Goal: Complete application form

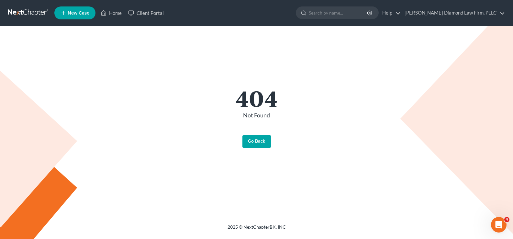
click at [261, 145] on link "Go Back" at bounding box center [256, 141] width 28 height 13
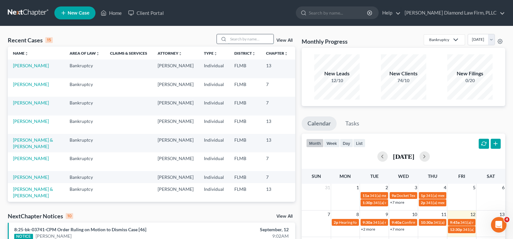
click at [244, 39] on input "search" at bounding box center [250, 38] width 45 height 9
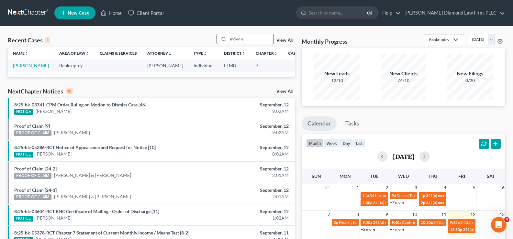
type input "mckinle"
click at [19, 68] on link "[PERSON_NAME]" at bounding box center [31, 65] width 36 height 5
select select "7"
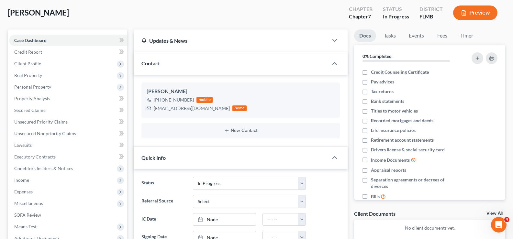
scroll to position [32, 0]
click at [52, 56] on link "Credit Report" at bounding box center [68, 53] width 118 height 12
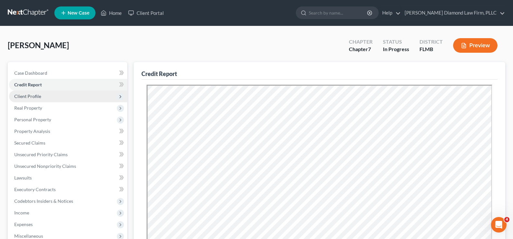
click at [51, 98] on span "Client Profile" at bounding box center [68, 97] width 118 height 12
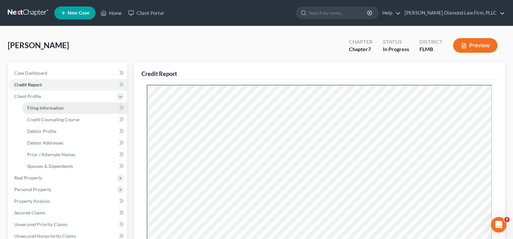
click at [59, 109] on span "Filing Information" at bounding box center [45, 107] width 37 height 5
select select "1"
select select "0"
select select "9"
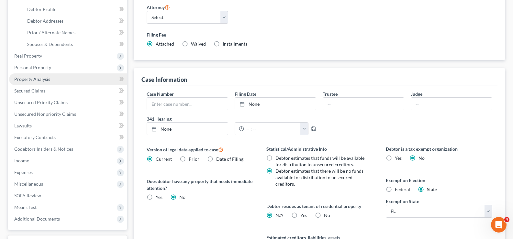
scroll to position [129, 0]
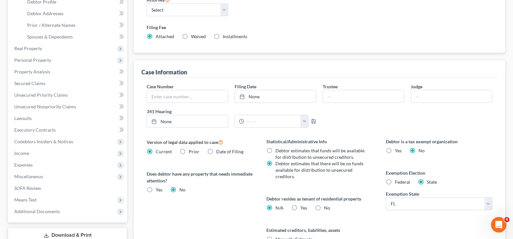
click at [300, 210] on label "Yes Yes" at bounding box center [303, 208] width 7 height 6
click at [303, 209] on input "Yes Yes" at bounding box center [305, 207] width 4 height 4
radio input "true"
radio input "false"
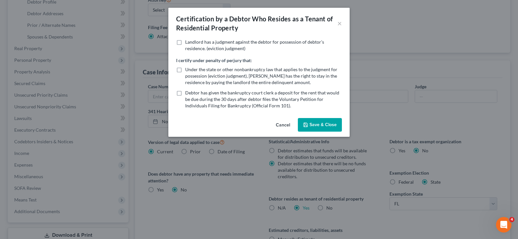
click at [308, 128] on button "Save & Close" at bounding box center [320, 125] width 44 height 14
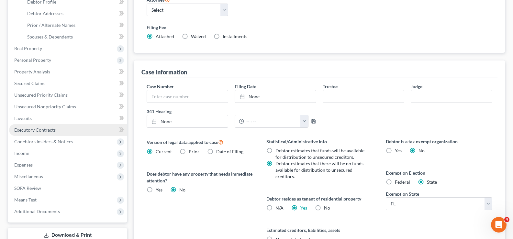
click at [50, 131] on span "Executory Contracts" at bounding box center [34, 129] width 41 height 5
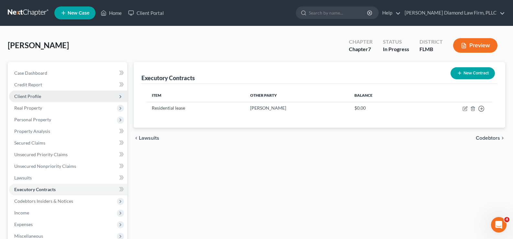
click at [47, 97] on span "Client Profile" at bounding box center [68, 97] width 118 height 12
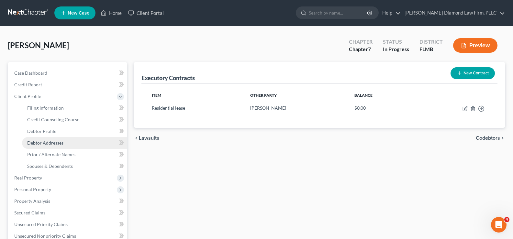
click at [55, 147] on link "Debtor Addresses" at bounding box center [74, 143] width 105 height 12
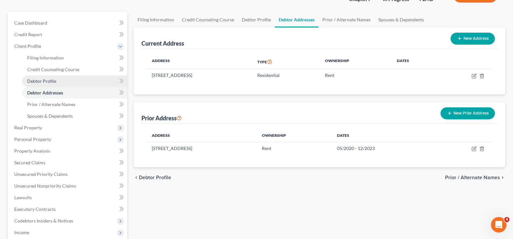
scroll to position [65, 0]
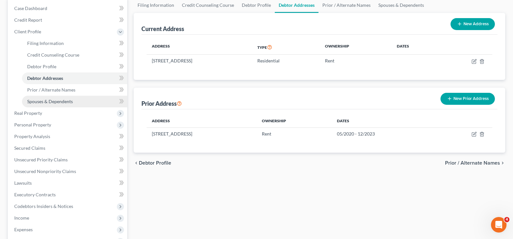
click at [61, 104] on link "Spouses & Dependents" at bounding box center [74, 102] width 105 height 12
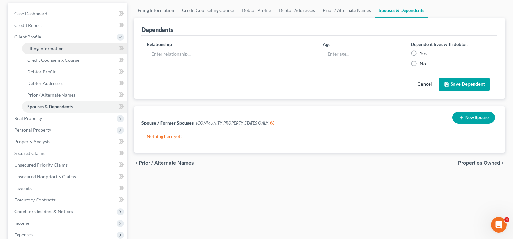
scroll to position [65, 0]
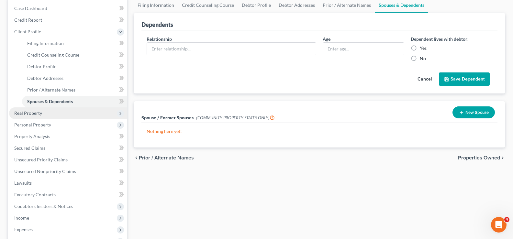
click at [54, 113] on span "Real Property" at bounding box center [68, 113] width 118 height 12
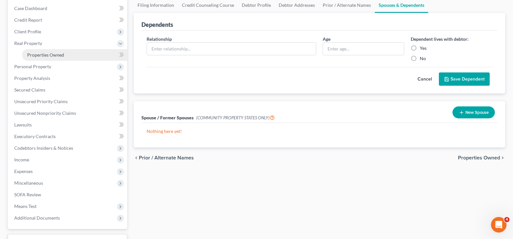
click at [65, 56] on link "Properties Owned" at bounding box center [74, 55] width 105 height 12
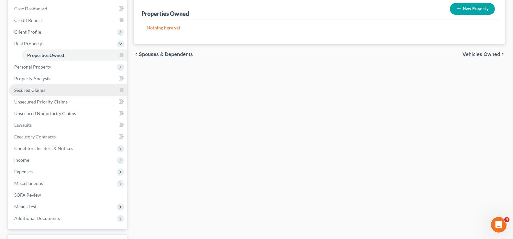
scroll to position [65, 0]
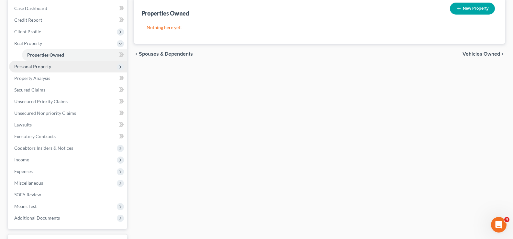
click at [60, 70] on span "Personal Property" at bounding box center [68, 67] width 118 height 12
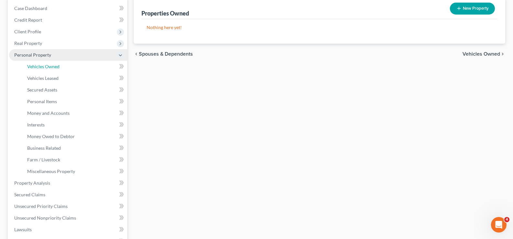
click at [60, 70] on link "Vehicles Owned" at bounding box center [74, 67] width 105 height 12
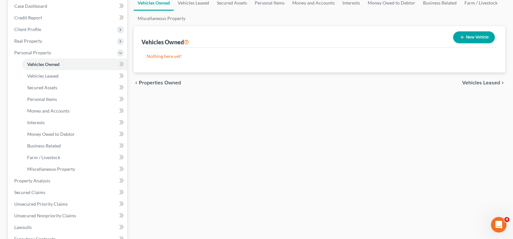
scroll to position [97, 0]
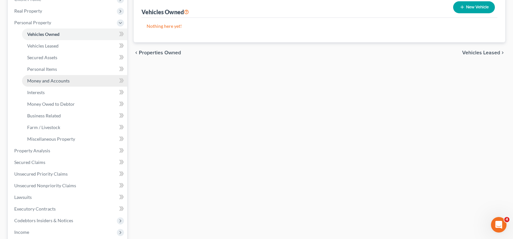
click at [60, 82] on span "Money and Accounts" at bounding box center [48, 80] width 42 height 5
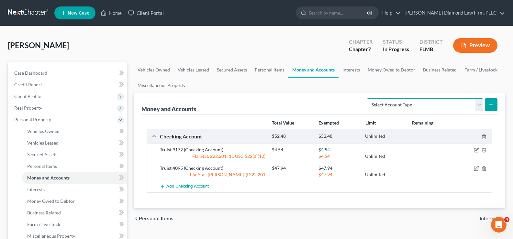
click at [446, 105] on select "Select Account Type Brokerage Cash on Hand Certificates of Deposit Checking Acc…" at bounding box center [424, 104] width 116 height 13
select select "security_deposits"
click at [368, 98] on select "Select Account Type Brokerage Cash on Hand Certificates of Deposit Checking Acc…" at bounding box center [424, 104] width 116 height 13
click at [489, 105] on icon "submit" at bounding box center [490, 104] width 5 height 5
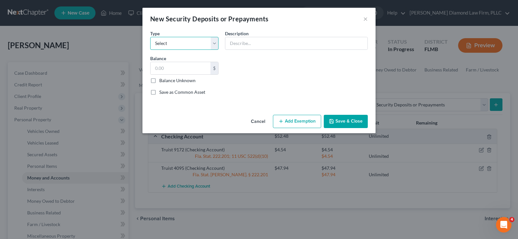
click at [178, 38] on select "Select Electric Gas Heating Oil Security Deposit On Rental Unit Prepaid Rent Te…" at bounding box center [184, 43] width 68 height 13
select select "3"
click at [150, 37] on select "Select Electric Gas Heating Oil Security Deposit On Rental Unit Prepaid Rent Te…" at bounding box center [184, 43] width 68 height 13
click at [247, 46] on input "text" at bounding box center [296, 43] width 142 height 12
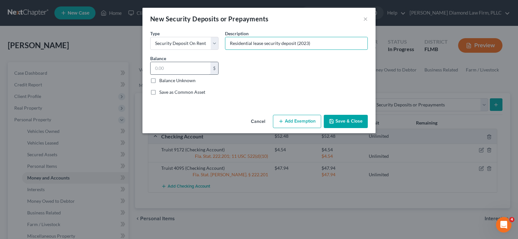
type input "Residential lease security deposit (2023)"
click at [180, 70] on input "text" at bounding box center [180, 68] width 60 height 12
type input "2,000"
click at [347, 118] on button "Save & Close" at bounding box center [345, 122] width 44 height 14
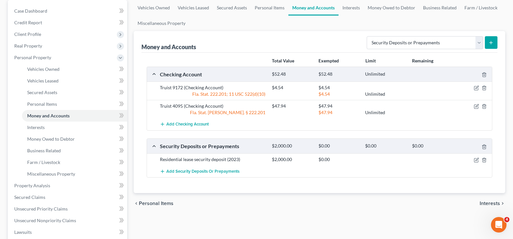
scroll to position [65, 0]
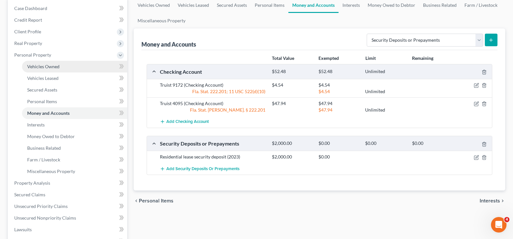
click at [66, 68] on link "Vehicles Owned" at bounding box center [74, 67] width 105 height 12
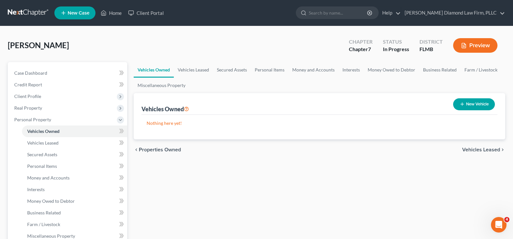
click at [476, 105] on button "New Vehicle" at bounding box center [474, 104] width 42 height 12
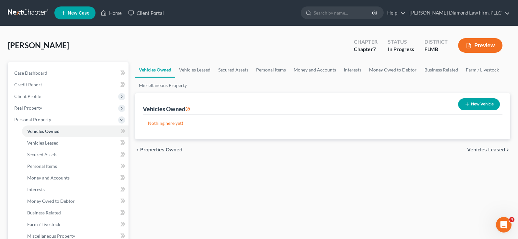
select select "0"
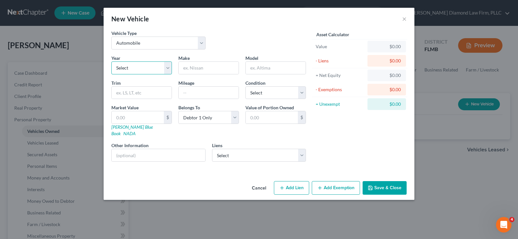
click at [134, 67] on select "Select 2026 2025 2024 2023 2022 2021 2020 2019 2018 2017 2016 2015 2014 2013 20…" at bounding box center [141, 67] width 60 height 13
select select "7"
click at [111, 61] on select "Select 2026 2025 2024 2023 2022 2021 2020 2019 2018 2017 2016 2015 2014 2013 20…" at bounding box center [141, 67] width 60 height 13
click at [201, 65] on input "text" at bounding box center [209, 68] width 60 height 12
type input "Dodge"
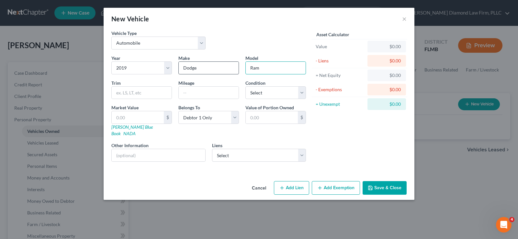
type input "Ram"
click at [200, 87] on input "text" at bounding box center [209, 93] width 60 height 12
type input "93000"
click at [270, 93] on select "Select Excellent Very Good Good Fair Poor" at bounding box center [275, 92] width 60 height 13
select select "2"
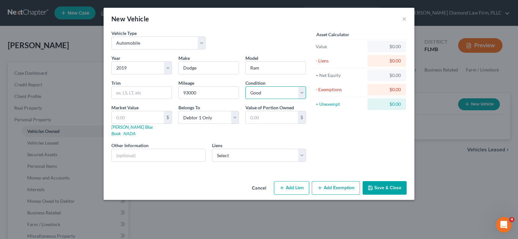
click at [245, 86] on select "Select Excellent Very Good Good Fair Poor" at bounding box center [275, 92] width 60 height 13
click at [123, 127] on link "[PERSON_NAME] Blue Book" at bounding box center [131, 130] width 41 height 12
click at [271, 71] on input "Ram" at bounding box center [276, 68] width 60 height 12
type input "Ram 1500"
click at [126, 91] on input "text" at bounding box center [142, 93] width 60 height 12
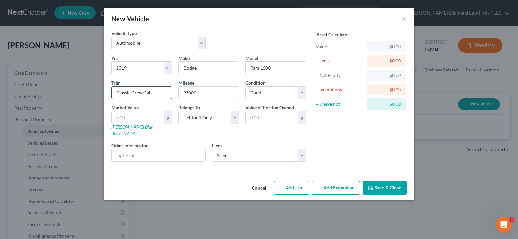
type input "Classic Crew Cab"
click at [143, 117] on input "text" at bounding box center [138, 117] width 52 height 12
type input "1"
type input "1.00"
type input "19"
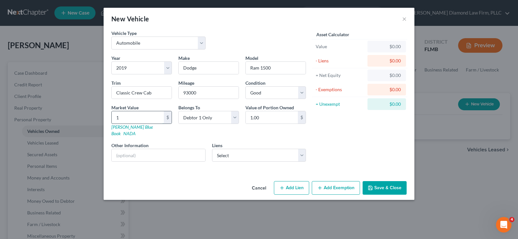
type input "19.00"
type input "192"
type input "192.00"
type input "1926"
type input "1,926.00"
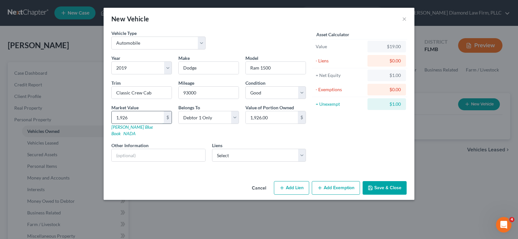
type input "1,9268"
type input "19,268.00"
type input "19,268"
click at [121, 149] on input "text" at bounding box center [158, 155] width 93 height 12
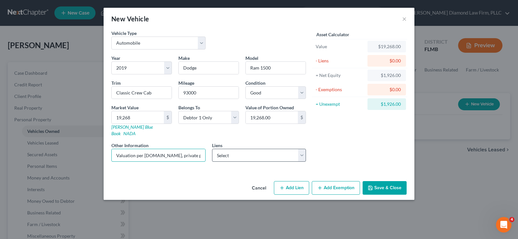
type input "Valuation per kbb.com, private party"
click at [226, 149] on select "Select Suncoast Cu - $29,962.00 Suncoast Credit Union - $23,786.00" at bounding box center [259, 155] width 94 height 13
click at [264, 149] on select "Select Suncoast Cu - $29,962.00 Suncoast Credit Union - $23,786.00" at bounding box center [259, 155] width 94 height 13
select select "0"
click at [212, 149] on select "Select Suncoast Cu - $29,962.00 Suncoast Credit Union - $23,786.00" at bounding box center [259, 155] width 94 height 13
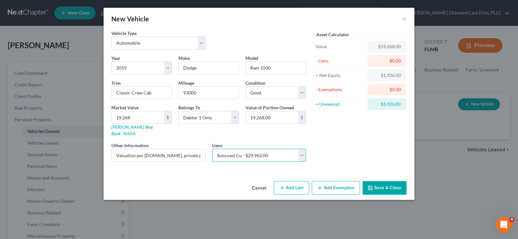
select select
select select "9"
select select "0"
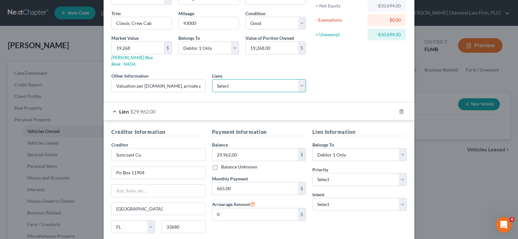
scroll to position [97, 0]
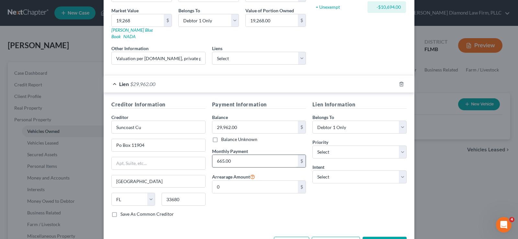
click at [238, 155] on input "665.00" at bounding box center [255, 161] width 86 height 12
type input "665.85"
click at [355, 146] on select "Select 1st 2nd 3rd 4th 5th 6th 7th 8th 9th 10th 11th 12th 13th 14th 15th 16th 1…" at bounding box center [359, 152] width 94 height 13
select select "0"
click at [312, 146] on select "Select 1st 2nd 3rd 4th 5th 6th 7th 8th 9th 10th 11th 12th 13th 14th 15th 16th 1…" at bounding box center [359, 152] width 94 height 13
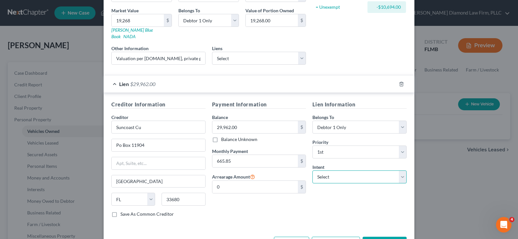
click at [353, 171] on select "Select Surrender Redeem Reaffirm Avoid Other" at bounding box center [359, 176] width 94 height 13
select select "2"
click at [312, 170] on select "Select Surrender Redeem Reaffirm Avoid Other" at bounding box center [359, 176] width 94 height 13
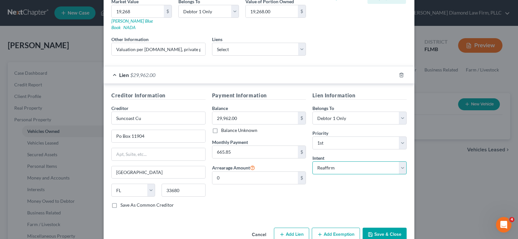
scroll to position [115, 0]
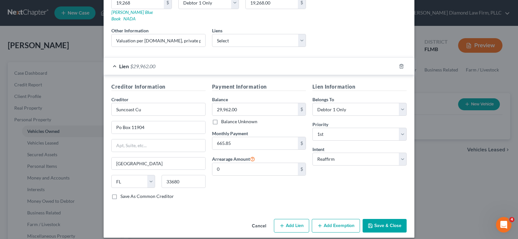
click at [384, 220] on button "Save & Close" at bounding box center [384, 226] width 44 height 14
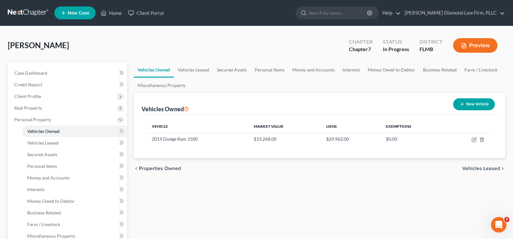
click at [470, 101] on button "New Vehicle" at bounding box center [474, 104] width 42 height 12
select select "0"
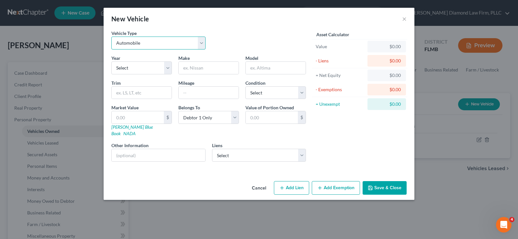
click at [164, 42] on select "Select Automobile Truck Trailer Watercraft Aircraft Motor Home Atv Other Vehicle" at bounding box center [158, 43] width 94 height 13
select select "3"
click at [111, 37] on select "Select Automobile Truck Trailer Watercraft Aircraft Motor Home Atv Other Vehicle" at bounding box center [158, 43] width 94 height 13
click at [140, 71] on select "Select 2026 2025 2024 2023 2022 2021 2020 2019 2018 2017 2016 2015 2014 2013 20…" at bounding box center [141, 67] width 60 height 13
select select "7"
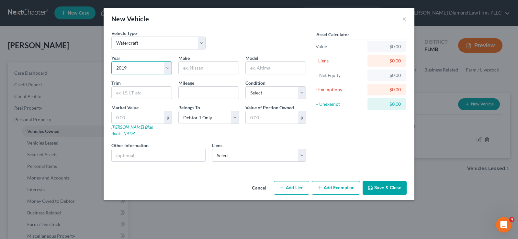
click at [111, 61] on select "Select 2026 2025 2024 2023 2022 2021 2020 2019 2018 2017 2016 2015 2014 2013 20…" at bounding box center [141, 67] width 60 height 13
click at [203, 71] on input "text" at bounding box center [209, 68] width 60 height 12
type input "Bentley Acqusition"
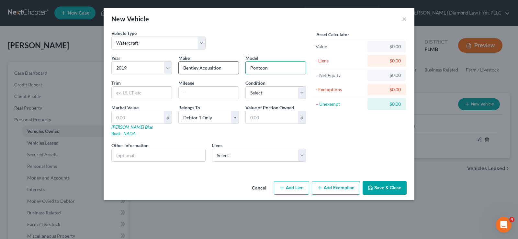
type input "Pontoon"
type input "Cruise"
click at [259, 94] on select "Select Excellent Very Good Good Fair Poor" at bounding box center [275, 92] width 60 height 13
select select "2"
click at [245, 86] on select "Select Excellent Very Good Good Fair Poor" at bounding box center [275, 92] width 60 height 13
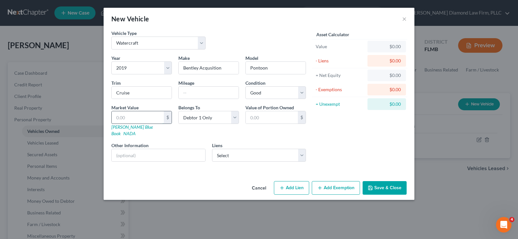
click at [139, 114] on input "text" at bounding box center [138, 117] width 52 height 12
type input "2"
type input "2.00"
type input "28"
type input "28.00"
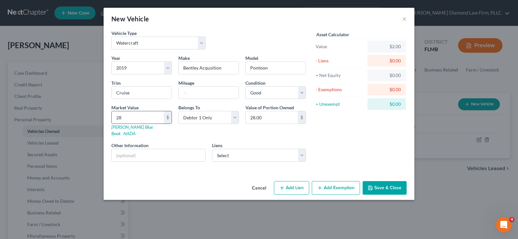
type input "289"
type input "289.00"
type input "2899"
type input "2,899.00"
type input "2,8995"
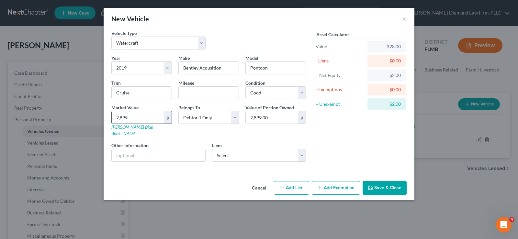
type input "28,995.00"
type input "28,995"
click at [141, 150] on input "text" at bounding box center [158, 155] width 93 height 12
click at [153, 149] on input "Valuation per Boatrader.com," at bounding box center [158, 155] width 93 height 12
click at [180, 149] on input "Valuation per Boat Trader.com," at bounding box center [158, 155] width 93 height 12
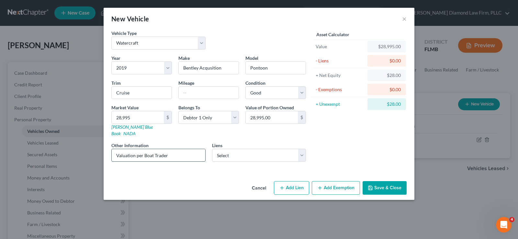
click at [154, 150] on input "Valuation per Boat Trader" at bounding box center [158, 155] width 93 height 12
click at [167, 149] on input "Valuation per Boattrader" at bounding box center [158, 155] width 93 height 12
type input "Valuation per Boattrader.com"
click at [261, 149] on select "Select Suncoast Credit Union - $23,786.00" at bounding box center [259, 155] width 94 height 13
select select "9"
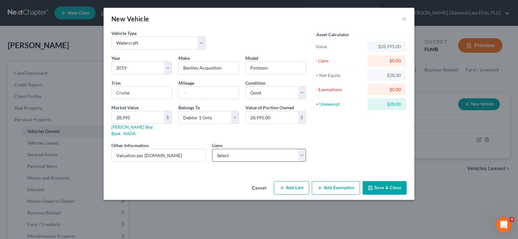
select select "0"
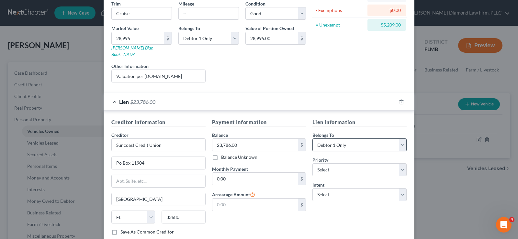
scroll to position [97, 0]
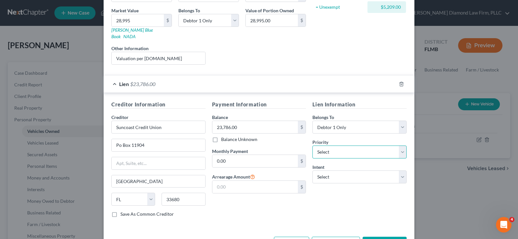
click at [339, 146] on select "Select 1st 2nd 3rd 4th 5th 6th 7th 8th 9th 10th 11th 12th 13th 14th 15th 16th 1…" at bounding box center [359, 152] width 94 height 13
select select "0"
click at [312, 146] on select "Select 1st 2nd 3rd 4th 5th 6th 7th 8th 9th 10th 11th 12th 13th 14th 15th 16th 1…" at bounding box center [359, 152] width 94 height 13
click at [346, 171] on select "Select Surrender Redeem Reaffirm Avoid Other" at bounding box center [359, 176] width 94 height 13
select select "0"
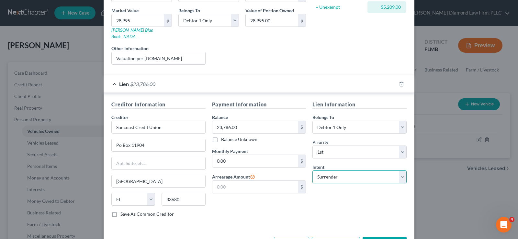
click at [312, 170] on select "Select Surrender Redeem Reaffirm Avoid Other" at bounding box center [359, 176] width 94 height 13
click at [234, 156] on input "0.00" at bounding box center [255, 161] width 86 height 12
click at [234, 155] on input "0.00" at bounding box center [255, 161] width 86 height 12
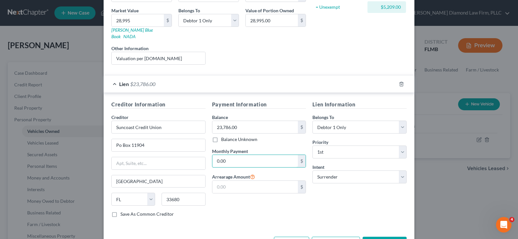
drag, startPoint x: 233, startPoint y: 154, endPoint x: 209, endPoint y: 153, distance: 24.0
click at [209, 153] on div "Payment Information Balance 23,786.00 $ Balance Unknown Balance Undetermined 23…" at bounding box center [259, 162] width 101 height 122
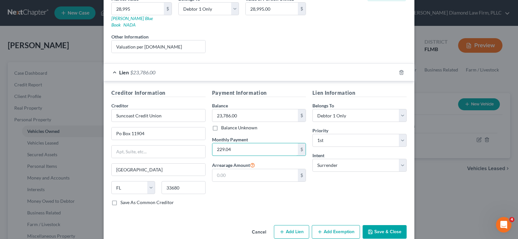
scroll to position [115, 0]
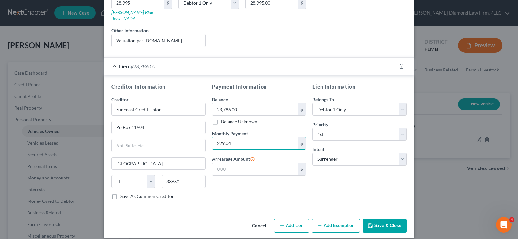
type input "229.04"
click at [387, 219] on button "Save & Close" at bounding box center [384, 226] width 44 height 14
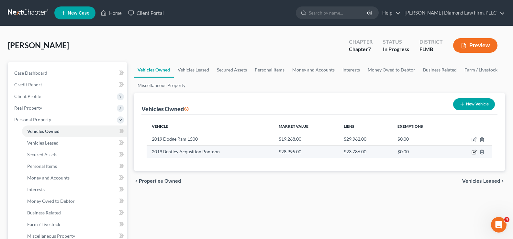
click at [474, 153] on icon "button" at bounding box center [474, 151] width 3 height 3
select select "3"
select select "7"
select select "2"
select select "0"
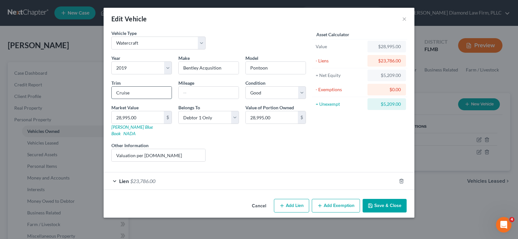
click at [142, 96] on input "Cruise" at bounding box center [142, 93] width 60 height 12
drag, startPoint x: 142, startPoint y: 96, endPoint x: 100, endPoint y: 93, distance: 42.8
click at [100, 93] on div "Edit Vehicle × Vehicle Type Select Automobile Truck Trailer Watercraft Aircraft…" at bounding box center [259, 119] width 518 height 239
type input "14 foot"
click at [382, 203] on button "Save & Close" at bounding box center [384, 206] width 44 height 14
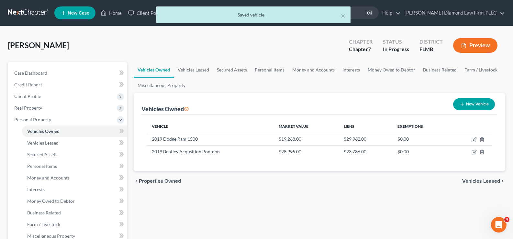
click at [467, 107] on button "New Vehicle" at bounding box center [474, 104] width 42 height 12
select select "0"
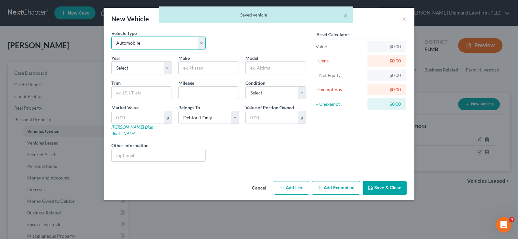
click at [161, 43] on select "Select Automobile Truck Trailer Watercraft Aircraft Motor Home Atv Other Vehicle" at bounding box center [158, 43] width 94 height 13
select select "2"
click at [111, 37] on select "Select Automobile Truck Trailer Watercraft Aircraft Motor Home Atv Other Vehicle" at bounding box center [158, 43] width 94 height 13
click at [138, 70] on select "Select 2026 2025 2024 2023 2022 2021 2020 2019 2018 2017 2016 2015 2014 2013 20…" at bounding box center [141, 67] width 60 height 13
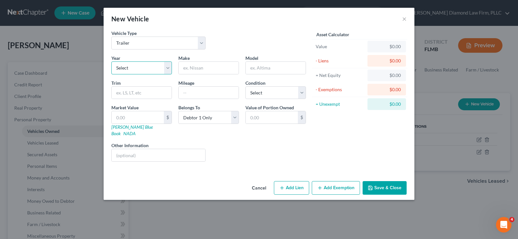
select select "7"
click at [111, 61] on select "Select 2026 2025 2024 2023 2022 2021 2020 2019 2018 2017 2016 2015 2014 2013 20…" at bounding box center [141, 67] width 60 height 13
click at [193, 67] on input "text" at bounding box center [209, 68] width 60 height 12
click at [196, 67] on input "text" at bounding box center [209, 68] width 60 height 12
type input "Continental"
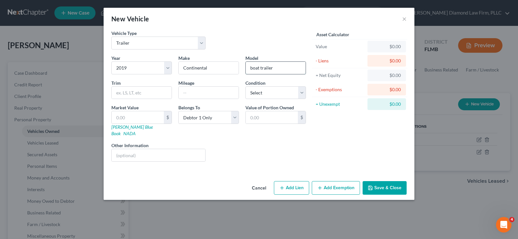
drag, startPoint x: 277, startPoint y: 70, endPoint x: 246, endPoint y: 68, distance: 31.1
click at [246, 68] on input "boat trailer" at bounding box center [276, 68] width 60 height 12
type input "CP1616 0"
click at [269, 93] on select "Select Excellent Very Good Good Fair Poor" at bounding box center [275, 92] width 60 height 13
select select "2"
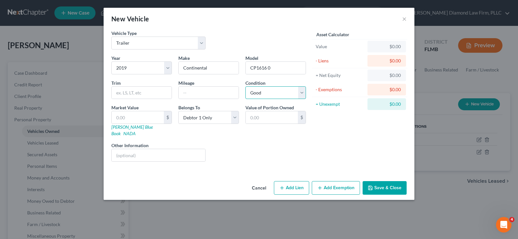
click at [245, 86] on select "Select Excellent Very Good Good Fair Poor" at bounding box center [275, 92] width 60 height 13
click at [145, 120] on input "text" at bounding box center [138, 117] width 52 height 12
type input "0"
type input "0.00"
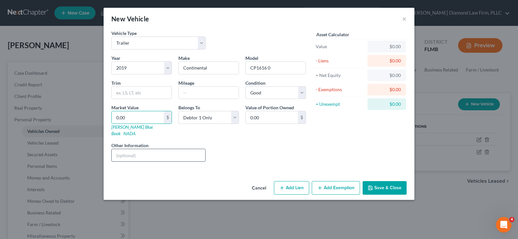
click at [137, 149] on input "text" at bounding box center [158, 155] width 93 height 12
type input "The trailer is included in the loan with the 2019 Pontoon"
click at [390, 181] on button "Save & Close" at bounding box center [384, 188] width 44 height 14
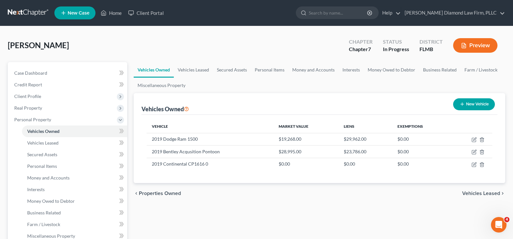
click at [477, 101] on button "New Vehicle" at bounding box center [474, 104] width 42 height 12
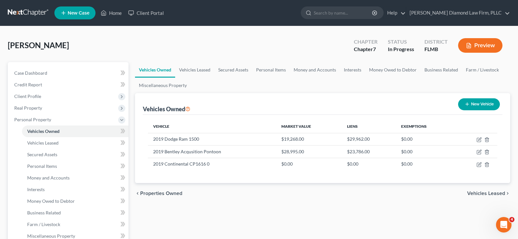
select select "0"
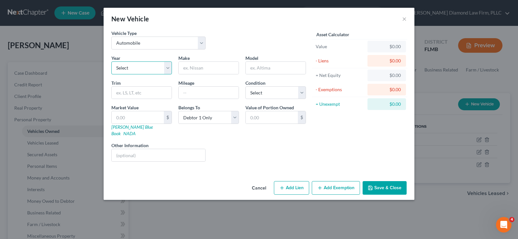
click at [137, 63] on select "Select 2026 2025 2024 2023 2022 2021 2020 2019 2018 2017 2016 2015 2014 2013 20…" at bounding box center [141, 67] width 60 height 13
select select "30"
click at [111, 61] on select "Select 2026 2025 2024 2023 2022 2021 2020 2019 2018 2017 2016 2015 2014 2013 20…" at bounding box center [141, 67] width 60 height 13
click at [223, 68] on input "text" at bounding box center [209, 68] width 60 height 12
click at [147, 95] on input "text" at bounding box center [142, 93] width 60 height 12
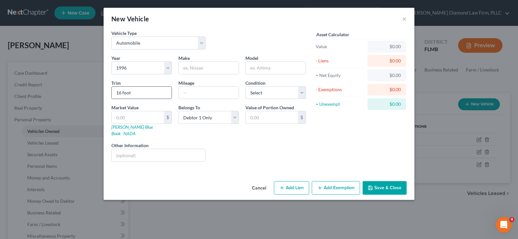
type input "16 foot"
click at [272, 91] on select "Select Excellent Very Good Good Fair Poor" at bounding box center [275, 92] width 60 height 13
select select "2"
click at [245, 86] on select "Select Excellent Very Good Good Fair Poor" at bounding box center [275, 92] width 60 height 13
click at [188, 70] on input "text" at bounding box center [209, 68] width 60 height 12
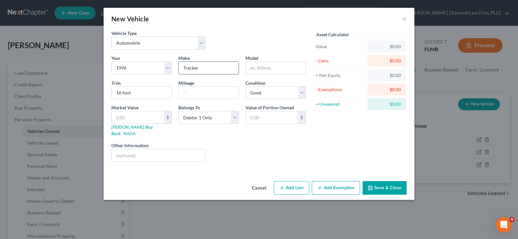
type input "Tracker"
type input "Tahoe"
click at [115, 91] on input "16 foot" at bounding box center [142, 93] width 60 height 12
click at [136, 131] on link "NADA" at bounding box center [129, 133] width 12 height 5
click at [123, 92] on input "Suntracker 16 foot" at bounding box center [142, 93] width 60 height 12
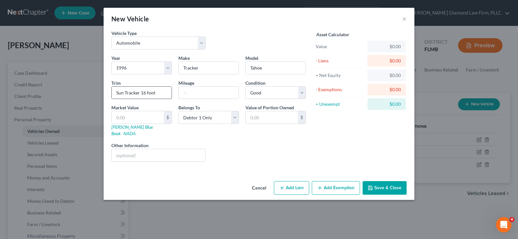
click at [142, 93] on input "Sun Tracker 16 foot" at bounding box center [142, 93] width 60 height 12
type input "Sun Tracker Bass Buggy 16 foot"
click at [148, 118] on input "text" at bounding box center [138, 117] width 52 height 12
type input "2"
type input "2.00"
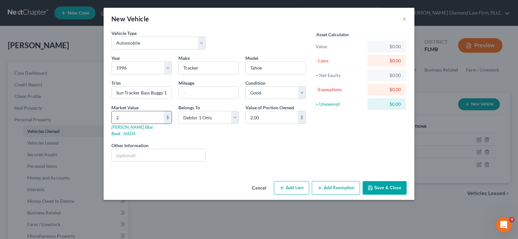
type input "20"
type input "20.00"
click at [125, 115] on input "20" at bounding box center [138, 117] width 52 height 12
drag, startPoint x: 125, startPoint y: 116, endPoint x: 112, endPoint y: 114, distance: 13.6
click at [112, 114] on input "20" at bounding box center [138, 117] width 52 height 12
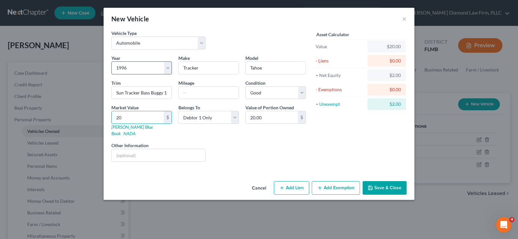
type input "2"
type input "2.00"
type input "23"
type input "23.00"
type input "239"
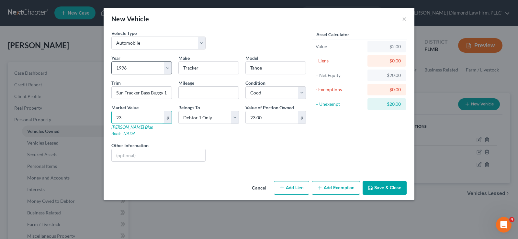
type input "239.00"
type input "2395"
type input "2,395.00"
type input "2,395"
click at [138, 149] on input "text" at bounding box center [158, 155] width 93 height 12
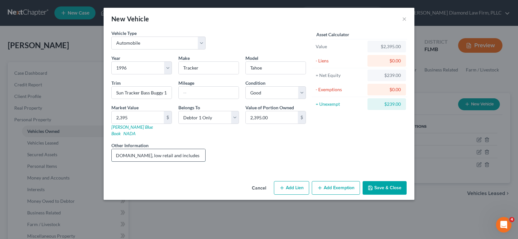
scroll to position [0, 31]
type input "Valuation per Nada.com, low retail and includes boat trailer"
click at [388, 181] on button "Save & Close" at bounding box center [384, 188] width 44 height 14
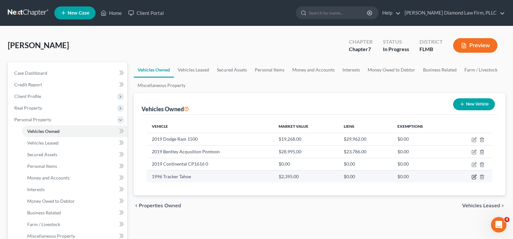
click at [473, 177] on icon "button" at bounding box center [473, 176] width 5 height 5
select select "0"
select select "30"
select select "2"
select select "0"
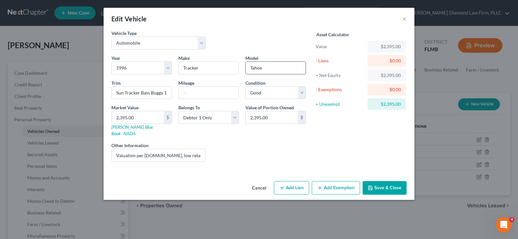
click at [266, 69] on input "Tahoe" at bounding box center [276, 68] width 60 height 12
drag, startPoint x: 266, startPoint y: 69, endPoint x: 248, endPoint y: 68, distance: 18.1
click at [248, 68] on input "Tahoe" at bounding box center [276, 68] width 60 height 12
type input "Sun Tracker"
drag, startPoint x: 139, startPoint y: 93, endPoint x: 109, endPoint y: 90, distance: 30.9
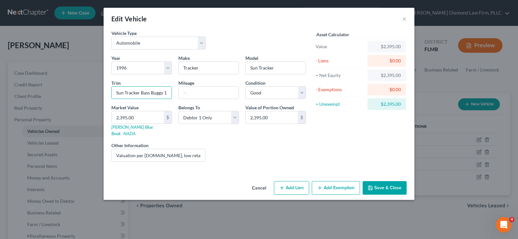
click at [108, 91] on div "Trim Sun Tracker Bass Buggy 16 foot" at bounding box center [141, 90] width 67 height 20
type input "Bass Buggy 16 foot"
click at [137, 116] on input "2,395.00" at bounding box center [138, 117] width 52 height 12
type input "2"
type input "2.00"
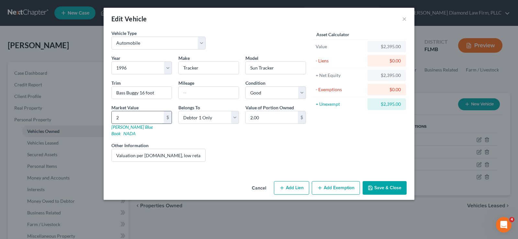
type input "20"
type input "20.00"
type input "209"
type input "209.00"
type input "2095"
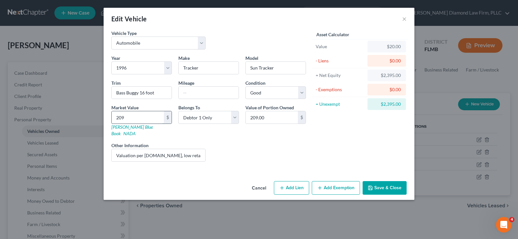
type input "2,095.00"
type input "2,095"
drag, startPoint x: 186, startPoint y: 150, endPoint x: 213, endPoint y: 149, distance: 26.9
click at [213, 149] on div "Year Select 2026 2025 2024 2023 2022 2021 2020 2019 2018 2017 2016 2015 2014 20…" at bounding box center [208, 111] width 201 height 112
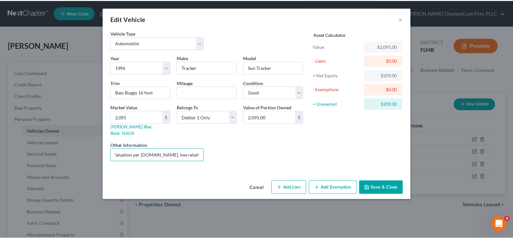
scroll to position [0, 0]
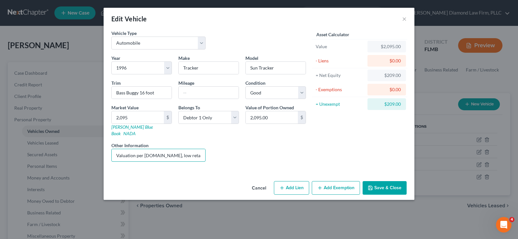
type input "Valuation per Nada.com, low retail"
click at [390, 181] on button "Save & Close" at bounding box center [384, 188] width 44 height 14
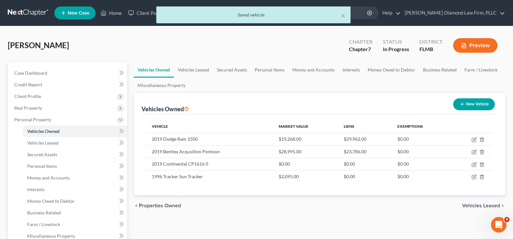
click at [476, 102] on button "New Vehicle" at bounding box center [474, 104] width 42 height 12
select select "0"
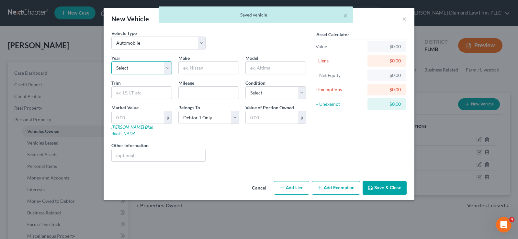
click at [150, 66] on select "Select 2026 2025 2024 2023 2022 2021 2020 2019 2018 2017 2016 2015 2014 2013 20…" at bounding box center [141, 67] width 60 height 13
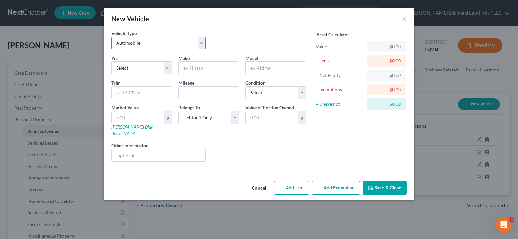
click at [156, 42] on select "Select Automobile Truck Trailer Watercraft Aircraft Motor Home Atv Other Vehicle" at bounding box center [158, 43] width 94 height 13
click at [157, 42] on select "Select Automobile Truck Trailer Watercraft Aircraft Motor Home Atv Other Vehicle" at bounding box center [158, 43] width 94 height 13
select select "2"
click at [111, 37] on select "Select Automobile Truck Trailer Watercraft Aircraft Motor Home Atv Other Vehicle" at bounding box center [158, 43] width 94 height 13
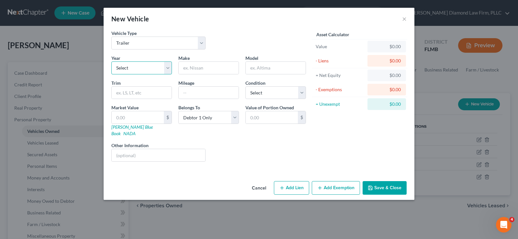
click at [137, 70] on select "Select 2026 2025 2024 2023 2022 2021 2020 2019 2018 2017 2016 2015 2014 2013 20…" at bounding box center [141, 67] width 60 height 13
select select "30"
click at [111, 61] on select "Select 2026 2025 2024 2023 2022 2021 2020 2019 2018 2017 2016 2015 2014 2013 20…" at bounding box center [141, 67] width 60 height 13
click at [196, 73] on input "text" at bounding box center [209, 68] width 60 height 12
type input "Tracker"
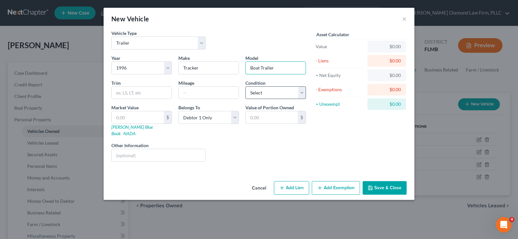
type input "Boat Trailer"
click at [258, 94] on select "Select Excellent Very Good Good Fair Poor" at bounding box center [275, 92] width 60 height 13
select select "2"
click at [245, 86] on select "Select Excellent Very Good Good Fair Poor" at bounding box center [275, 92] width 60 height 13
click at [130, 116] on input "text" at bounding box center [138, 117] width 52 height 12
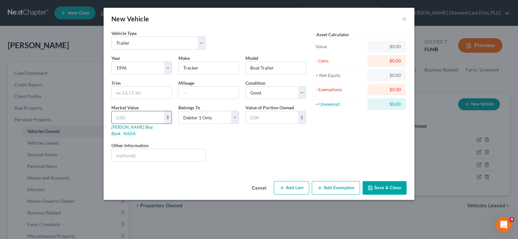
type input "3"
type input "3.00"
type input "30"
type input "30.00"
type input "305"
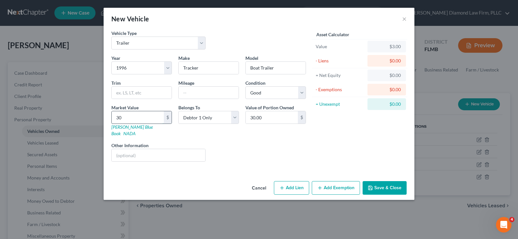
type input "305.00"
type input "305"
click at [133, 150] on input "text" at bounding box center [158, 155] width 93 height 12
type input "Valuation per [DOMAIN_NAME]"
click at [387, 181] on button "Save & Close" at bounding box center [384, 188] width 44 height 14
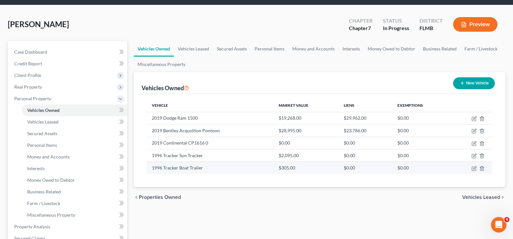
scroll to position [32, 0]
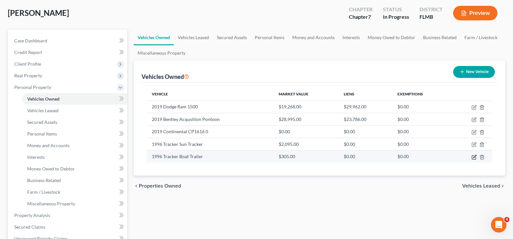
click at [472, 158] on icon "button" at bounding box center [473, 157] width 5 height 5
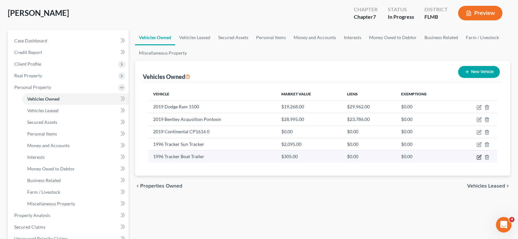
select select "2"
select select "30"
select select "2"
select select "0"
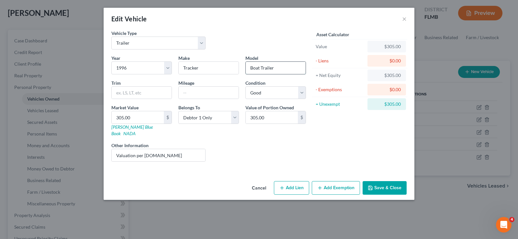
click at [261, 68] on input "Boat Trailer" at bounding box center [276, 68] width 60 height 12
type input "Sun Tracker trailer"
click at [381, 184] on button "Save & Close" at bounding box center [384, 188] width 44 height 14
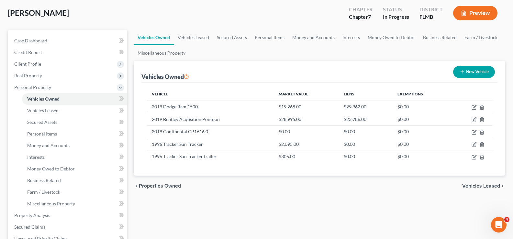
click at [472, 73] on button "New Vehicle" at bounding box center [474, 72] width 42 height 12
select select "0"
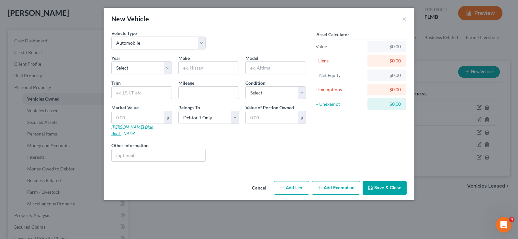
click at [128, 127] on link "[PERSON_NAME] Blue Book" at bounding box center [131, 130] width 41 height 12
click at [148, 43] on select "Select Automobile Truck Trailer Watercraft Aircraft Motor Home Atv Other Vehicle" at bounding box center [158, 43] width 94 height 13
select select "2"
click at [111, 37] on select "Select Automobile Truck Trailer Watercraft Aircraft Motor Home Atv Other Vehicle" at bounding box center [158, 43] width 94 height 13
click at [131, 63] on select "Select 2026 2025 2024 2023 2022 2021 2020 2019 2018 2017 2016 2015 2014 2013 20…" at bounding box center [141, 67] width 60 height 13
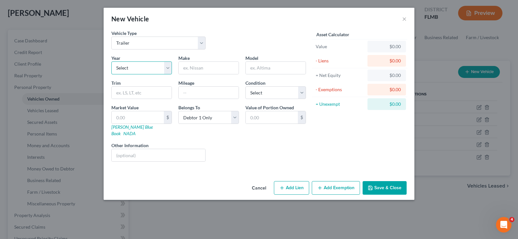
select select "32"
click at [111, 61] on select "Select 2026 2025 2024 2023 2022 2021 2020 2019 2018 2017 2016 2015 2014 2013 20…" at bounding box center [141, 67] width 60 height 13
click at [199, 65] on input "text" at bounding box center [209, 68] width 60 height 12
type input "NUWA"
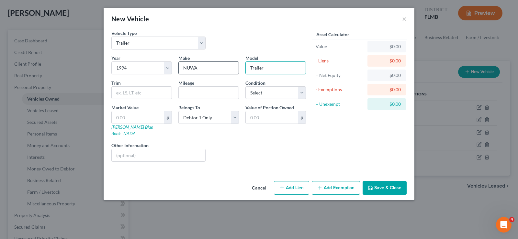
type input "Trailer"
type input "utility"
click at [264, 91] on select "Select Excellent Very Good Good Fair Poor" at bounding box center [275, 92] width 60 height 13
select select "2"
click at [245, 86] on select "Select Excellent Very Good Good Fair Poor" at bounding box center [275, 92] width 60 height 13
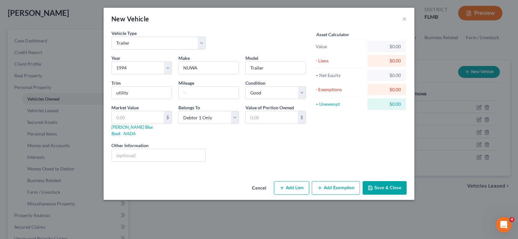
click at [388, 181] on button "Save & Close" at bounding box center [384, 188] width 44 height 14
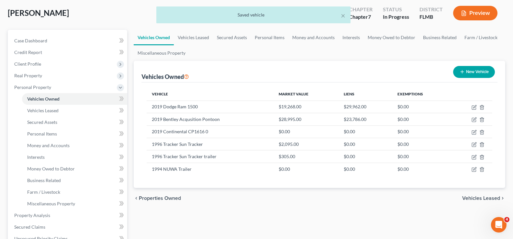
click at [469, 73] on button "New Vehicle" at bounding box center [474, 72] width 42 height 12
select select "0"
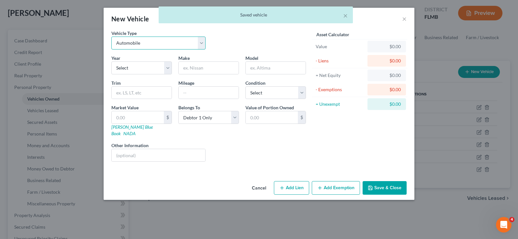
click at [138, 45] on select "Select Automobile Truck Trailer Watercraft Aircraft Motor Home Atv Other Vehicle" at bounding box center [158, 43] width 94 height 13
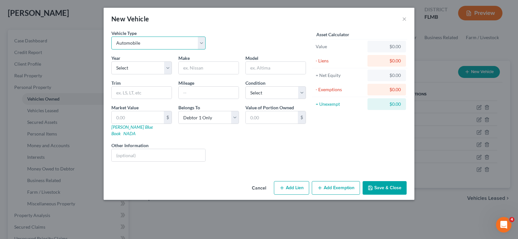
select select "2"
click at [111, 37] on select "Select Automobile Truck Trailer Watercraft Aircraft Motor Home Atv Other Vehicle" at bounding box center [158, 43] width 94 height 13
click at [131, 69] on select "Select 2026 2025 2024 2023 2022 2021 2020 2019 2018 2017 2016 2015 2014 2013 20…" at bounding box center [141, 67] width 60 height 13
select select "22"
click at [111, 61] on select "Select 2026 2025 2024 2023 2022 2021 2020 2019 2018 2017 2016 2015 2014 2013 20…" at bounding box center [141, 67] width 60 height 13
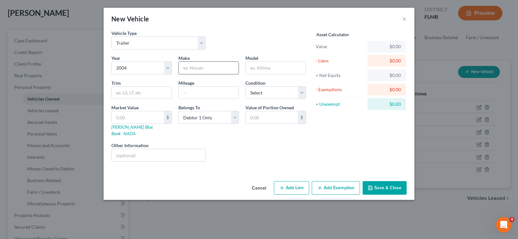
click at [212, 65] on input "text" at bounding box center [209, 68] width 60 height 12
type input "CHEK"
type input "Trailer"
click at [276, 90] on select "Select Excellent Very Good Good Fair Poor" at bounding box center [275, 92] width 60 height 13
select select "2"
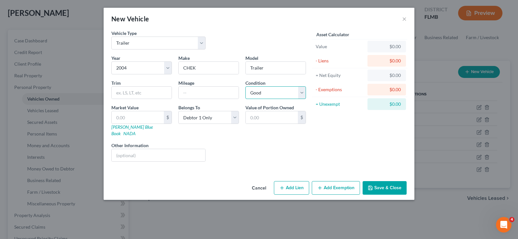
click at [245, 86] on select "Select Excellent Very Good Good Fair Poor" at bounding box center [275, 92] width 60 height 13
click at [381, 181] on button "Save & Close" at bounding box center [384, 188] width 44 height 14
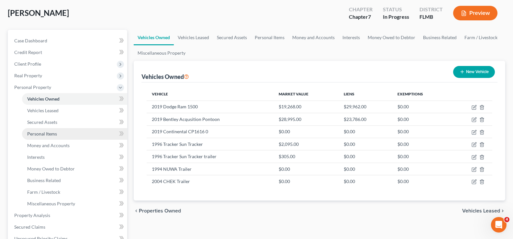
click at [61, 133] on link "Personal Items" at bounding box center [74, 134] width 105 height 12
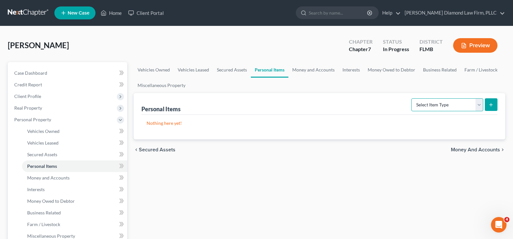
click at [459, 104] on select "Select Item Type Clothing Collectibles Of Value Electronics Firearms Household …" at bounding box center [447, 104] width 72 height 13
select select "electronics"
click at [412, 98] on select "Select Item Type Clothing Collectibles Of Value Electronics Firearms Household …" at bounding box center [447, 104] width 72 height 13
click at [492, 103] on icon "submit" at bounding box center [490, 104] width 5 height 5
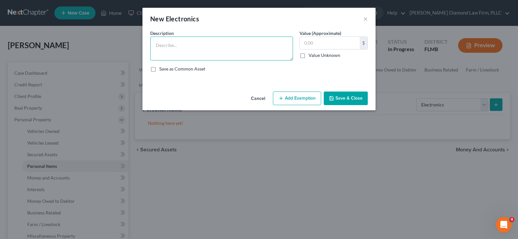
click at [208, 47] on textarea at bounding box center [221, 49] width 143 height 24
type textarea "2 tvs, computer"
click at [328, 38] on input "text" at bounding box center [330, 43] width 60 height 12
type input "300"
click at [342, 102] on button "Save & Close" at bounding box center [345, 99] width 44 height 14
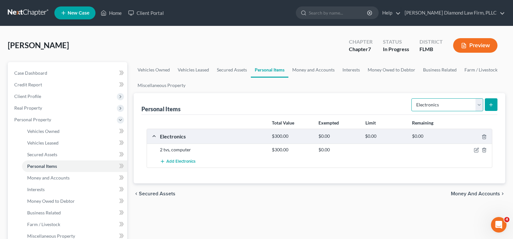
click at [456, 106] on select "Select Item Type Clothing Collectibles Of Value Electronics Firearms Household …" at bounding box center [447, 104] width 72 height 13
select select "household_goods"
click at [412, 98] on select "Select Item Type Clothing Collectibles Of Value Electronics Firearms Household …" at bounding box center [447, 104] width 72 height 13
click at [497, 101] on button "submit" at bounding box center [491, 104] width 13 height 13
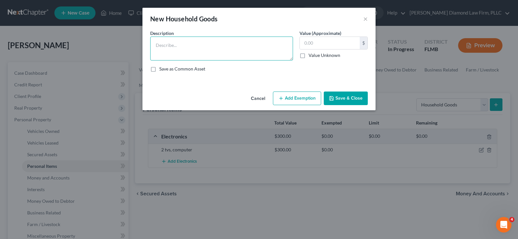
click at [170, 53] on textarea at bounding box center [221, 49] width 143 height 24
type textarea "1 bed, linens, 2 nightstands, 2 dressers, 2 end tables, 4 lamps, couch, recline…"
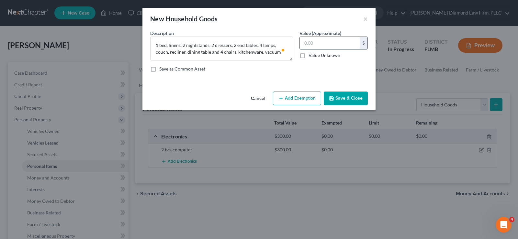
click at [322, 44] on input "text" at bounding box center [330, 43] width 60 height 12
type input "400"
click at [347, 95] on button "Save & Close" at bounding box center [345, 99] width 44 height 14
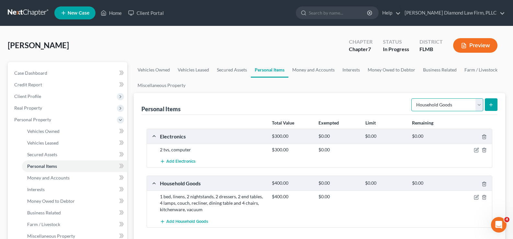
click at [468, 106] on select "Select Item Type Clothing Collectibles Of Value Electronics Firearms Household …" at bounding box center [447, 104] width 72 height 13
select select "clothing"
click at [412, 98] on select "Select Item Type Clothing Collectibles Of Value Electronics Firearms Household …" at bounding box center [447, 104] width 72 height 13
click at [486, 104] on button "submit" at bounding box center [491, 104] width 13 height 13
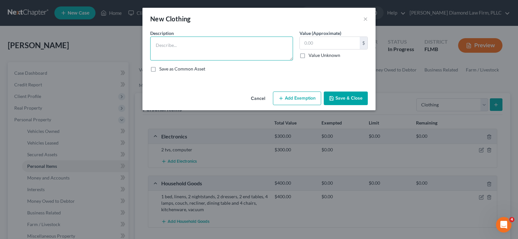
click at [202, 46] on textarea at bounding box center [221, 49] width 143 height 24
type textarea "used clothing, shoes and accessories"
type input "60"
click at [359, 97] on button "Save & Close" at bounding box center [345, 99] width 44 height 14
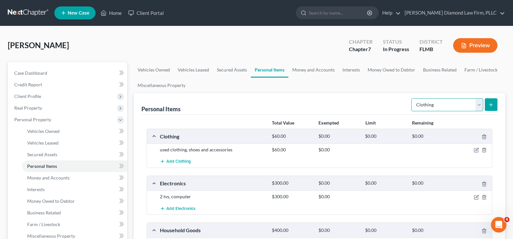
click at [462, 105] on select "Select Item Type Clothing Collectibles Of Value Electronics Firearms Household …" at bounding box center [447, 104] width 72 height 13
select select "sports_and_hobby_equipment"
click at [412, 98] on select "Select Item Type Clothing Collectibles Of Value Electronics Firearms Household …" at bounding box center [447, 104] width 72 height 13
click at [490, 106] on icon "submit" at bounding box center [490, 104] width 5 height 5
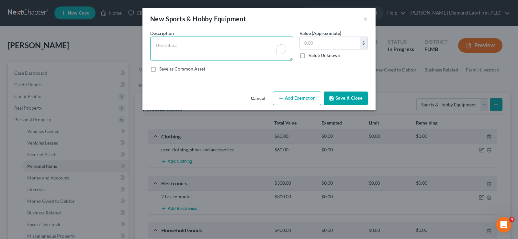
click at [164, 50] on textarea "To enrich screen reader interactions, please activate Accessibility in Grammarl…" at bounding box center [221, 49] width 143 height 24
type textarea "Bicycle, fishing poles"
type input "150"
click at [342, 95] on button "Save & Close" at bounding box center [345, 99] width 44 height 14
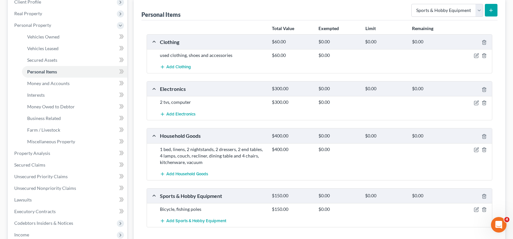
scroll to position [97, 0]
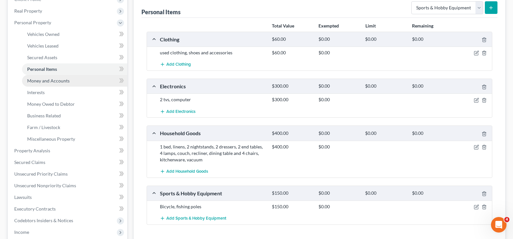
click at [64, 85] on link "Money and Accounts" at bounding box center [74, 81] width 105 height 12
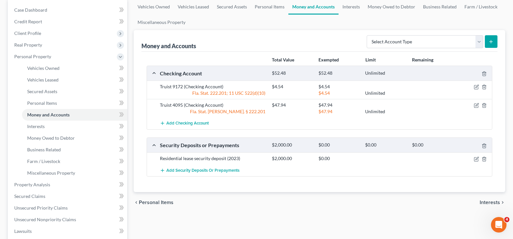
scroll to position [65, 0]
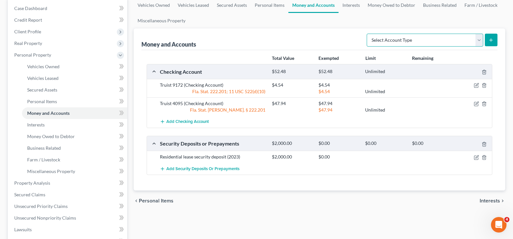
click at [457, 40] on select "Select Account Type Brokerage Cash on Hand Certificates of Deposit Checking Acc…" at bounding box center [424, 40] width 116 height 13
select select "other"
click at [368, 34] on select "Select Account Type Brokerage Cash on Hand Certificates of Deposit Checking Acc…" at bounding box center [424, 40] width 116 height 13
click at [489, 38] on icon "submit" at bounding box center [490, 40] width 5 height 5
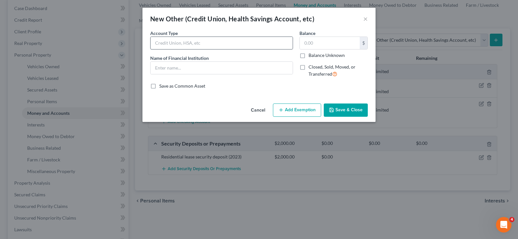
drag, startPoint x: 194, startPoint y: 35, endPoint x: 193, endPoint y: 39, distance: 4.8
click at [194, 38] on div "Account Type" at bounding box center [221, 40] width 143 height 20
drag, startPoint x: 193, startPoint y: 39, endPoint x: 198, endPoint y: 36, distance: 6.5
click at [195, 38] on input "text" at bounding box center [221, 43] width 142 height 12
type input "Credit Union"
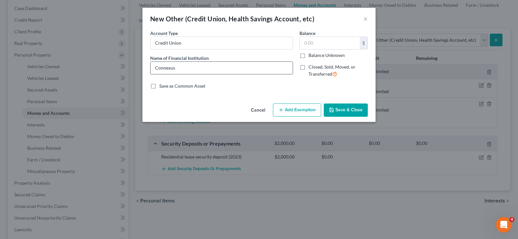
click at [186, 68] on input "Connexus" at bounding box center [221, 68] width 142 height 12
type input "Connexus 1500"
click at [309, 44] on input "text" at bounding box center [330, 43] width 60 height 12
type input "5.00"
click at [340, 112] on button "Save & Close" at bounding box center [345, 111] width 44 height 14
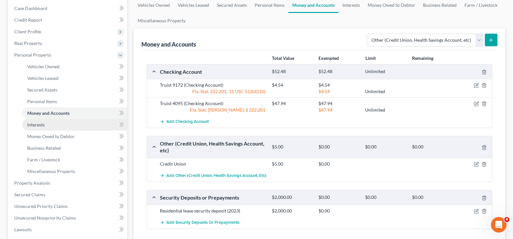
click at [56, 125] on link "Interests" at bounding box center [74, 125] width 105 height 12
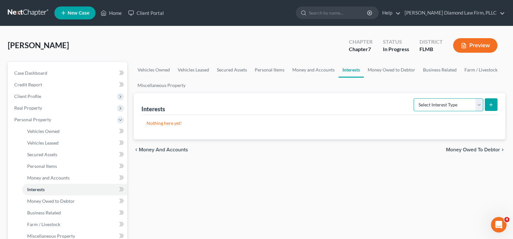
click at [474, 101] on select "Select Interest Type 401K Annuity Bond Education IRA Government Bond Government…" at bounding box center [448, 104] width 70 height 13
select select "whole_life_insurance"
click at [414, 98] on select "Select Interest Type 401K Annuity Bond Education IRA Government Bond Government…" at bounding box center [448, 104] width 70 height 13
click at [490, 104] on icon "submit" at bounding box center [490, 104] width 5 height 5
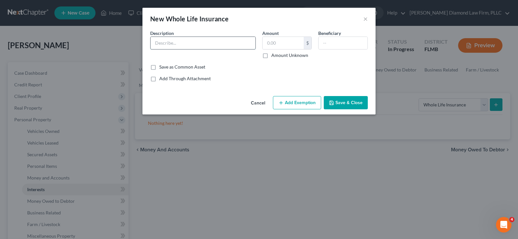
click at [194, 46] on input "text" at bounding box center [202, 43] width 105 height 12
type input "Gerber Life Insurance 2037"
click at [280, 42] on input "text" at bounding box center [282, 43] width 41 height 12
drag, startPoint x: 289, startPoint y: 43, endPoint x: 258, endPoint y: 43, distance: 30.4
click at [258, 43] on div "Description * Gerber Life Insurance 2037 Amount 982.85 $ Amount Unknown Benefic…" at bounding box center [259, 47] width 224 height 34
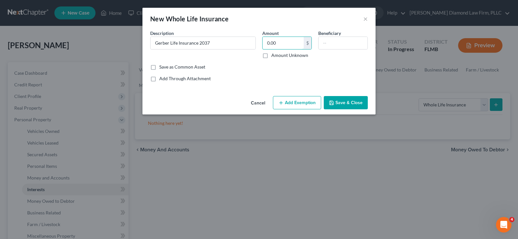
type input "0.00"
click at [297, 105] on button "Add Exemption" at bounding box center [297, 103] width 48 height 14
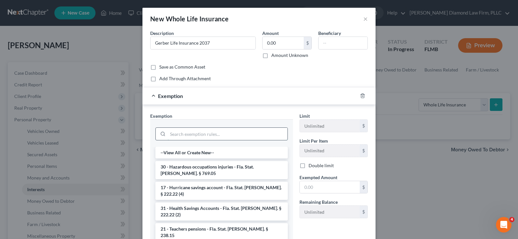
click at [171, 132] on input "search" at bounding box center [228, 134] width 120 height 12
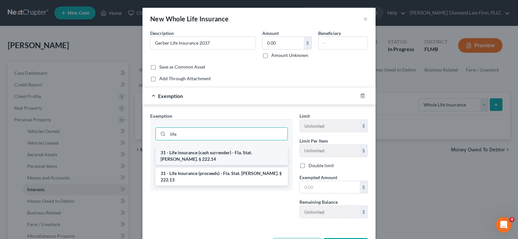
type input "life"
drag, startPoint x: 239, startPoint y: 149, endPoint x: 249, endPoint y: 155, distance: 11.3
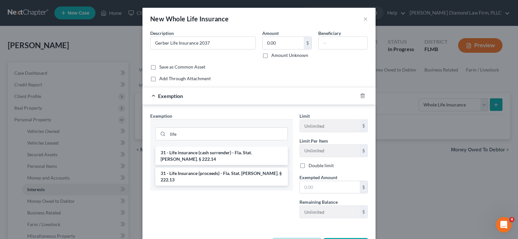
click at [240, 149] on li "31 - Life insurance (cash surrender) - Fla. Stat. [PERSON_NAME]. § 222.14" at bounding box center [221, 156] width 132 height 18
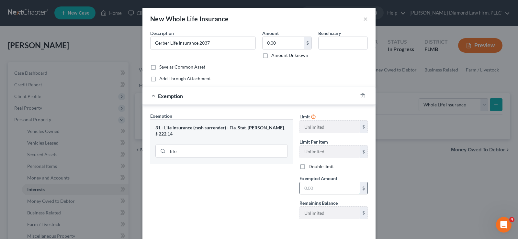
click at [326, 188] on input "text" at bounding box center [330, 188] width 60 height 12
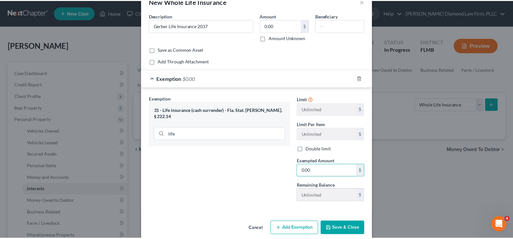
scroll to position [27, 0]
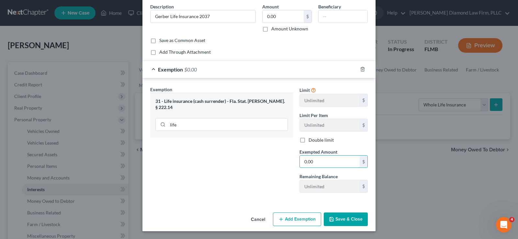
type input "0.00"
click at [348, 217] on button "Save & Close" at bounding box center [345, 220] width 44 height 14
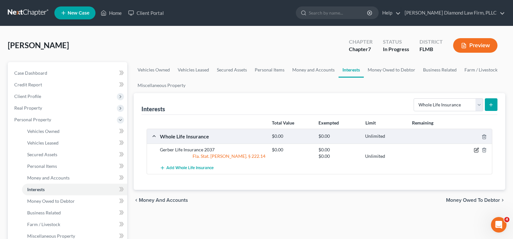
click at [476, 148] on icon "button" at bounding box center [476, 150] width 5 height 5
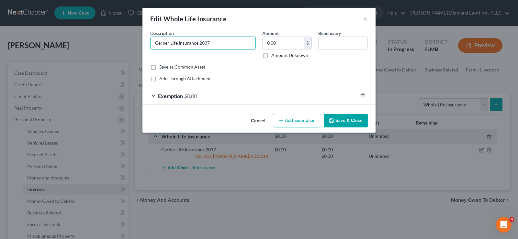
drag, startPoint x: 169, startPoint y: 43, endPoint x: 138, endPoint y: 40, distance: 30.5
click at [138, 40] on div "Edit Whole Life Insurance × An exemption set must first be selected from the Fi…" at bounding box center [259, 119] width 518 height 239
type input "Globe Life Insurance 2037"
click at [353, 113] on div "Cancel Add Exemption Save & Close" at bounding box center [258, 121] width 233 height 21
click at [352, 117] on button "Save & Close" at bounding box center [345, 121] width 44 height 14
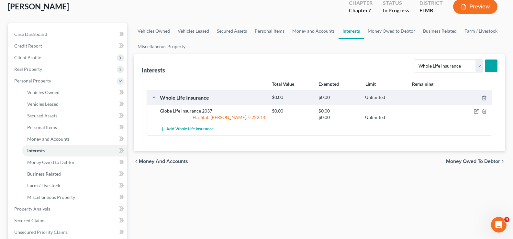
scroll to position [97, 0]
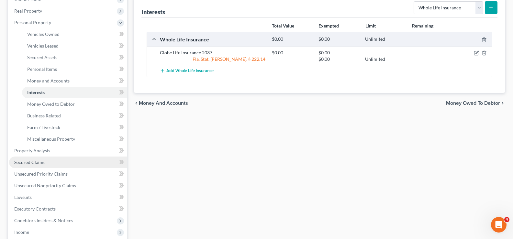
click at [45, 164] on link "Secured Claims" at bounding box center [68, 163] width 118 height 12
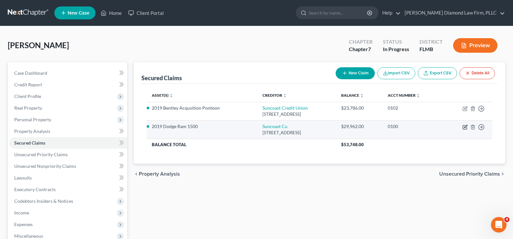
click at [465, 126] on icon "button" at bounding box center [464, 127] width 5 height 5
select select "9"
select select "2"
select select "0"
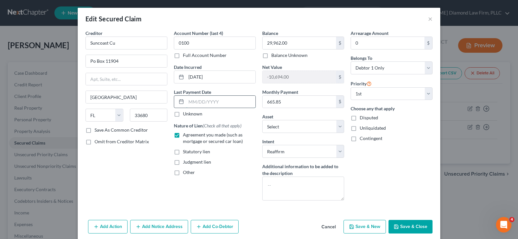
click at [225, 103] on input "text" at bounding box center [220, 102] width 69 height 12
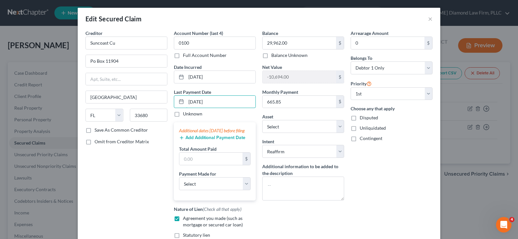
type input "09/01/2025"
click at [213, 140] on button "Add Additional Payment Date" at bounding box center [212, 137] width 66 height 5
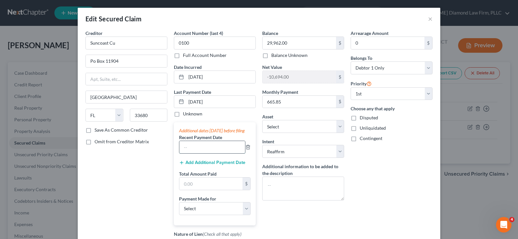
click at [199, 153] on input "text" at bounding box center [212, 147] width 66 height 12
type input "[DATE]"
click at [213, 165] on button "Add Additional Payment Date" at bounding box center [212, 162] width 66 height 5
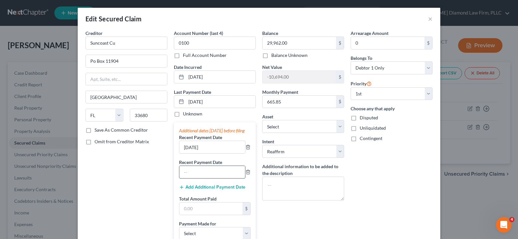
click at [184, 178] on input "text" at bounding box center [212, 172] width 66 height 12
type input "07/01/2025"
click at [210, 214] on input "text" at bounding box center [210, 208] width 63 height 12
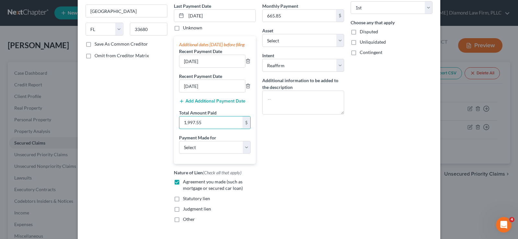
scroll to position [97, 0]
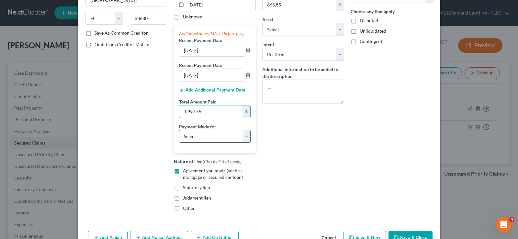
type input "1,997.55"
click at [207, 143] on select "Select Car Credit Card Loan Repayment Mortgage Other Suppliers Or Vendors" at bounding box center [214, 136] width 71 height 13
select select "0"
click at [179, 136] on select "Select Car Credit Card Loan Repayment Mortgage Other Suppliers Or Vendors" at bounding box center [214, 136] width 71 height 13
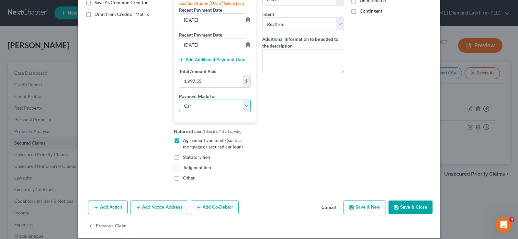
scroll to position [141, 0]
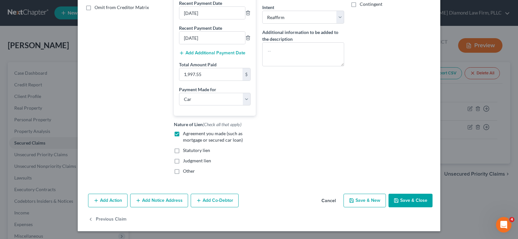
click at [410, 204] on button "Save & Close" at bounding box center [410, 201] width 44 height 14
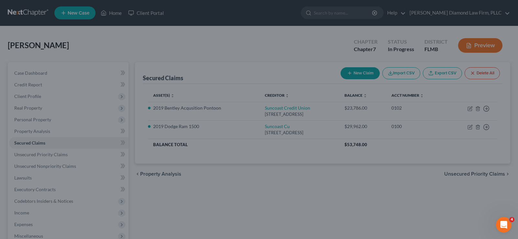
select select "6"
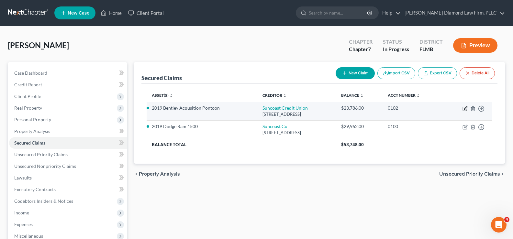
click at [464, 108] on icon "button" at bounding box center [465, 107] width 3 height 3
select select "9"
select select "7"
select select "0"
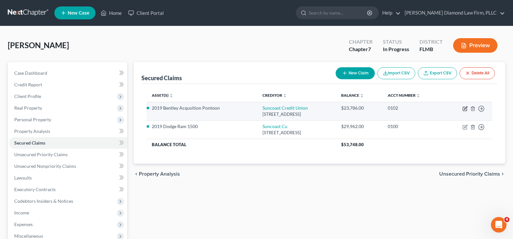
select select "0"
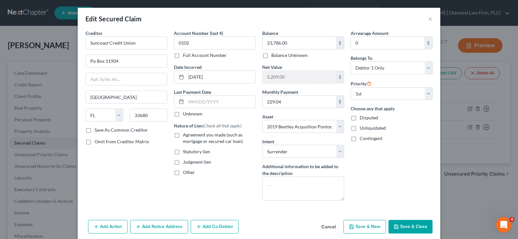
click at [183, 134] on label "Agreement you made (such as mortgage or secured car loan)" at bounding box center [219, 138] width 73 height 13
click at [185, 134] on input "Agreement you made (such as mortgage or secured car loan)" at bounding box center [187, 134] width 4 height 4
checkbox input "true"
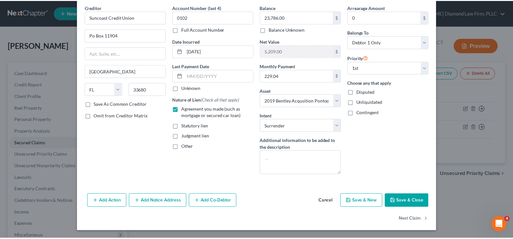
scroll to position [0, 0]
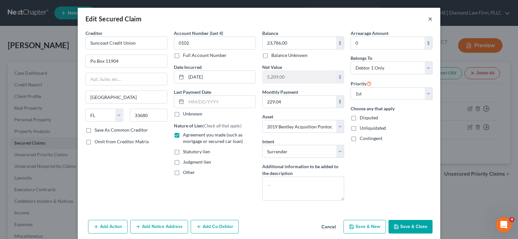
click at [428, 20] on button "×" at bounding box center [430, 19] width 5 height 8
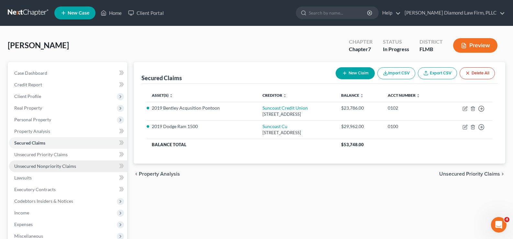
click at [44, 169] on link "Unsecured Nonpriority Claims" at bounding box center [68, 166] width 118 height 12
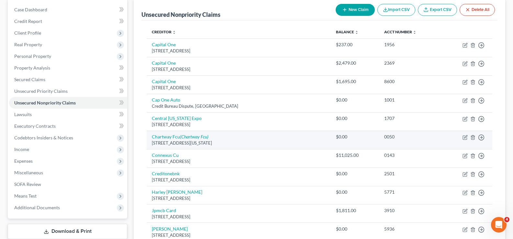
scroll to position [65, 0]
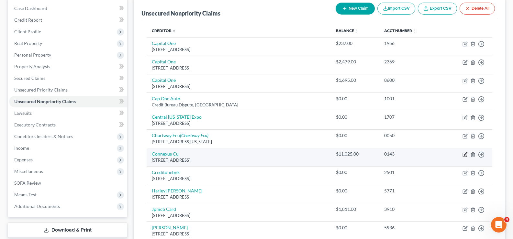
click at [465, 154] on icon "button" at bounding box center [465, 153] width 3 height 3
select select "52"
select select "0"
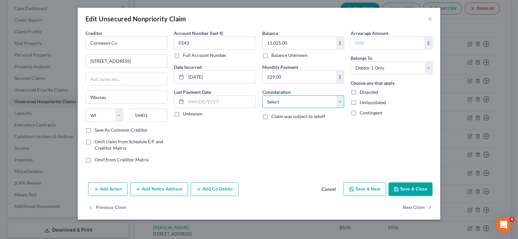
click at [301, 102] on select "Select Cable / Satellite Services Collection Agency Credit Card Debt Debt Couns…" at bounding box center [303, 101] width 82 height 13
select select "14"
click at [262, 95] on select "Select Cable / Satellite Services Collection Agency Credit Card Debt Debt Couns…" at bounding box center [303, 101] width 82 height 13
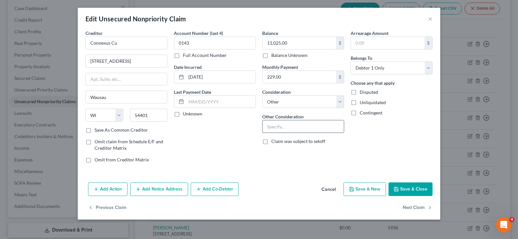
click at [288, 126] on input "text" at bounding box center [302, 126] width 81 height 12
type input "Surrendered boat loan"
click at [299, 75] on input "229.00" at bounding box center [298, 77] width 73 height 12
type input "229.04"
click at [431, 20] on button "×" at bounding box center [430, 19] width 5 height 8
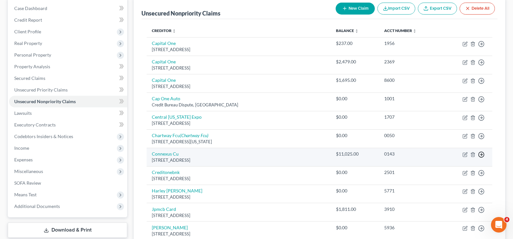
click at [482, 155] on line "button" at bounding box center [481, 155] width 2 height 0
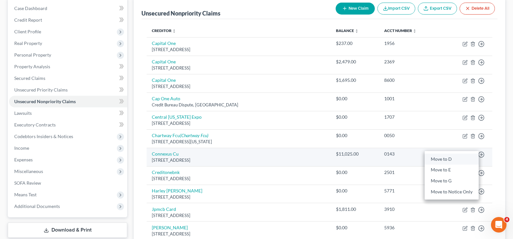
click at [441, 160] on link "Move to D" at bounding box center [451, 159] width 54 height 11
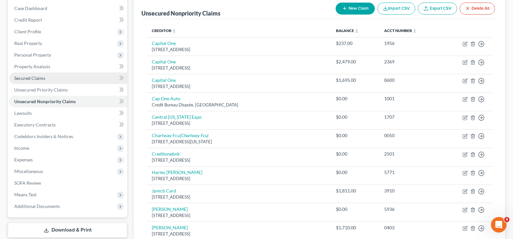
click at [44, 77] on span "Secured Claims" at bounding box center [29, 77] width 31 height 5
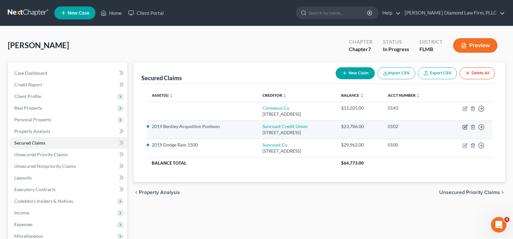
click at [465, 126] on icon "button" at bounding box center [465, 126] width 3 height 3
select select "9"
select select "7"
select select "0"
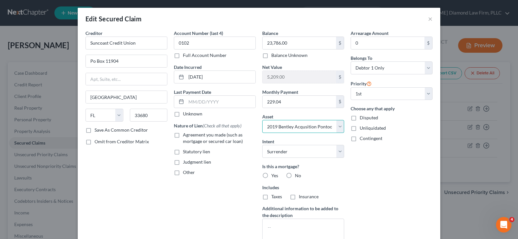
click at [338, 128] on select "Select Other Multiple Assets 1996 Tracker Sun Tracker - $2095.0 Electronics - 2…" at bounding box center [303, 126] width 82 height 13
click at [262, 120] on select "Select Other Multiple Assets 1996 Tracker Sun Tracker - $2095.0 Electronics - 2…" at bounding box center [303, 126] width 82 height 13
click at [337, 155] on select "Select Surrender Redeem Reaffirm Avoid Other" at bounding box center [303, 151] width 82 height 13
click at [262, 145] on select "Select Surrender Redeem Reaffirm Avoid Other" at bounding box center [303, 151] width 82 height 13
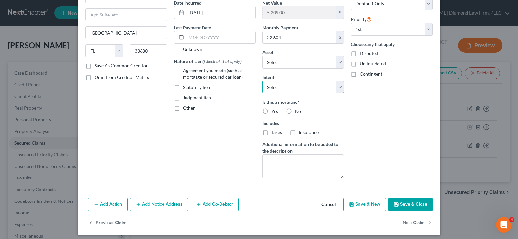
scroll to position [68, 0]
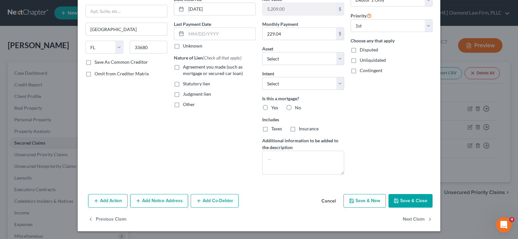
click at [408, 202] on button "Save & Close" at bounding box center [410, 201] width 44 height 14
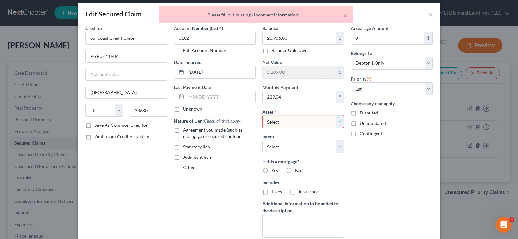
scroll to position [3, 0]
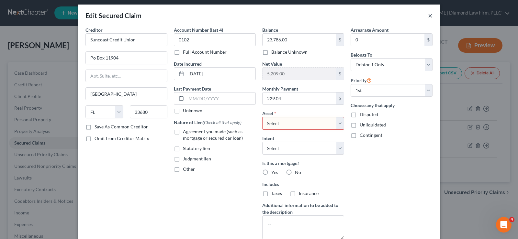
click at [428, 16] on button "×" at bounding box center [430, 16] width 5 height 8
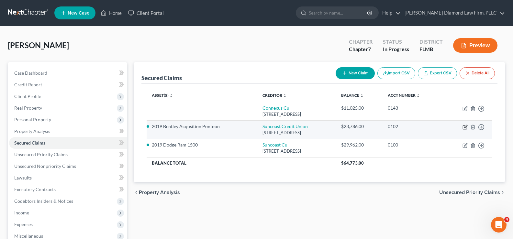
click at [465, 126] on icon "button" at bounding box center [464, 127] width 5 height 5
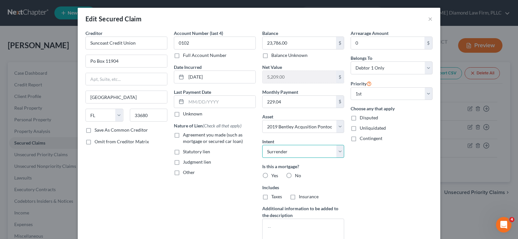
click at [339, 149] on select "Select Surrender Redeem Reaffirm Avoid Other" at bounding box center [303, 151] width 82 height 13
click at [262, 145] on select "Select Surrender Redeem Reaffirm Avoid Other" at bounding box center [303, 151] width 82 height 13
click at [338, 126] on select "Select Other Multiple Assets 1996 Tracker Sun Tracker - $2095.0 Electronics - 2…" at bounding box center [303, 126] width 82 height 13
click at [262, 120] on select "Select Other Multiple Assets 1996 Tracker Sun Tracker - $2095.0 Electronics - 2…" at bounding box center [303, 126] width 82 height 13
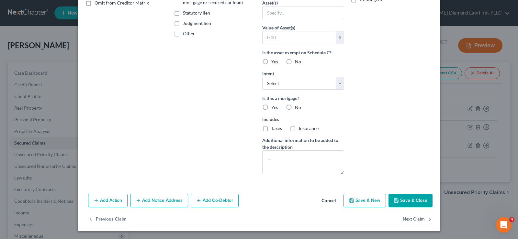
click at [408, 197] on button "Save & Close" at bounding box center [410, 201] width 44 height 14
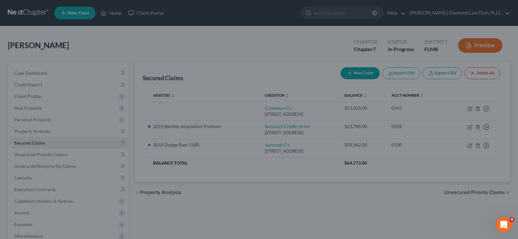
scroll to position [68, 0]
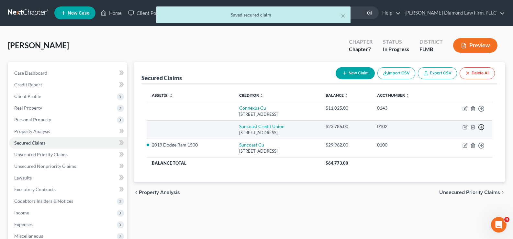
click at [481, 126] on polyline "button" at bounding box center [481, 127] width 1 height 2
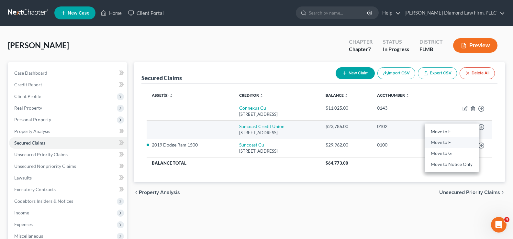
click at [448, 142] on link "Move to F" at bounding box center [451, 142] width 54 height 11
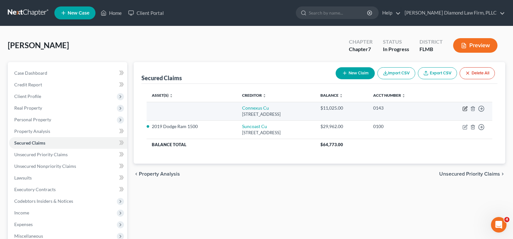
click at [464, 109] on icon "button" at bounding box center [465, 107] width 3 height 3
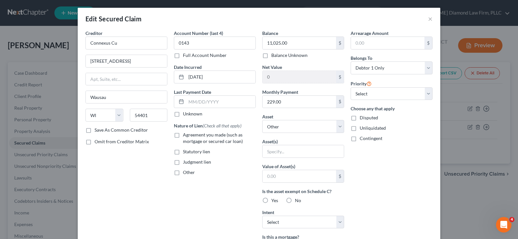
click at [183, 136] on label "Agreement you made (such as mortgage or secured car loan)" at bounding box center [219, 138] width 73 height 13
click at [185, 136] on input "Agreement you made (such as mortgage or secured car loan)" at bounding box center [187, 134] width 4 height 4
click at [306, 124] on select "Select Other Multiple Assets 1996 Tracker Sun Tracker - $2095.0 Electronics - 2…" at bounding box center [303, 126] width 82 height 13
click at [262, 120] on select "Select Other Multiple Assets 1996 Tracker Sun Tracker - $2095.0 Electronics - 2…" at bounding box center [303, 126] width 82 height 13
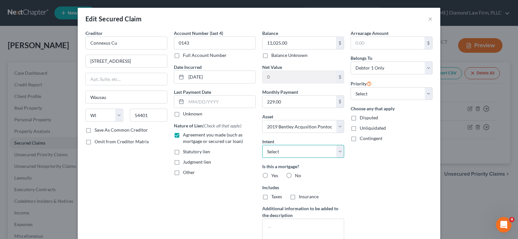
click at [314, 149] on select "Select Surrender Redeem Reaffirm Avoid Other" at bounding box center [303, 151] width 82 height 13
click at [262, 145] on select "Select Surrender Redeem Reaffirm Avoid Other" at bounding box center [303, 151] width 82 height 13
click at [295, 175] on label "No" at bounding box center [298, 175] width 6 height 6
click at [297, 175] on input "No" at bounding box center [299, 174] width 4 height 4
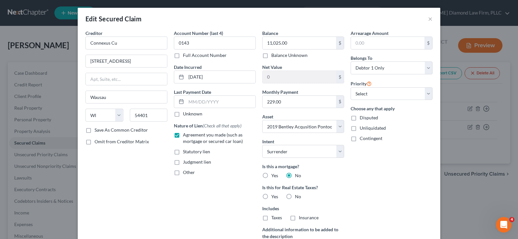
click at [295, 197] on label "No" at bounding box center [298, 196] width 6 height 6
click at [297, 197] on input "No" at bounding box center [299, 195] width 4 height 4
click at [405, 95] on select "Select 1st 2nd 3rd 4th 5th 6th 7th 8th 9th 10th 11th 12th 13th 14th 15th 16th 1…" at bounding box center [391, 93] width 82 height 13
click at [350, 87] on select "Select 1st 2nd 3rd 4th 5th 6th 7th 8th 9th 10th 11th 12th 13th 14th 15th 16th 1…" at bounding box center [391, 93] width 82 height 13
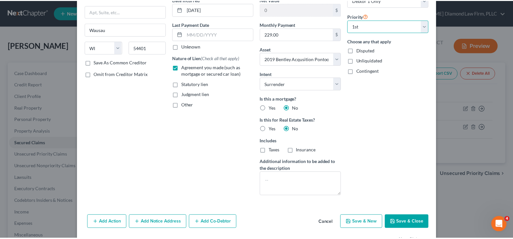
scroll to position [89, 0]
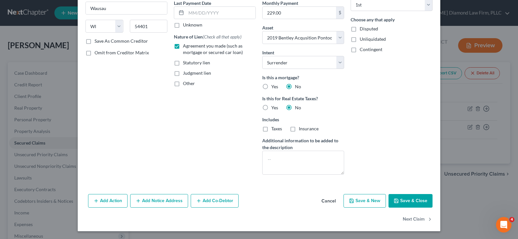
click at [407, 200] on button "Save & Close" at bounding box center [410, 201] width 44 height 14
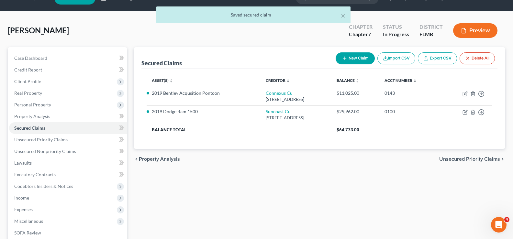
scroll to position [97, 0]
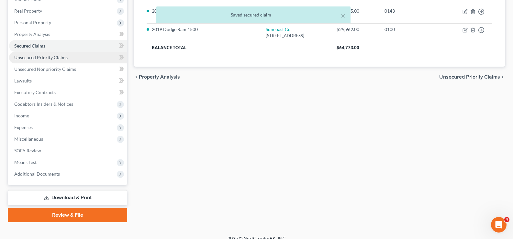
click at [67, 62] on link "Unsecured Priority Claims" at bounding box center [68, 58] width 118 height 12
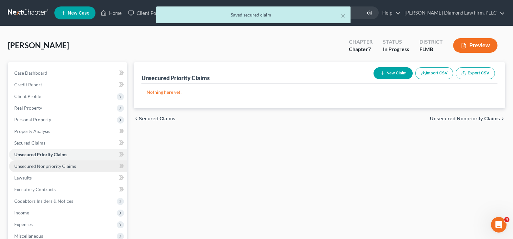
click at [57, 168] on span "Unsecured Nonpriority Claims" at bounding box center [45, 165] width 62 height 5
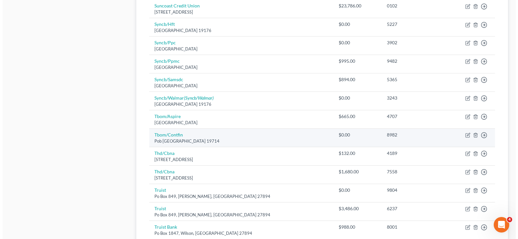
scroll to position [291, 0]
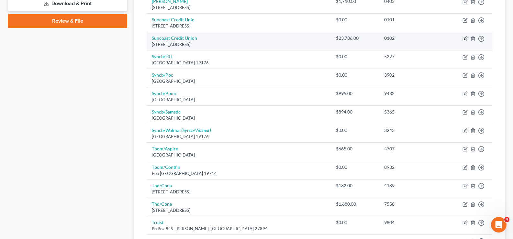
click at [465, 38] on icon "button" at bounding box center [465, 38] width 3 height 3
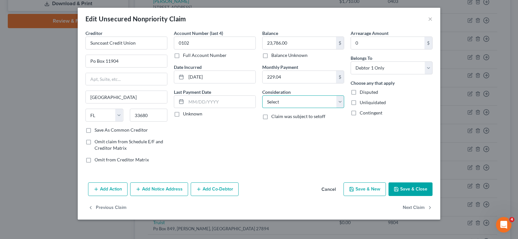
click at [296, 102] on select "Select Cable / Satellite Services Collection Agency Credit Card Debt Debt Couns…" at bounding box center [303, 101] width 82 height 13
click at [262, 95] on select "Select Cable / Satellite Services Collection Agency Credit Card Debt Debt Couns…" at bounding box center [303, 101] width 82 height 13
click at [108, 191] on button "Add Action" at bounding box center [107, 189] width 39 height 14
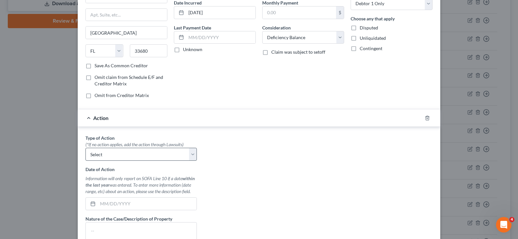
scroll to position [65, 0]
click at [134, 152] on select "Select Repossession Garnishment Foreclosure Personal Injury Attached, Seized, O…" at bounding box center [140, 154] width 111 height 13
click at [85, 148] on select "Select Repossession Garnishment Foreclosure Personal Injury Attached, Seized, O…" at bounding box center [140, 154] width 111 height 13
click at [120, 200] on input "text" at bounding box center [147, 203] width 99 height 12
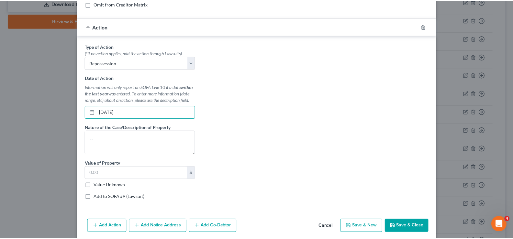
scroll to position [162, 0]
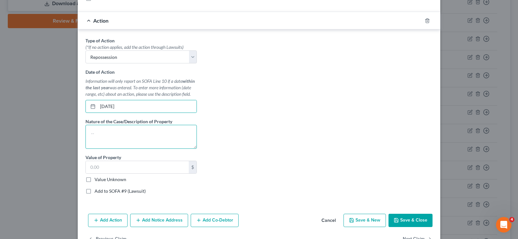
click at [89, 127] on textarea at bounding box center [140, 137] width 111 height 24
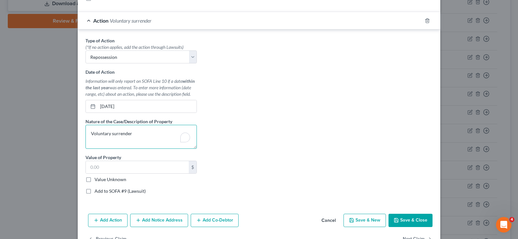
click at [151, 132] on textarea "Voluntary surrender" at bounding box center [140, 137] width 111 height 24
click at [117, 167] on input "text" at bounding box center [137, 167] width 103 height 12
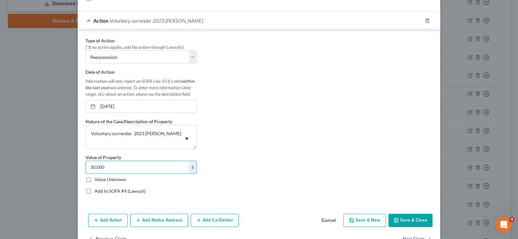
click at [410, 219] on button "Save & Close" at bounding box center [410, 221] width 44 height 14
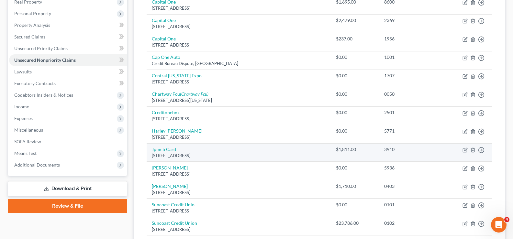
scroll to position [97, 0]
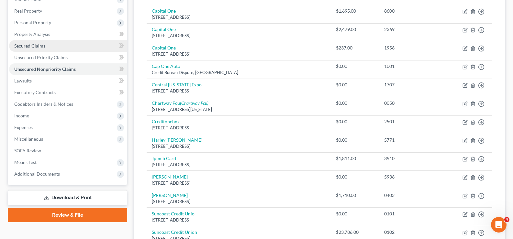
click at [54, 45] on link "Secured Claims" at bounding box center [68, 46] width 118 height 12
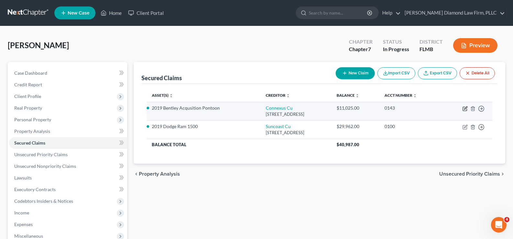
click at [466, 107] on icon "button" at bounding box center [465, 107] width 3 height 3
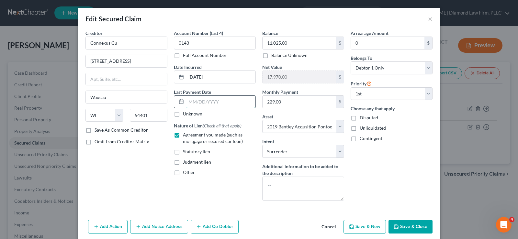
click at [220, 103] on input "text" at bounding box center [220, 102] width 69 height 12
click at [232, 101] on input "text" at bounding box center [220, 102] width 69 height 12
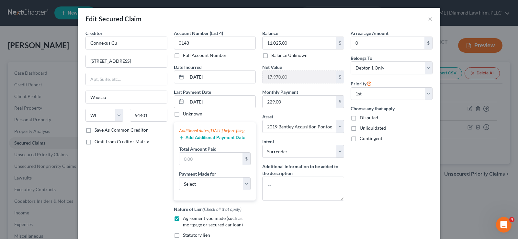
drag, startPoint x: 216, startPoint y: 143, endPoint x: 195, endPoint y: 162, distance: 28.4
click at [215, 140] on button "Add Additional Payment Date" at bounding box center [212, 137] width 66 height 5
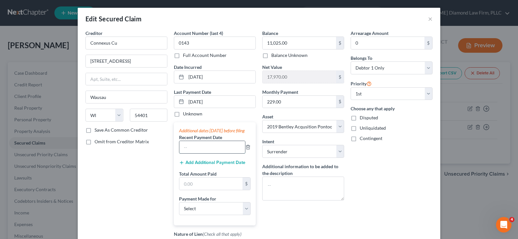
click at [192, 152] on input "text" at bounding box center [212, 147] width 66 height 12
click at [200, 214] on select "Select Car Credit Card Loan Repayment Mortgage Other Suppliers Or Vendors" at bounding box center [214, 208] width 71 height 13
click at [179, 208] on select "Select Car Credit Card Loan Repayment Mortgage Other Suppliers Or Vendors" at bounding box center [214, 208] width 71 height 13
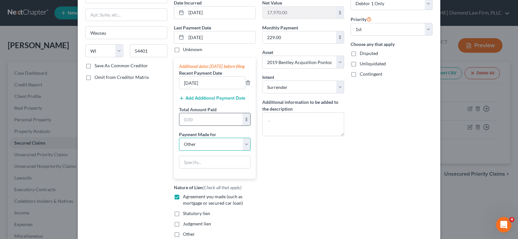
scroll to position [65, 0]
click at [192, 166] on input "text" at bounding box center [214, 162] width 71 height 12
click at [197, 119] on div "$" at bounding box center [214, 119] width 71 height 13
click at [197, 120] on input "text" at bounding box center [210, 119] width 63 height 12
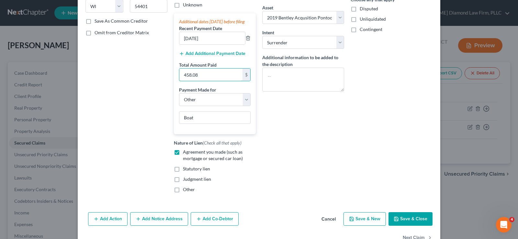
scroll to position [129, 0]
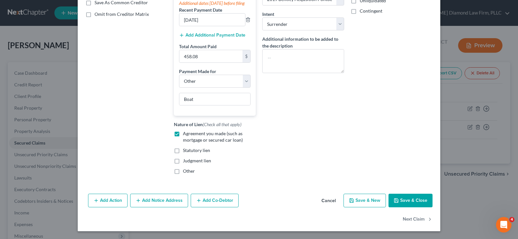
click at [408, 207] on button "Save & Close" at bounding box center [410, 201] width 44 height 14
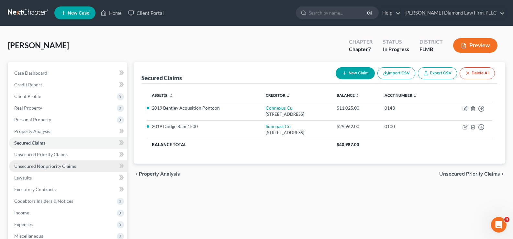
click at [48, 167] on span "Unsecured Nonpriority Claims" at bounding box center [45, 165] width 62 height 5
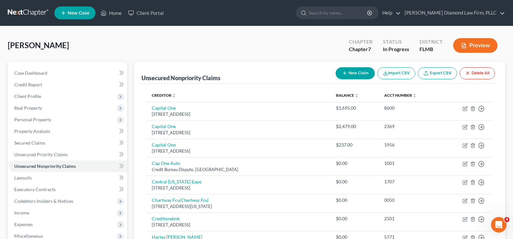
click at [357, 74] on button "New Claim" at bounding box center [354, 73] width 39 height 12
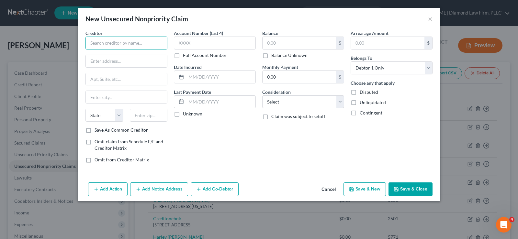
click at [111, 45] on input "text" at bounding box center [126, 43] width 82 height 13
click at [122, 46] on input "text" at bounding box center [126, 43] width 82 height 13
click at [118, 60] on input "text" at bounding box center [126, 61] width 81 height 12
click at [94, 142] on label "Omit claim from Schedule E/F and Creditor Matrix" at bounding box center [130, 144] width 73 height 13
click at [97, 142] on input "Omit claim from Schedule E/F and Creditor Matrix" at bounding box center [99, 140] width 4 height 4
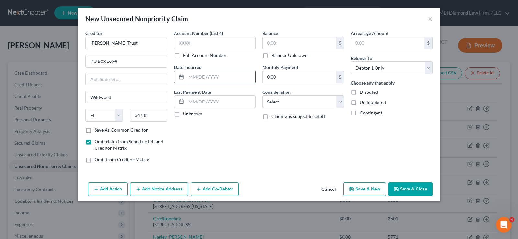
click at [209, 72] on input "text" at bounding box center [220, 77] width 69 height 12
click at [208, 99] on input "text" at bounding box center [220, 102] width 69 height 12
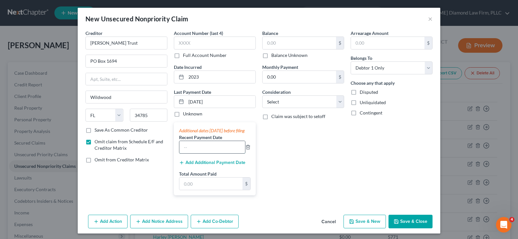
click at [197, 149] on input "text" at bounding box center [212, 147] width 66 height 12
click at [200, 165] on button "Add Additional Payment Date" at bounding box center [212, 162] width 66 height 5
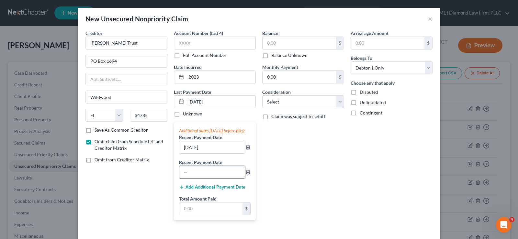
click at [191, 178] on input "text" at bounding box center [212, 172] width 66 height 12
click at [202, 176] on input "07/" at bounding box center [212, 172] width 66 height 12
click at [197, 176] on input "07/03//2025" at bounding box center [212, 172] width 66 height 12
click at [205, 213] on input "text" at bounding box center [210, 208] width 63 height 12
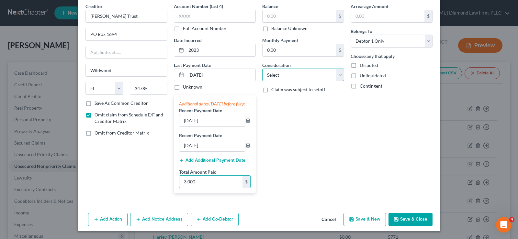
click at [315, 69] on select "Select Cable / Satellite Services Collection Agency Credit Card Debt Debt Couns…" at bounding box center [303, 75] width 82 height 13
click at [262, 69] on select "Select Cable / Satellite Services Collection Agency Credit Card Debt Debt Couns…" at bounding box center [303, 75] width 82 height 13
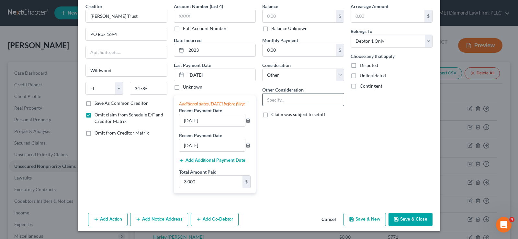
click at [289, 93] on input "text" at bounding box center [302, 99] width 81 height 12
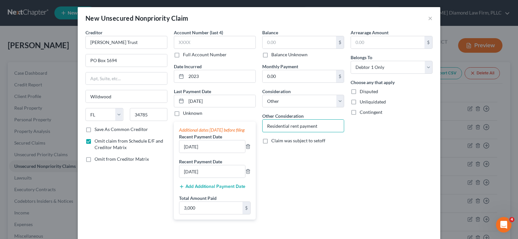
scroll to position [0, 0]
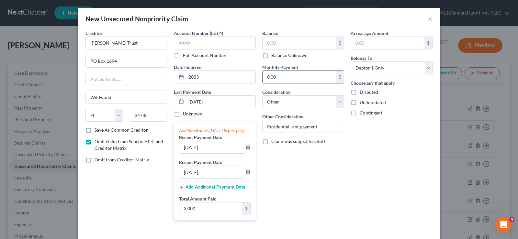
click at [278, 76] on input "0.00" at bounding box center [298, 77] width 73 height 12
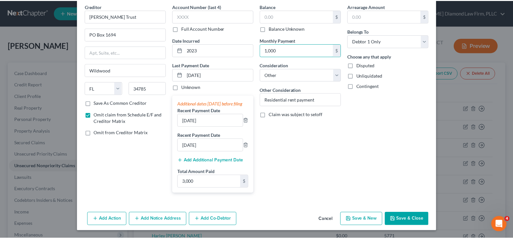
scroll to position [33, 0]
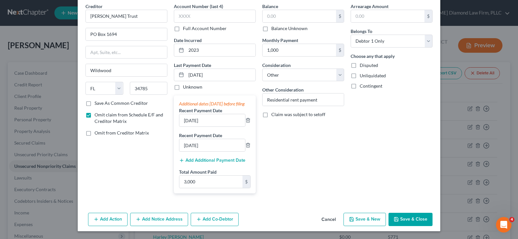
click at [408, 215] on button "Save & Close" at bounding box center [410, 220] width 44 height 14
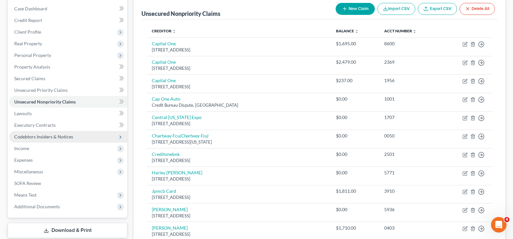
scroll to position [65, 0]
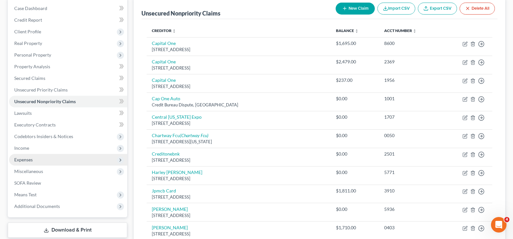
click at [49, 159] on span "Expenses" at bounding box center [68, 160] width 118 height 12
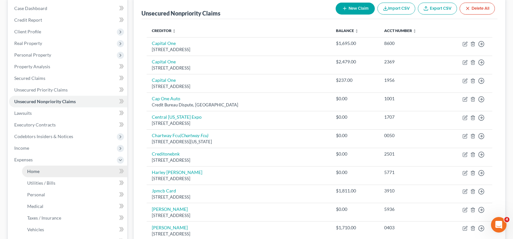
click at [49, 172] on link "Home" at bounding box center [74, 172] width 105 height 12
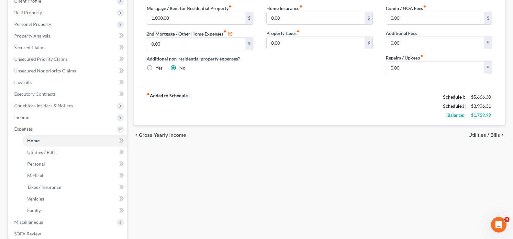
scroll to position [97, 0]
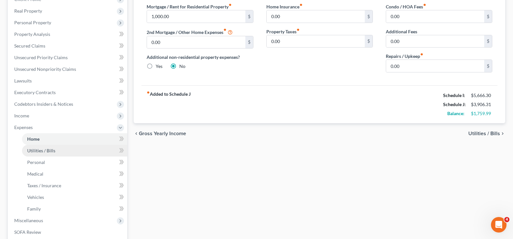
click at [32, 153] on span "Utilities / Bills" at bounding box center [41, 150] width 28 height 5
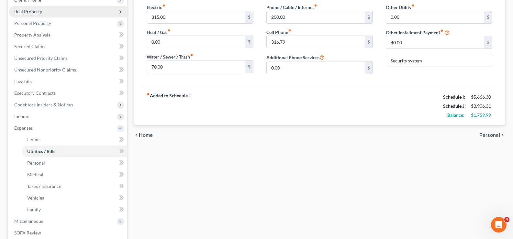
scroll to position [97, 0]
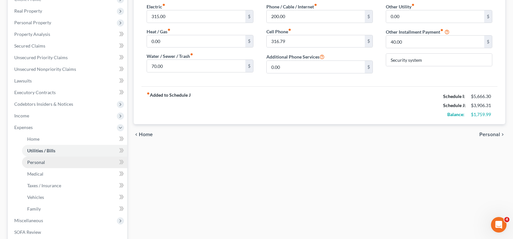
click at [45, 165] on link "Personal" at bounding box center [74, 163] width 105 height 12
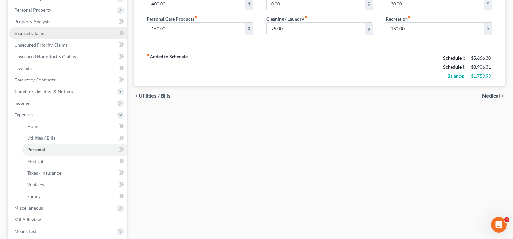
scroll to position [129, 0]
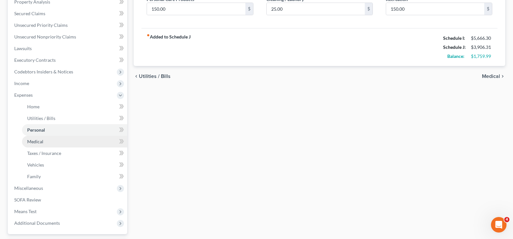
click at [50, 143] on link "Medical" at bounding box center [74, 142] width 105 height 12
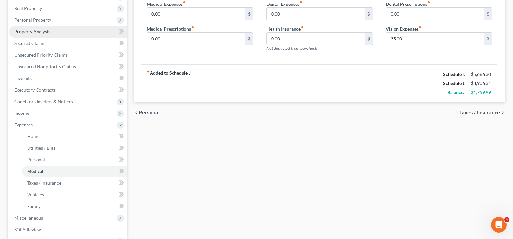
scroll to position [129, 0]
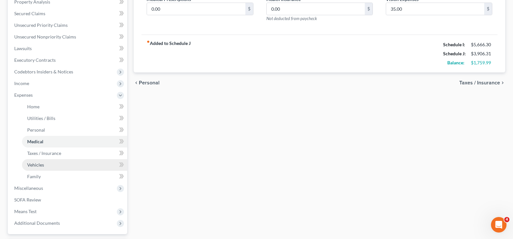
click at [65, 165] on link "Vehicles" at bounding box center [74, 165] width 105 height 12
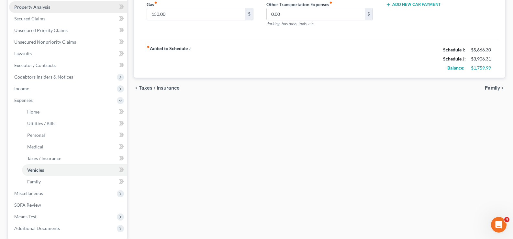
scroll to position [129, 0]
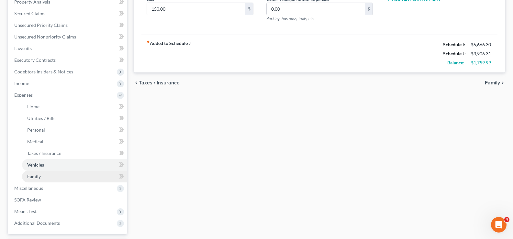
click at [47, 180] on link "Family" at bounding box center [74, 177] width 105 height 12
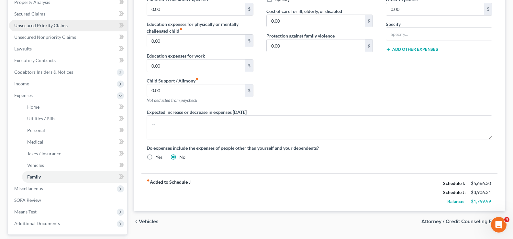
scroll to position [129, 0]
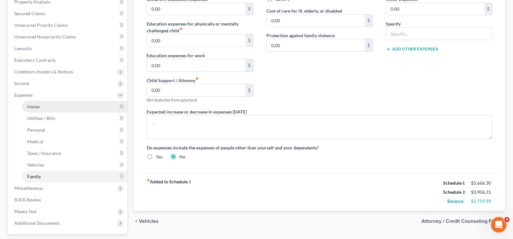
click at [51, 110] on link "Home" at bounding box center [74, 107] width 105 height 12
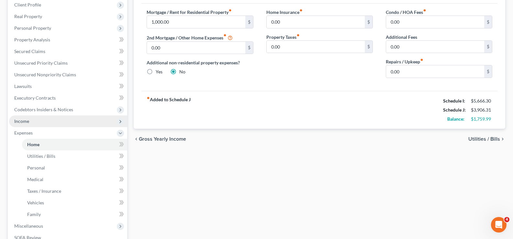
scroll to position [97, 0]
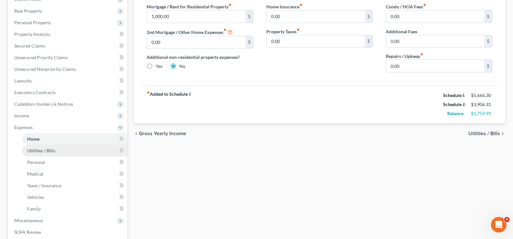
click at [52, 152] on span "Utilities / Bills" at bounding box center [41, 150] width 28 height 5
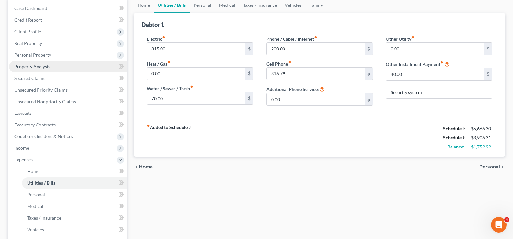
scroll to position [97, 0]
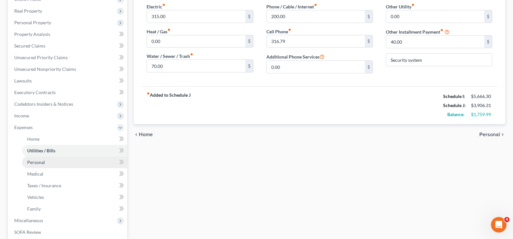
click at [50, 161] on link "Personal" at bounding box center [74, 163] width 105 height 12
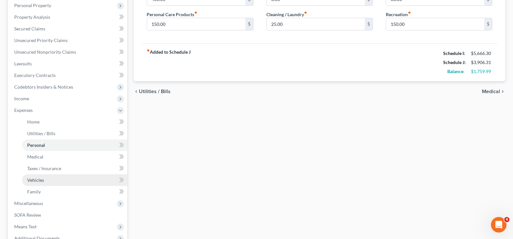
scroll to position [25, 0]
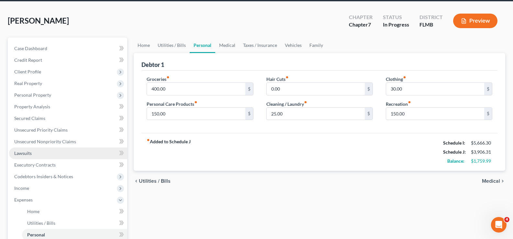
click at [26, 154] on span "Lawsuits" at bounding box center [22, 152] width 17 height 5
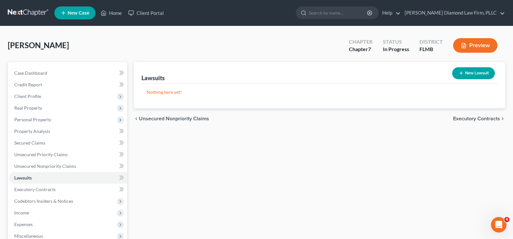
click at [476, 70] on button "New Lawsuit" at bounding box center [473, 73] width 43 height 12
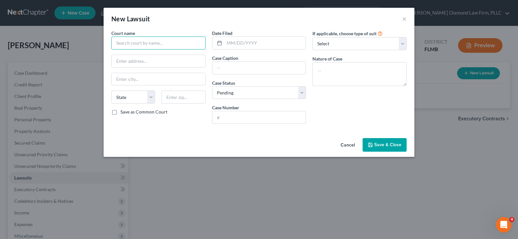
click at [168, 39] on input "text" at bounding box center [158, 43] width 94 height 13
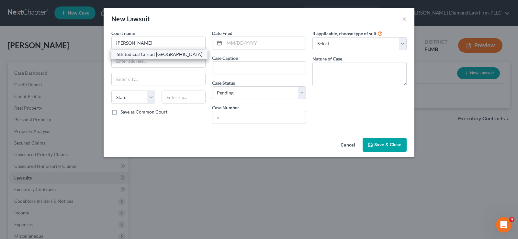
click at [167, 51] on div "5th Judicial Circuit Marion County" at bounding box center [159, 54] width 86 height 6
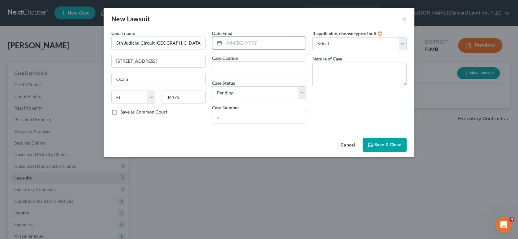
click at [248, 43] on input "text" at bounding box center [265, 43] width 82 height 12
click at [246, 112] on input "text" at bounding box center [258, 117] width 93 height 12
click at [388, 147] on span "Save & Close" at bounding box center [387, 144] width 27 height 5
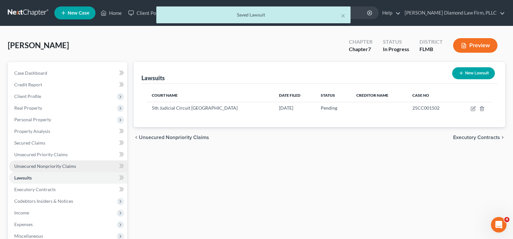
click at [42, 169] on span "Unsecured Nonpriority Claims" at bounding box center [45, 165] width 62 height 5
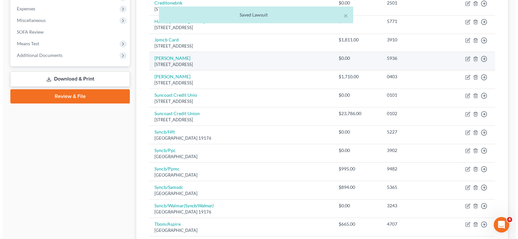
scroll to position [226, 0]
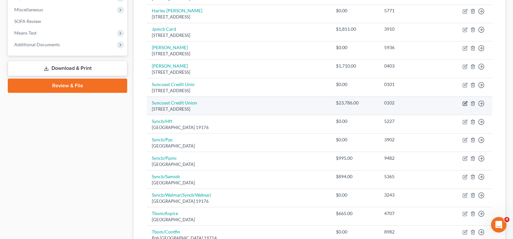
click at [464, 103] on icon "button" at bounding box center [465, 102] width 3 height 3
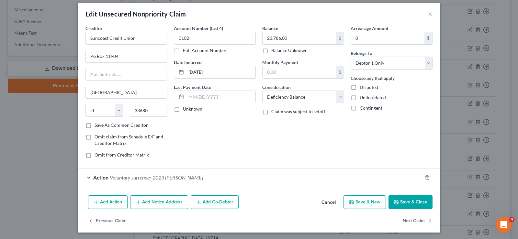
scroll to position [6, 0]
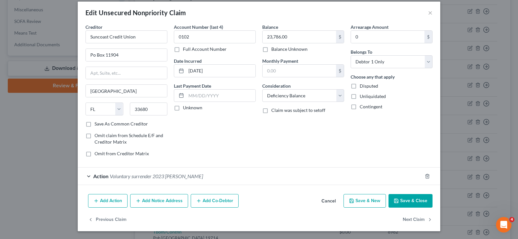
click at [166, 203] on button "Add Notice Address" at bounding box center [159, 201] width 58 height 14
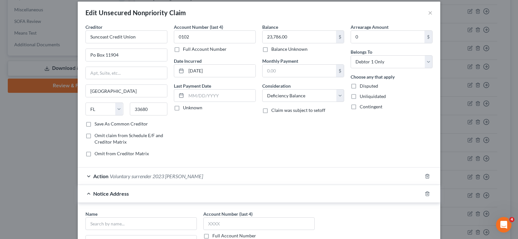
scroll to position [103, 0]
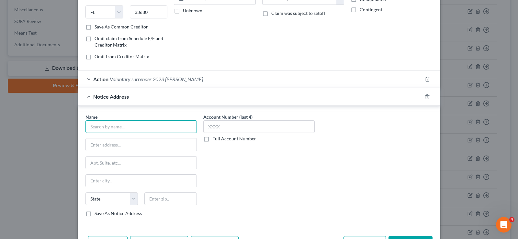
click at [128, 128] on input "text" at bounding box center [140, 126] width 111 height 13
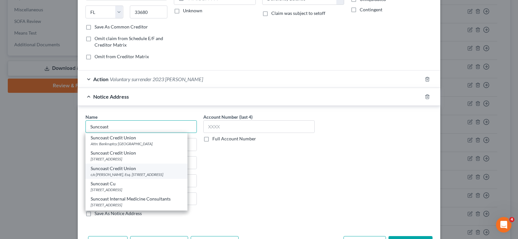
scroll to position [19, 0]
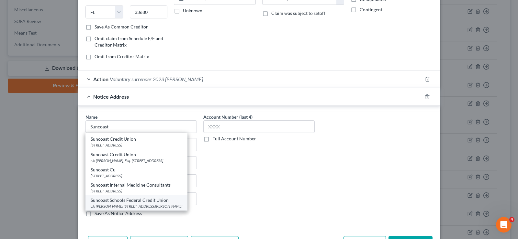
click at [124, 203] on div "c/o Daniel C. Consuegra 92014 King Palm Drive, Tampa, FL 33619" at bounding box center [137, 205] width 92 height 5
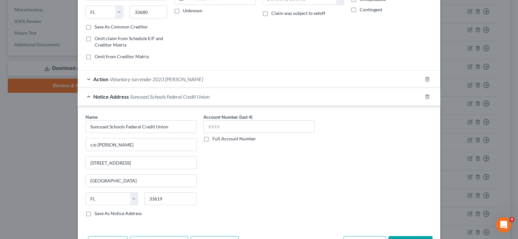
scroll to position [0, 0]
drag, startPoint x: 146, startPoint y: 167, endPoint x: 73, endPoint y: 164, distance: 73.1
click at [73, 164] on div "Edit Unsecured Nonpriority Claim × Creditor * Suncoast Credit Union Po Box 1190…" at bounding box center [259, 119] width 518 height 239
click at [212, 140] on label "Full Account Number" at bounding box center [234, 139] width 44 height 6
click at [215, 140] on input "Full Account Number" at bounding box center [217, 138] width 4 height 4
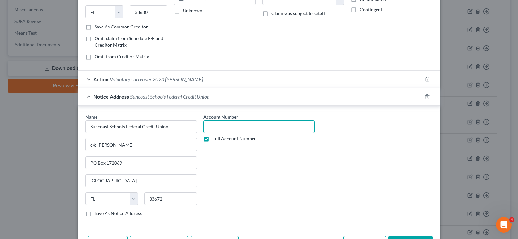
click at [211, 125] on input "text" at bounding box center [258, 126] width 111 height 13
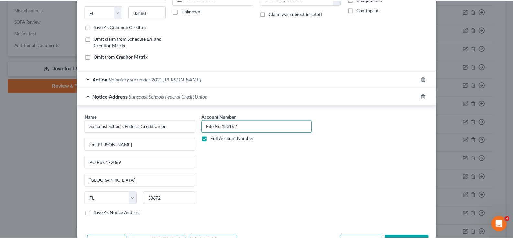
scroll to position [146, 0]
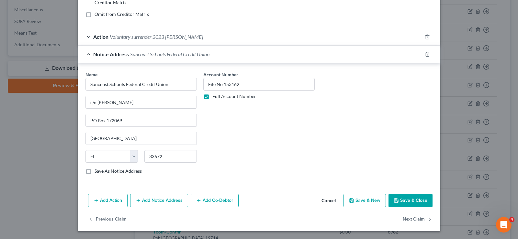
click at [415, 197] on button "Save & Close" at bounding box center [410, 201] width 44 height 14
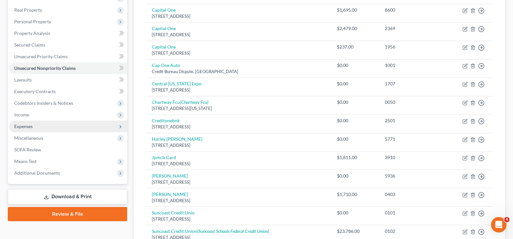
scroll to position [97, 0]
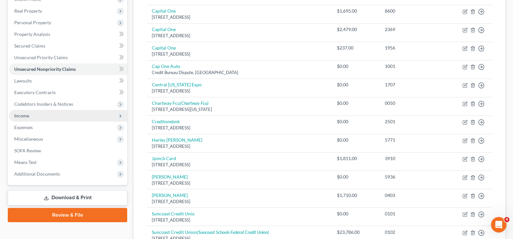
click at [49, 117] on span "Income" at bounding box center [68, 116] width 118 height 12
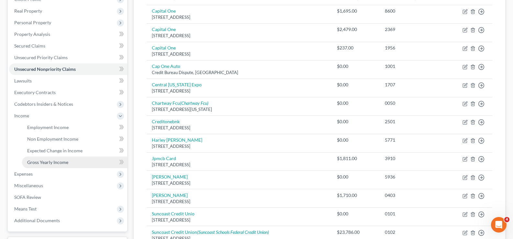
click at [67, 160] on span "Gross Yearly Income" at bounding box center [47, 161] width 41 height 5
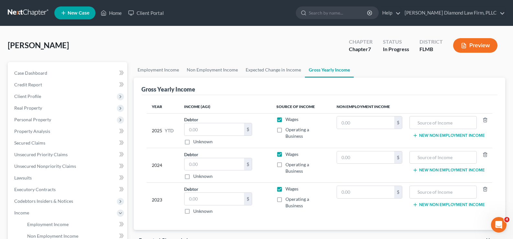
drag, startPoint x: 281, startPoint y: 118, endPoint x: 280, endPoint y: 155, distance: 37.5
click at [285, 119] on label "Wages" at bounding box center [291, 119] width 13 height 6
click at [288, 119] on input "Wages" at bounding box center [290, 118] width 4 height 4
click at [285, 155] on label "Wages" at bounding box center [291, 154] width 13 height 6
click at [288, 155] on input "Wages" at bounding box center [290, 153] width 4 height 4
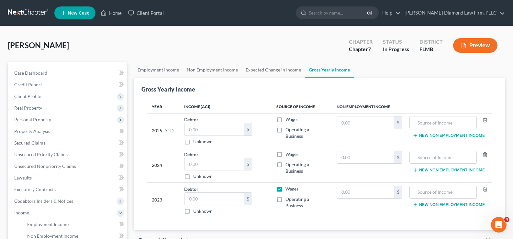
click at [285, 187] on label "Wages" at bounding box center [291, 189] width 13 height 6
click at [288, 187] on input "Wages" at bounding box center [290, 188] width 4 height 4
click at [421, 122] on input "text" at bounding box center [443, 122] width 60 height 12
click at [435, 135] on button "New Non Employment Income" at bounding box center [448, 135] width 72 height 5
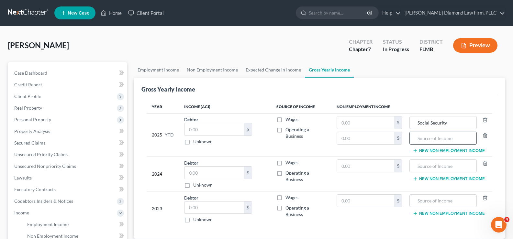
click at [426, 137] on input "text" at bounding box center [443, 138] width 60 height 12
click at [433, 165] on input "text" at bounding box center [443, 166] width 60 height 12
click at [440, 177] on button "New Non Employment Income" at bounding box center [448, 178] width 72 height 5
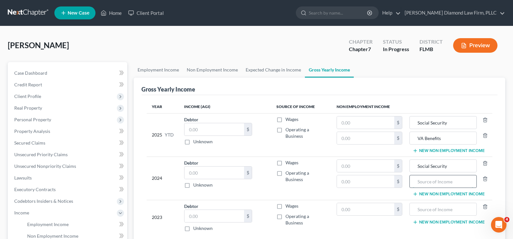
click at [435, 179] on input "text" at bounding box center [443, 181] width 60 height 12
click at [436, 211] on input "text" at bounding box center [443, 209] width 60 height 12
click at [442, 220] on button "New Non Employment Income" at bounding box center [448, 222] width 72 height 5
click at [434, 222] on input "text" at bounding box center [443, 225] width 60 height 12
click at [368, 125] on input "text" at bounding box center [366, 122] width 58 height 12
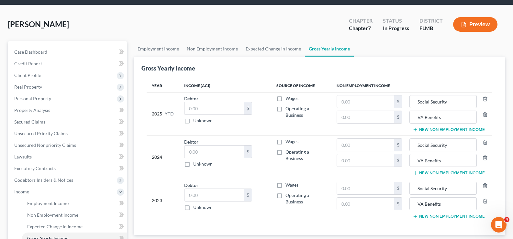
scroll to position [32, 0]
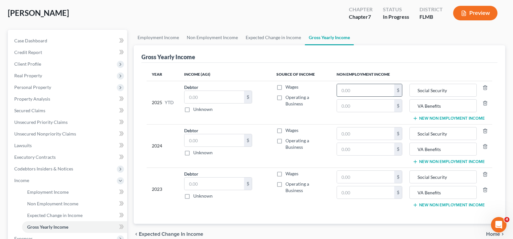
click at [365, 87] on input "text" at bounding box center [366, 90] width 58 height 12
click at [363, 134] on input "text" at bounding box center [366, 133] width 58 height 12
click at [377, 178] on input "text" at bounding box center [366, 177] width 58 height 12
click at [372, 103] on input "text" at bounding box center [366, 106] width 58 height 12
click at [367, 150] on input "text" at bounding box center [366, 149] width 58 height 12
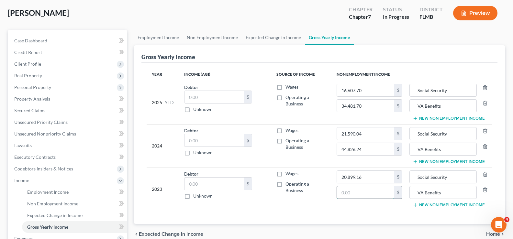
click at [370, 190] on input "text" at bounding box center [366, 192] width 58 height 12
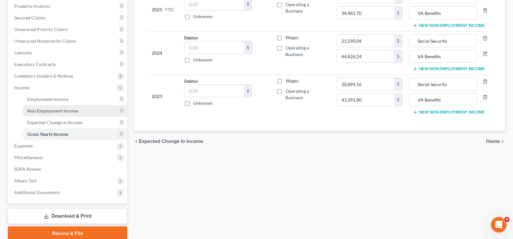
scroll to position [151, 0]
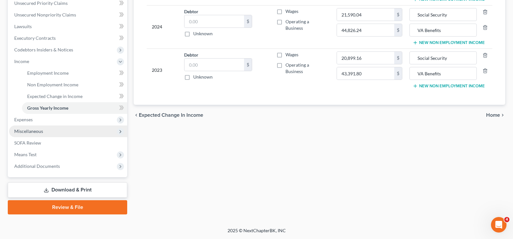
click at [49, 134] on span "Miscellaneous" at bounding box center [68, 132] width 118 height 12
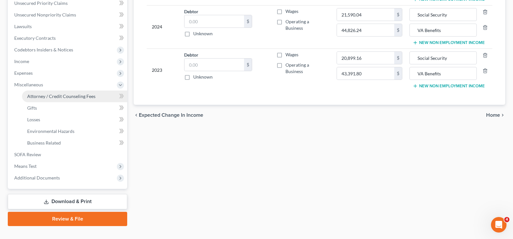
click at [70, 95] on span "Attorney / Credit Counseling Fees" at bounding box center [61, 95] width 68 height 5
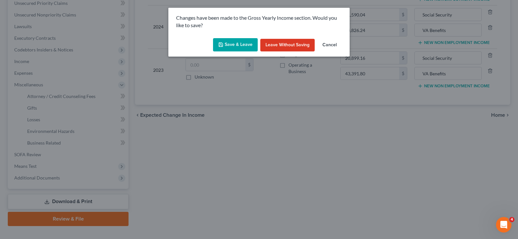
click at [247, 42] on button "Save & Leave" at bounding box center [235, 45] width 45 height 14
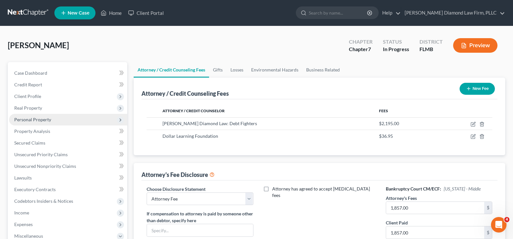
click at [60, 122] on span "Personal Property" at bounding box center [68, 120] width 118 height 12
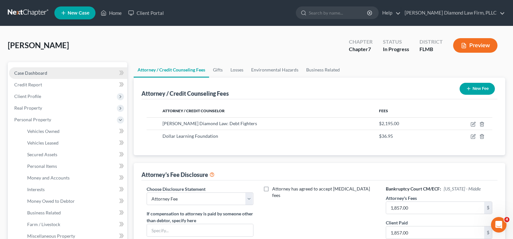
click at [54, 72] on link "Case Dashboard" at bounding box center [68, 73] width 118 height 12
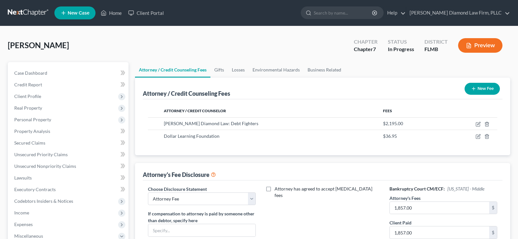
select select "2"
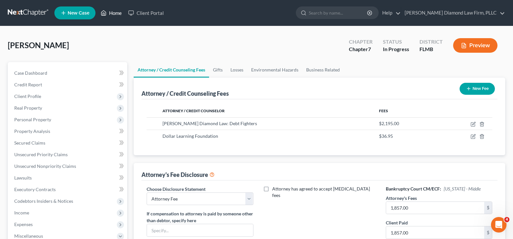
click at [118, 13] on link "Home" at bounding box center [110, 13] width 27 height 12
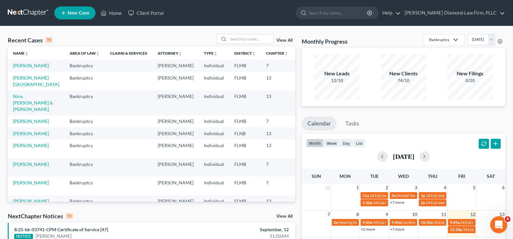
click at [499, 225] on icon "Open Intercom Messenger" at bounding box center [497, 224] width 11 height 11
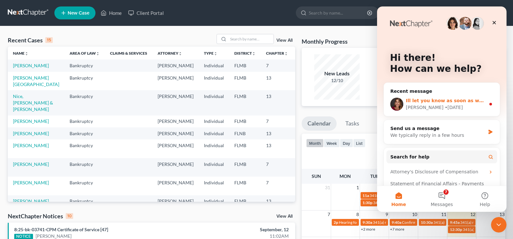
click at [446, 103] on span "Ill let you know as soon as we fix the CCC field!" at bounding box center [466, 100] width 121 height 5
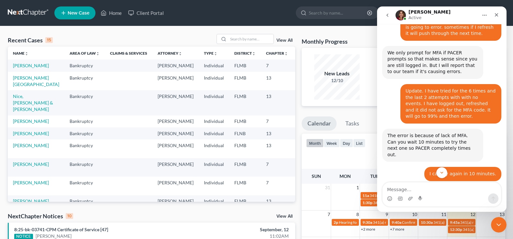
scroll to position [593, 0]
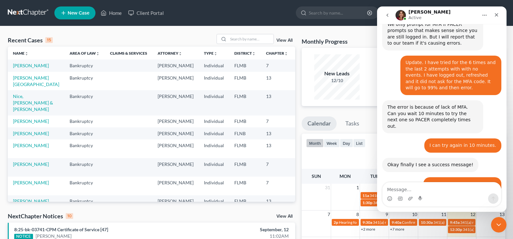
click at [388, 16] on icon "go back" at bounding box center [387, 15] width 5 height 5
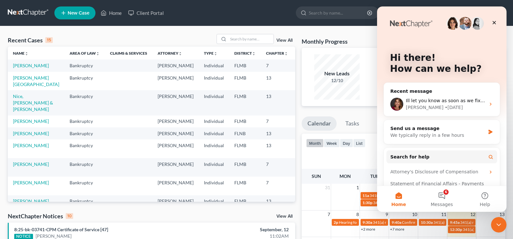
scroll to position [0, 0]
click at [495, 21] on icon "Close" at bounding box center [494, 23] width 4 height 4
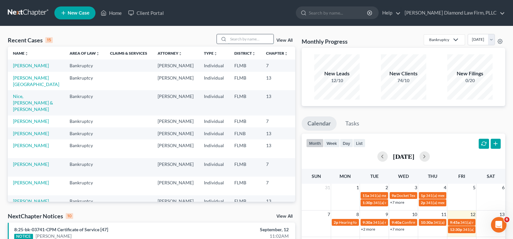
click at [249, 38] on input "search" at bounding box center [250, 38] width 45 height 9
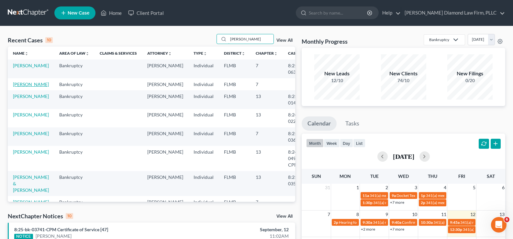
type input "Roberts"
click at [26, 87] on link "[PERSON_NAME]" at bounding box center [31, 84] width 36 height 5
select select "15"
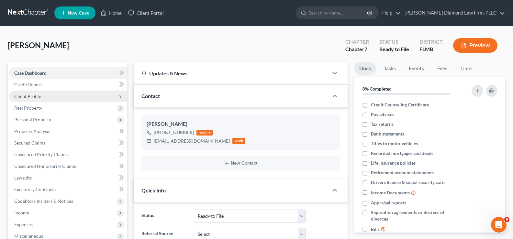
click at [50, 99] on span "Client Profile" at bounding box center [68, 97] width 118 height 12
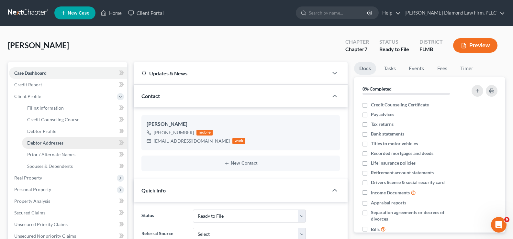
click at [71, 141] on link "Debtor Addresses" at bounding box center [74, 143] width 105 height 12
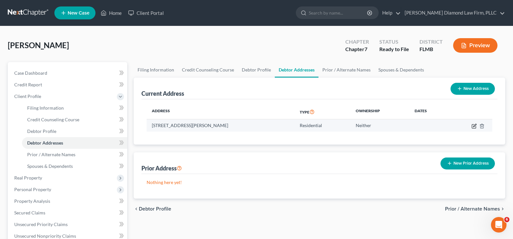
click at [475, 126] on icon "button" at bounding box center [473, 126] width 5 height 5
select select "9"
select select "39"
select select "0"
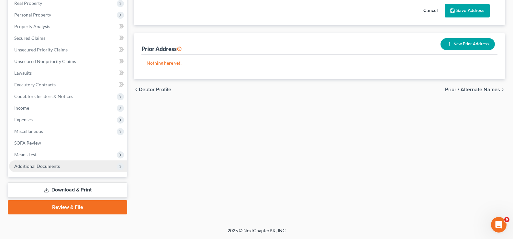
click at [64, 169] on span "Additional Documents" at bounding box center [68, 166] width 118 height 12
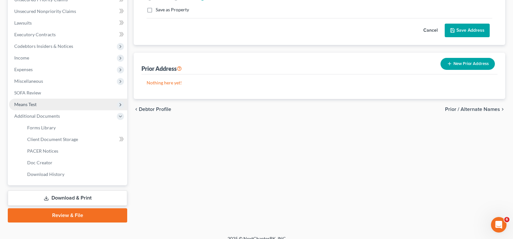
scroll to position [163, 0]
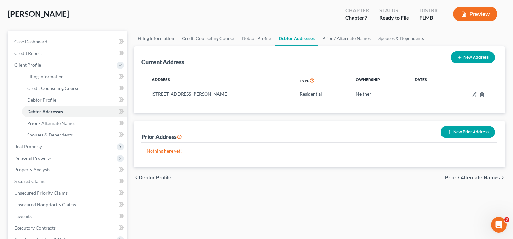
scroll to position [32, 0]
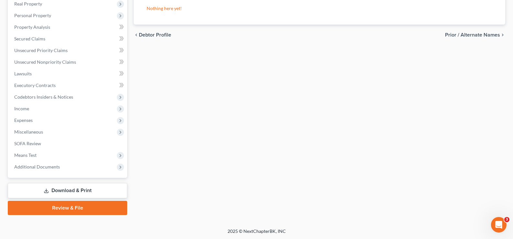
scroll to position [175, 0]
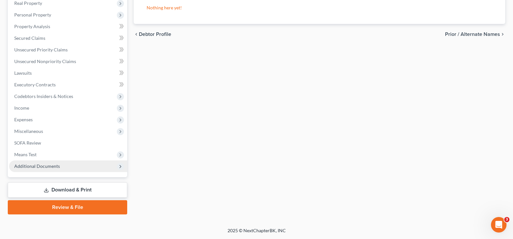
click at [54, 166] on span "Additional Documents" at bounding box center [37, 165] width 46 height 5
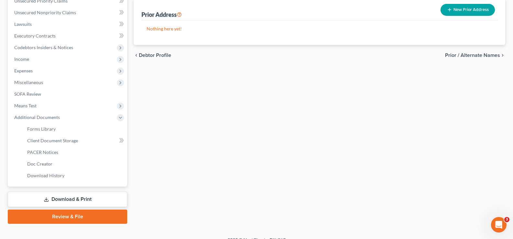
scroll to position [163, 0]
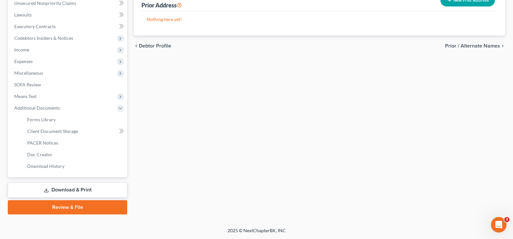
click at [69, 208] on link "Review & File" at bounding box center [67, 207] width 119 height 14
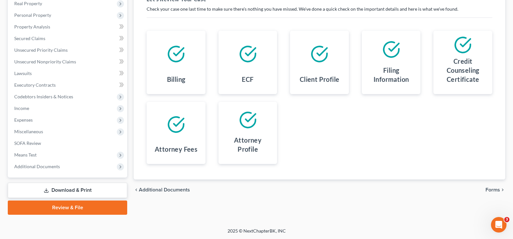
scroll to position [105, 0]
click at [495, 189] on span "Forms" at bounding box center [492, 189] width 15 height 5
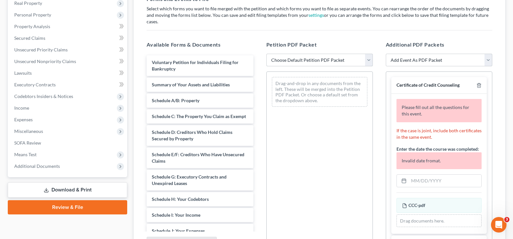
click at [344, 54] on select "Choose Default Petition PDF Packet Complete Bankruptcy Petition (all forms and …" at bounding box center [319, 60] width 106 height 13
select select "0"
click at [266, 54] on select "Choose Default Petition PDF Packet Complete Bankruptcy Petition (all forms and …" at bounding box center [319, 60] width 106 height 13
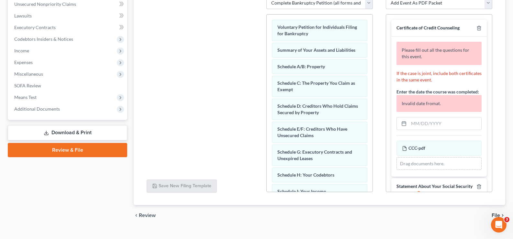
scroll to position [167, 0]
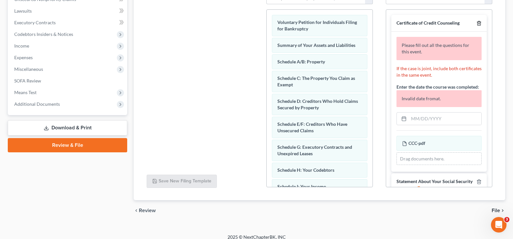
click at [476, 21] on icon "button" at bounding box center [478, 23] width 5 height 5
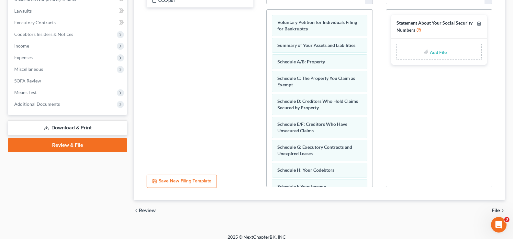
click at [442, 46] on input "file" at bounding box center [438, 52] width 16 height 12
type input "C:\fakepath\SSN.pdf"
click at [496, 208] on span "File" at bounding box center [495, 210] width 8 height 5
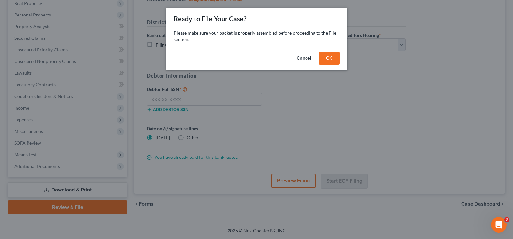
scroll to position [105, 0]
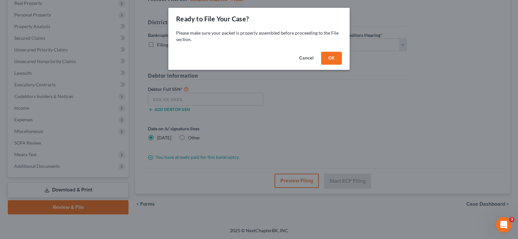
click at [334, 57] on button "OK" at bounding box center [331, 58] width 21 height 13
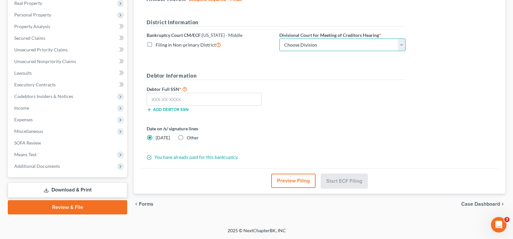
click at [352, 48] on select "Choose Division [GEOGRAPHIC_DATA][PERSON_NAME] [GEOGRAPHIC_DATA] [GEOGRAPHIC_DA…" at bounding box center [342, 44] width 126 height 13
select select "3"
click at [279, 38] on select "Choose Division [GEOGRAPHIC_DATA][PERSON_NAME] [GEOGRAPHIC_DATA] [GEOGRAPHIC_DA…" at bounding box center [342, 44] width 126 height 13
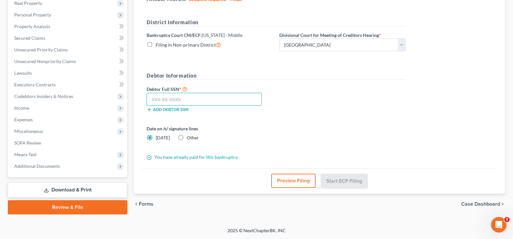
click at [204, 95] on input "text" at bounding box center [204, 99] width 115 height 13
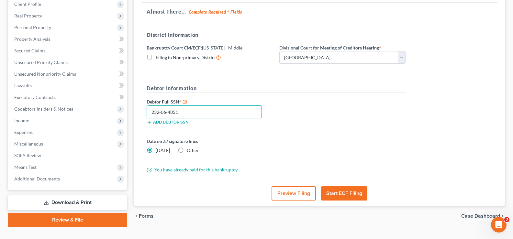
scroll to position [97, 0]
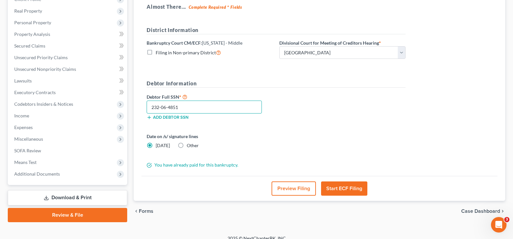
type input "232-06-4851"
click at [355, 187] on button "Start ECF Filing" at bounding box center [344, 188] width 46 height 14
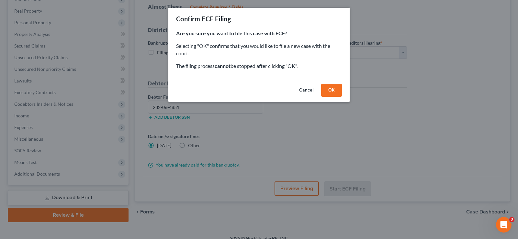
click at [336, 87] on button "OK" at bounding box center [331, 90] width 21 height 13
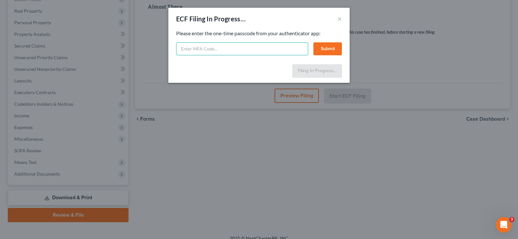
click at [232, 49] on input "text" at bounding box center [242, 48] width 132 height 13
type input "286758"
click at [323, 50] on button "Submit" at bounding box center [327, 48] width 28 height 13
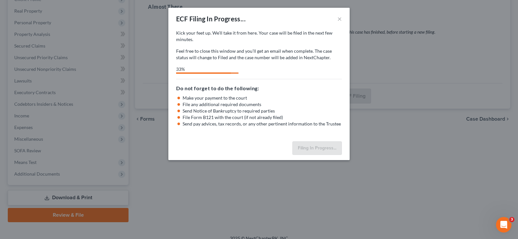
select select "3"
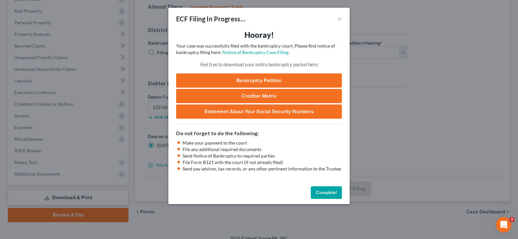
drag, startPoint x: 335, startPoint y: 192, endPoint x: 329, endPoint y: 194, distance: 6.3
click at [335, 192] on button "Complete!" at bounding box center [326, 192] width 31 height 13
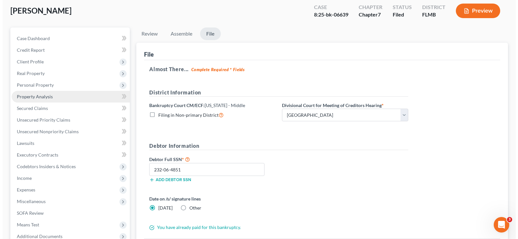
scroll to position [0, 0]
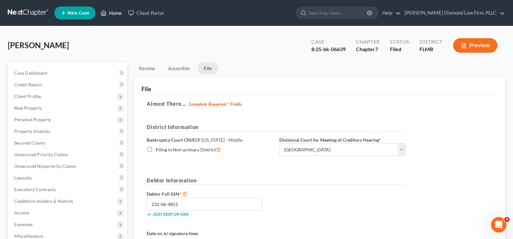
click at [112, 13] on link "Home" at bounding box center [110, 13] width 27 height 12
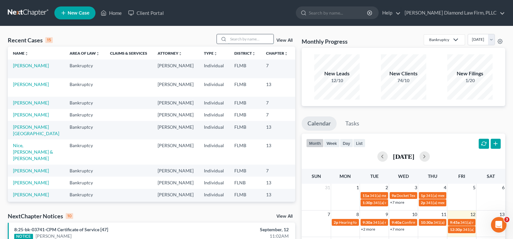
click at [264, 39] on input "search" at bounding box center [250, 38] width 45 height 9
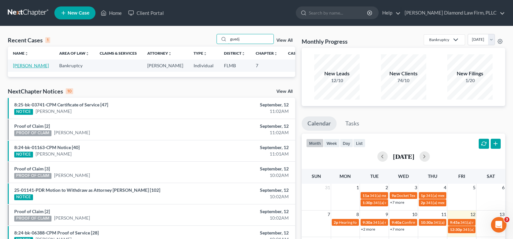
type input "guedj"
click at [16, 67] on link "[PERSON_NAME]" at bounding box center [31, 65] width 36 height 5
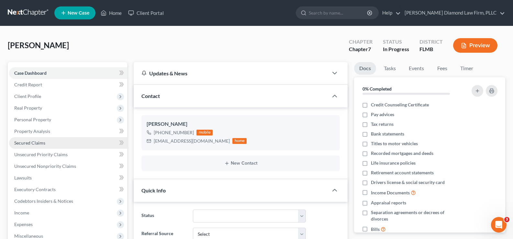
click at [53, 141] on link "Secured Claims" at bounding box center [68, 143] width 118 height 12
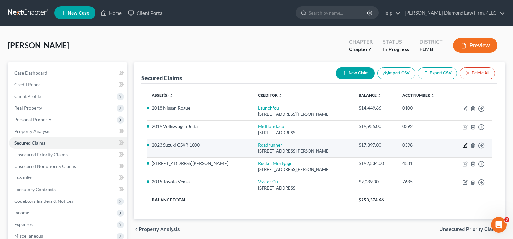
click at [465, 146] on icon "button" at bounding box center [465, 144] width 3 height 3
select select "45"
select select "11"
select select "3"
select select "0"
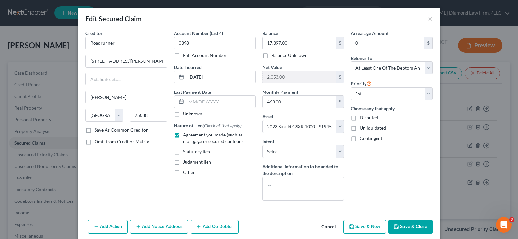
scroll to position [26, 0]
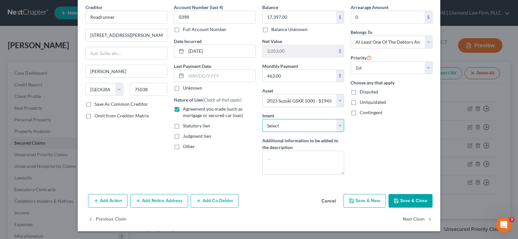
click at [309, 123] on select "Select Surrender Redeem Reaffirm Avoid Other" at bounding box center [303, 125] width 82 height 13
select select "0"
click at [262, 119] on select "Select Surrender Redeem Reaffirm Avoid Other" at bounding box center [303, 125] width 82 height 13
click at [227, 200] on button "Add Co-Debtor" at bounding box center [215, 201] width 48 height 14
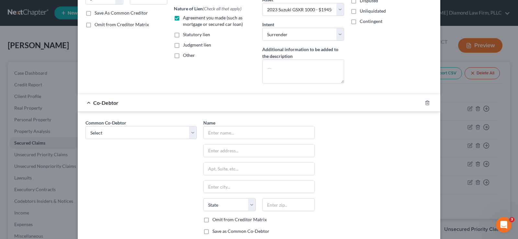
scroll to position [123, 0]
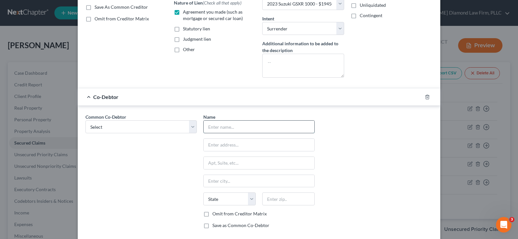
click at [219, 129] on input "text" at bounding box center [258, 127] width 111 height 12
type input "[PERSON_NAME]"
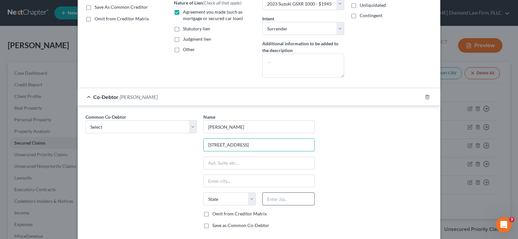
type input "[STREET_ADDRESS]"
click at [266, 198] on input "text" at bounding box center [288, 198] width 52 height 13
type input "32164"
type input "[GEOGRAPHIC_DATA]"
select select "9"
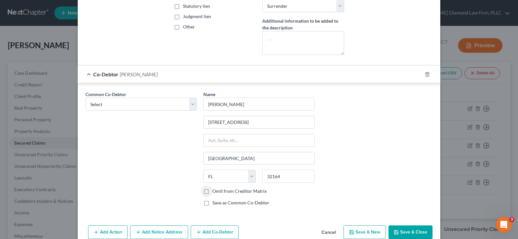
scroll to position [155, 0]
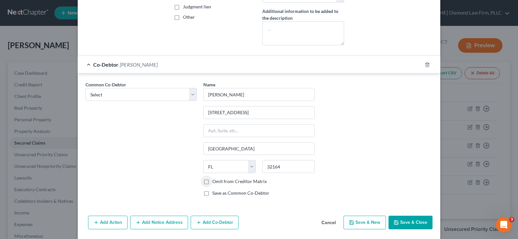
click at [402, 222] on button "Save & Close" at bounding box center [410, 223] width 44 height 14
select select
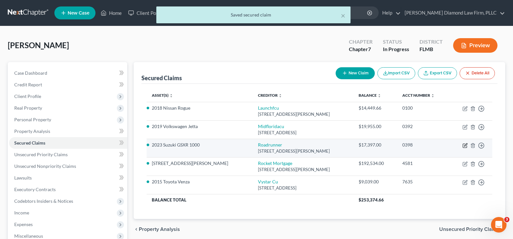
click at [466, 145] on icon "button" at bounding box center [465, 144] width 3 height 3
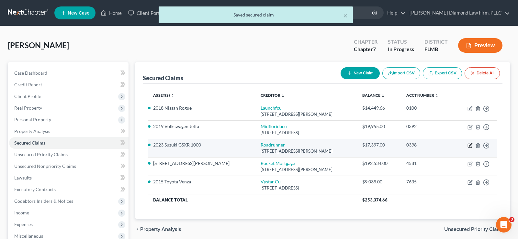
select select "45"
select select "0"
select select "3"
select select "0"
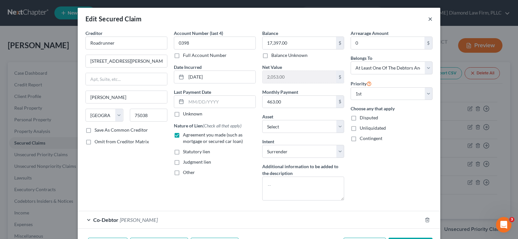
click at [428, 20] on button "×" at bounding box center [430, 19] width 5 height 8
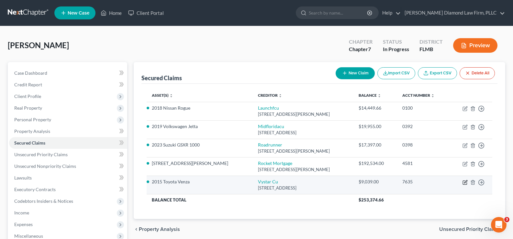
click at [465, 181] on icon "button" at bounding box center [465, 181] width 3 height 3
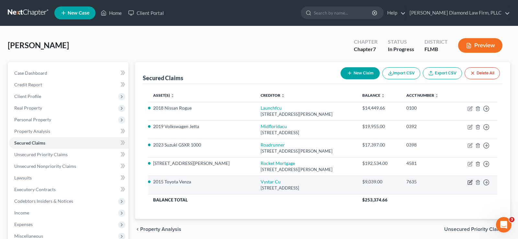
select select "9"
select select "0"
select select "18"
select select "2"
select select "3"
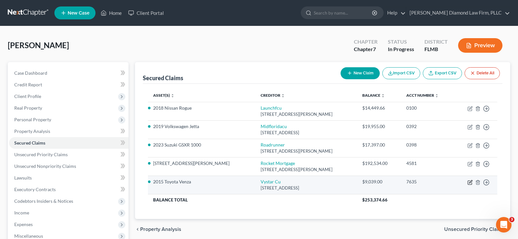
select select "0"
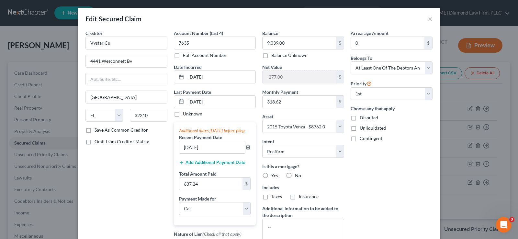
scroll to position [32, 0]
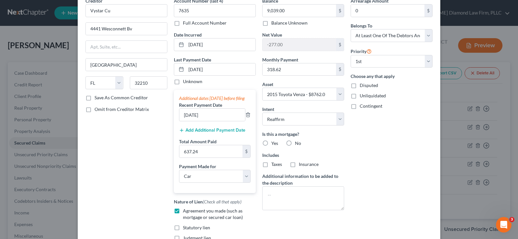
click at [295, 143] on label "No" at bounding box center [298, 143] width 6 height 6
click at [297, 143] on input "No" at bounding box center [299, 142] width 4 height 4
radio input "true"
click at [206, 133] on button "Add Additional Payment Date" at bounding box center [212, 130] width 66 height 5
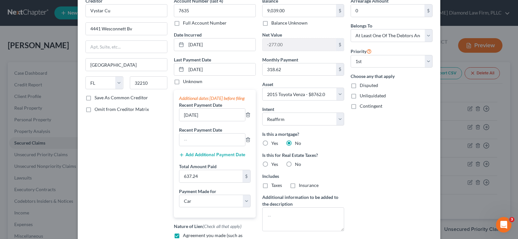
click at [189, 133] on label "Recent Payment Date" at bounding box center [200, 129] width 43 height 7
click at [189, 142] on input "text" at bounding box center [212, 140] width 66 height 12
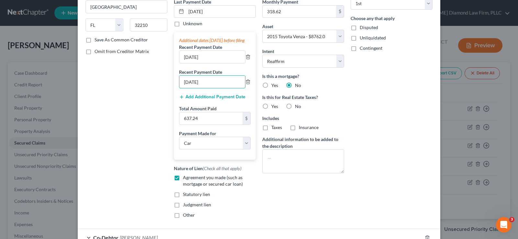
scroll to position [97, 0]
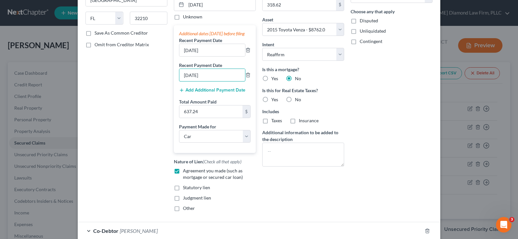
type input "[DATE]"
click at [210, 118] on input "637.24" at bounding box center [210, 111] width 63 height 12
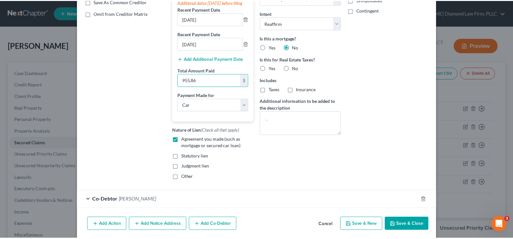
scroll to position [159, 0]
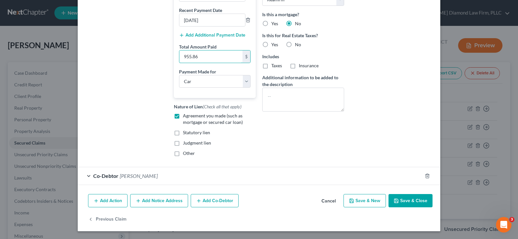
type input "955.86"
click at [295, 41] on label "No" at bounding box center [298, 44] width 6 height 6
click at [297, 41] on input "No" at bounding box center [299, 43] width 4 height 4
radio input "true"
click at [413, 202] on button "Save & Close" at bounding box center [410, 201] width 44 height 14
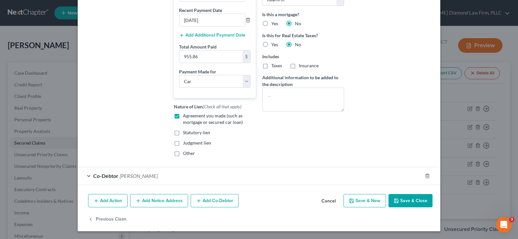
select select
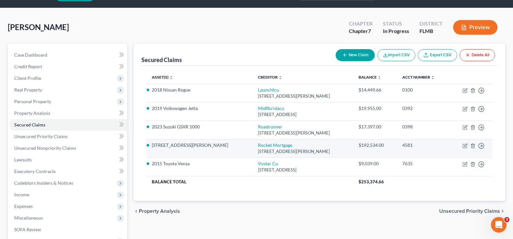
scroll to position [32, 0]
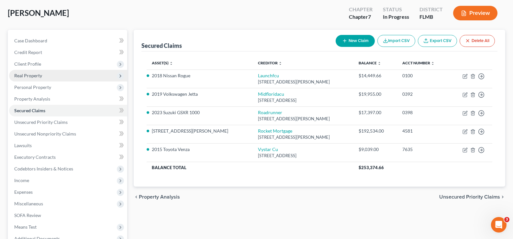
click at [39, 76] on span "Real Property" at bounding box center [28, 75] width 28 height 5
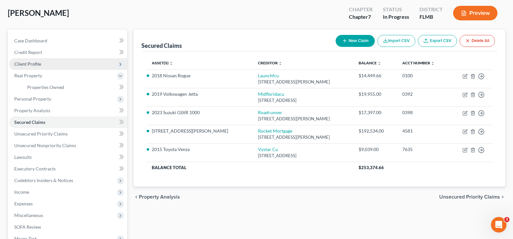
click at [41, 64] on span "Client Profile" at bounding box center [68, 64] width 118 height 12
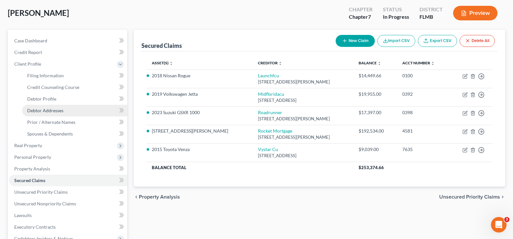
click at [62, 110] on span "Debtor Addresses" at bounding box center [45, 110] width 36 height 5
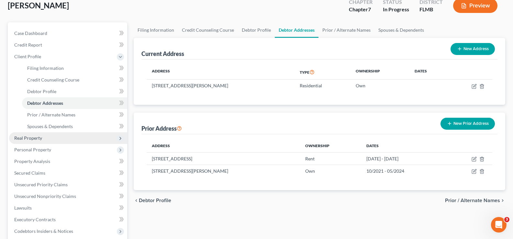
scroll to position [65, 0]
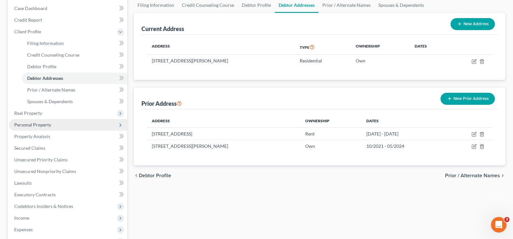
click at [46, 128] on span "Personal Property" at bounding box center [68, 125] width 118 height 12
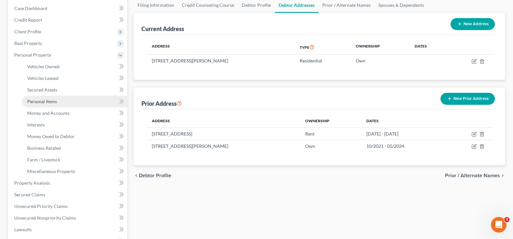
click at [54, 101] on span "Personal Items" at bounding box center [42, 101] width 30 height 5
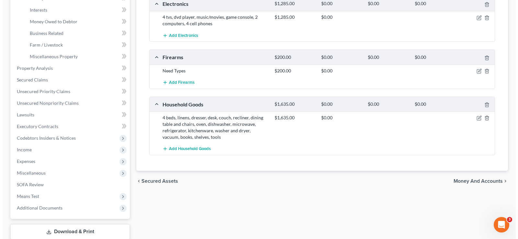
scroll to position [194, 0]
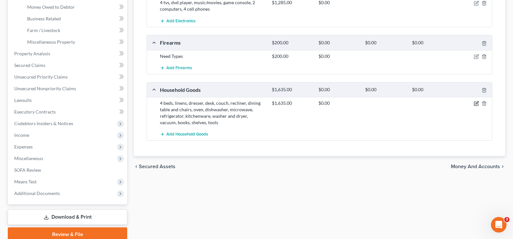
click at [476, 104] on icon "button" at bounding box center [476, 103] width 3 height 3
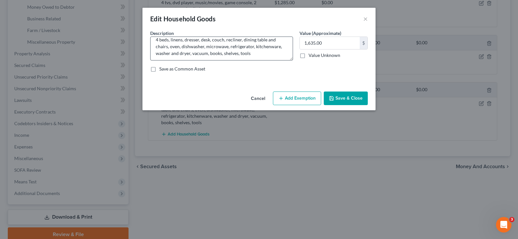
scroll to position [7, 0]
click at [242, 40] on textarea "4 beds, linens, dresser, desk, couch, recliner, dining table and chairs, oven, …" at bounding box center [221, 49] width 143 height 24
click at [347, 96] on button "Save & Close" at bounding box center [345, 99] width 44 height 14
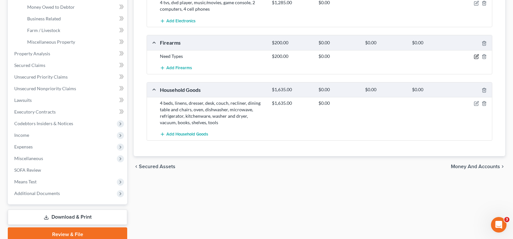
click at [476, 57] on icon "button" at bounding box center [476, 55] width 3 height 3
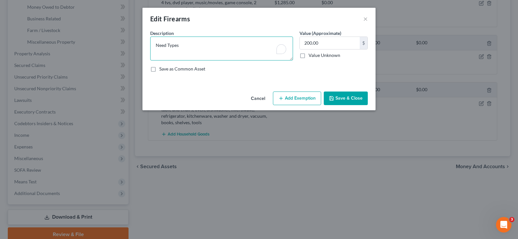
click at [186, 49] on textarea "Need Types" at bounding box center [221, 49] width 143 height 24
click at [262, 101] on button "Cancel" at bounding box center [258, 98] width 25 height 13
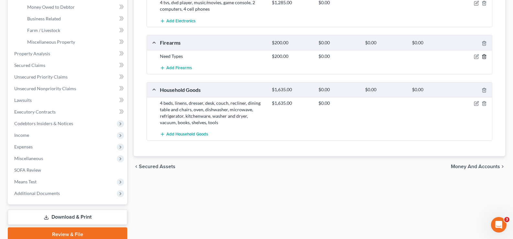
click at [485, 57] on icon "button" at bounding box center [483, 56] width 5 height 5
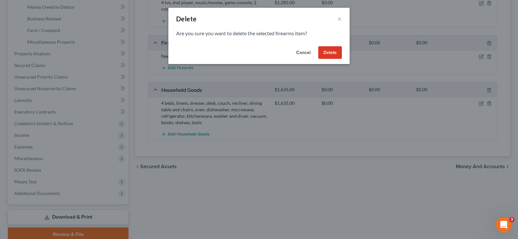
click at [333, 52] on button "Delete" at bounding box center [330, 52] width 24 height 13
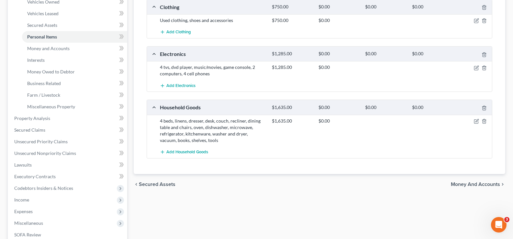
scroll to position [97, 0]
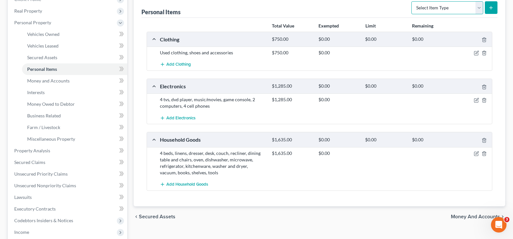
click at [450, 6] on select "Select Item Type Clothing Collectibles Of Value Electronics Firearms Household …" at bounding box center [447, 7] width 72 height 13
select select "jewelry"
click at [412, 1] on select "Select Item Type Clothing Collectibles Of Value Electronics Firearms Household …" at bounding box center [447, 7] width 72 height 13
click at [493, 5] on icon "submit" at bounding box center [490, 7] width 5 height 5
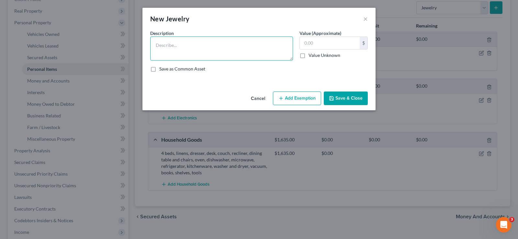
click at [183, 49] on textarea at bounding box center [221, 49] width 143 height 24
click at [155, 46] on textarea "i neckalce, 1 bracelet" at bounding box center [221, 49] width 143 height 24
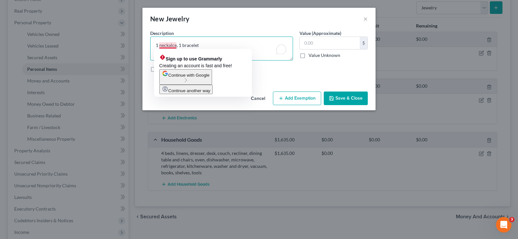
click at [171, 45] on textarea "1 neckalce, 1 bracelet" at bounding box center [221, 49] width 143 height 24
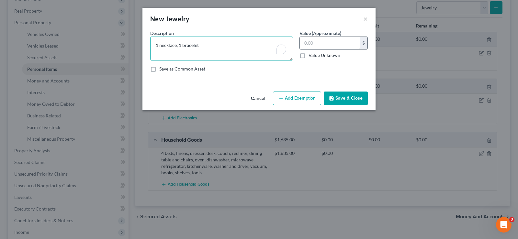
type textarea "1 necklace, 1 bracelet"
click at [315, 42] on input "text" at bounding box center [330, 43] width 60 height 12
type input "100"
click at [353, 97] on button "Save & Close" at bounding box center [345, 99] width 44 height 14
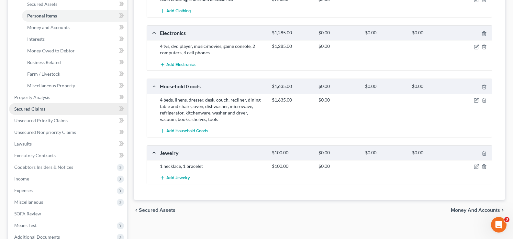
scroll to position [194, 0]
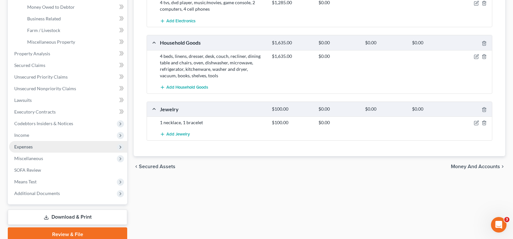
click at [52, 147] on span "Expenses" at bounding box center [68, 147] width 118 height 12
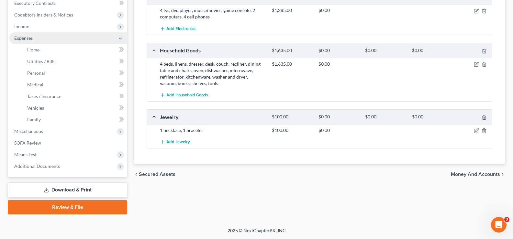
scroll to position [186, 0]
click at [55, 48] on link "Home" at bounding box center [74, 50] width 105 height 12
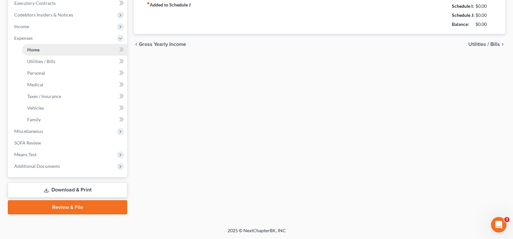
type input "910.00"
type input "0.00"
radio input "true"
type input "67.00"
type input "292.00"
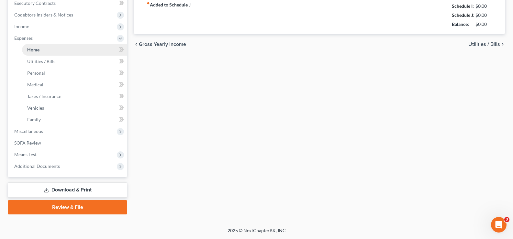
type input "0.00"
type input "350.00"
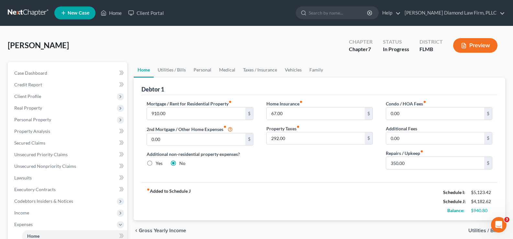
scroll to position [32, 0]
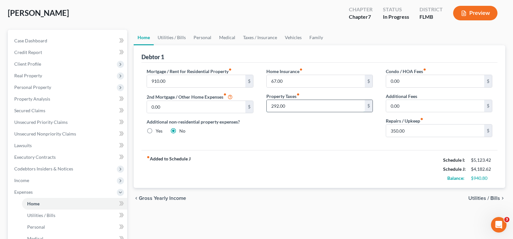
click at [292, 109] on input "292.00" at bounding box center [316, 106] width 98 height 12
type input "316"
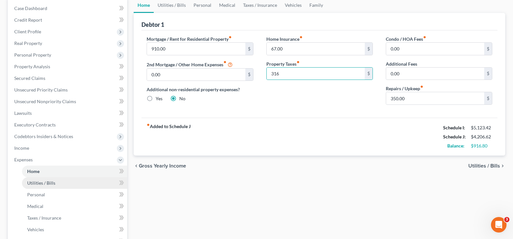
click at [56, 183] on link "Utilities / Bills" at bounding box center [74, 183] width 105 height 12
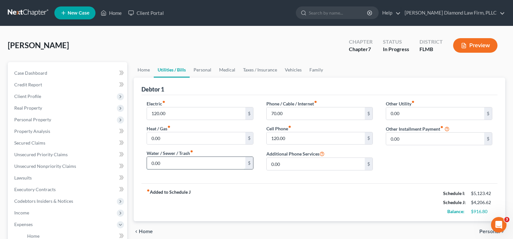
click at [179, 168] on input "0.00" at bounding box center [196, 163] width 98 height 12
click at [172, 163] on input "0.00" at bounding box center [196, 163] width 98 height 12
drag, startPoint x: 172, startPoint y: 163, endPoint x: 149, endPoint y: 164, distance: 23.3
click at [149, 164] on input "0.00" at bounding box center [196, 163] width 98 height 12
type input "1"
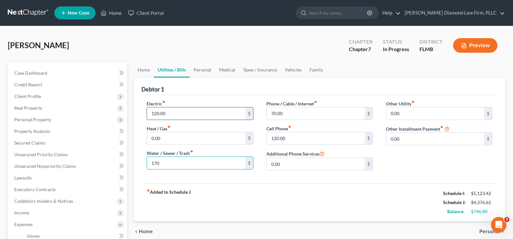
type input "170"
click at [193, 115] on input "120.00" at bounding box center [196, 113] width 98 height 12
type input "150"
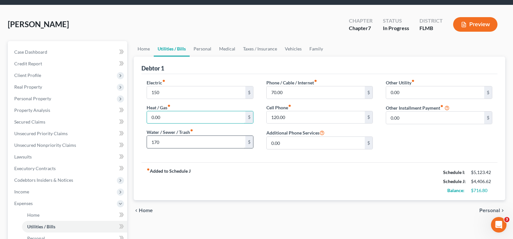
scroll to position [32, 0]
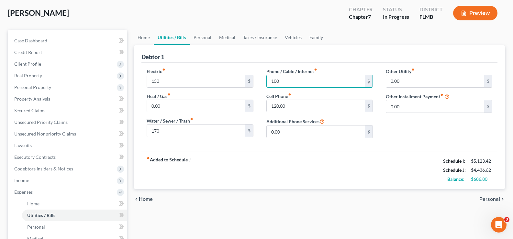
type input "100"
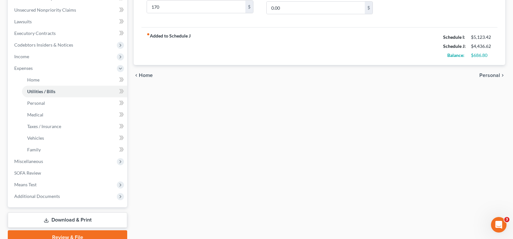
scroll to position [162, 0]
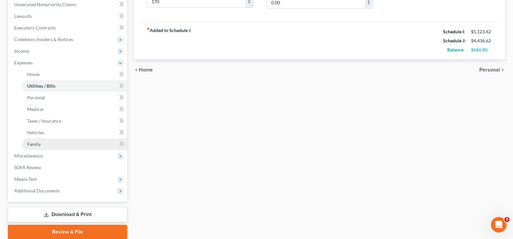
click at [53, 143] on link "Family" at bounding box center [74, 144] width 105 height 12
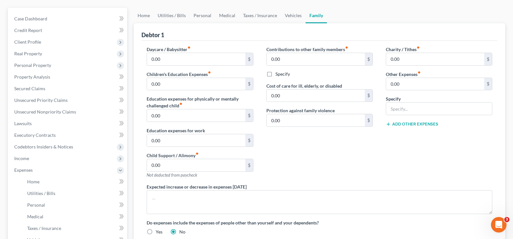
scroll to position [65, 0]
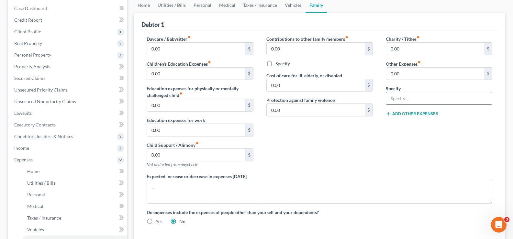
click at [422, 100] on input "text" at bounding box center [439, 98] width 106 height 12
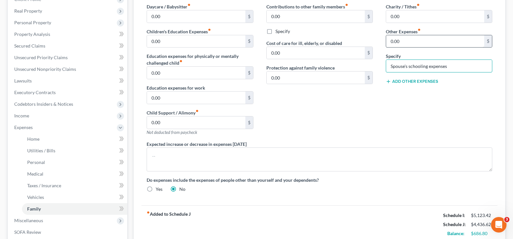
type input "Spouse's schooling expenses"
click at [413, 40] on input "0.00" at bounding box center [435, 41] width 98 height 12
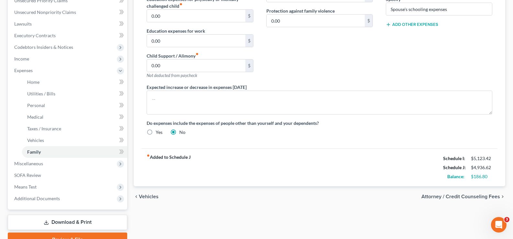
scroll to position [162, 0]
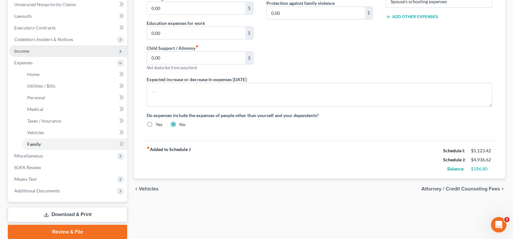
click at [44, 51] on span "Income" at bounding box center [68, 51] width 118 height 12
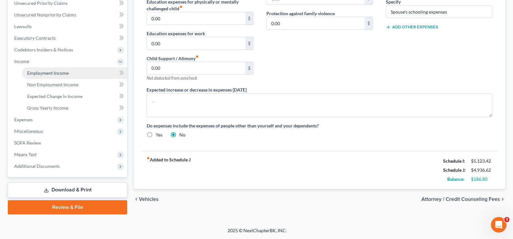
scroll to position [151, 0]
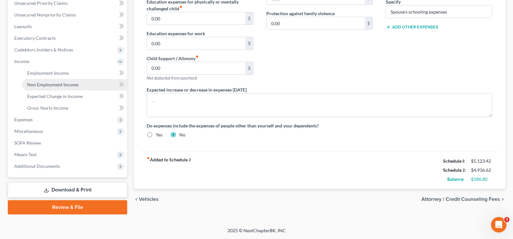
click at [61, 85] on span "Non Employment Income" at bounding box center [52, 84] width 51 height 5
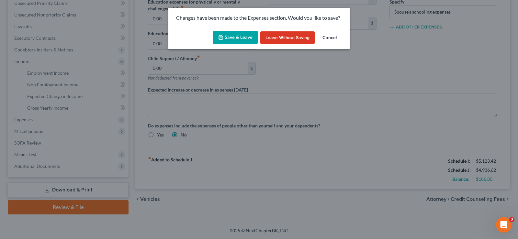
click at [234, 37] on button "Save & Leave" at bounding box center [235, 38] width 45 height 14
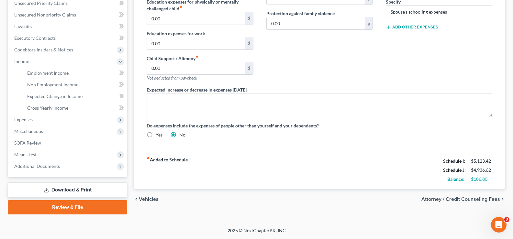
type input "500.00"
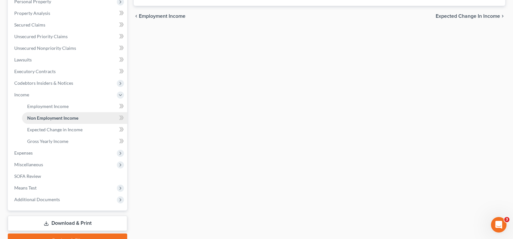
scroll to position [129, 0]
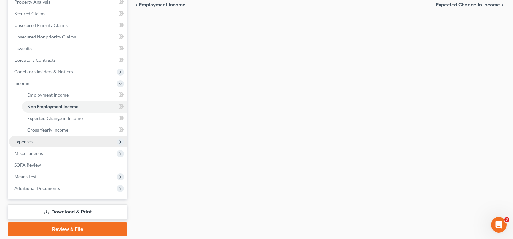
click at [43, 142] on span "Expenses" at bounding box center [68, 142] width 118 height 12
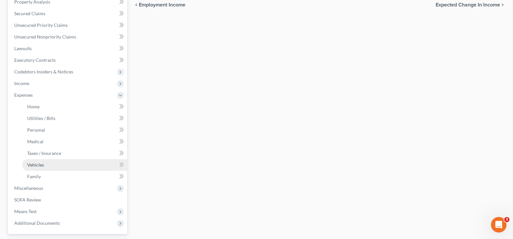
click at [47, 163] on link "Vehicles" at bounding box center [74, 165] width 105 height 12
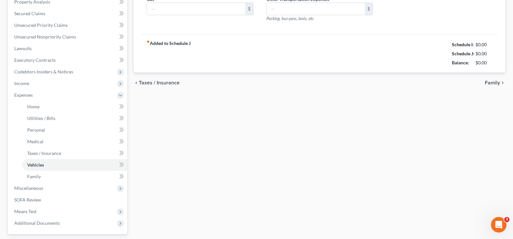
scroll to position [41, 0]
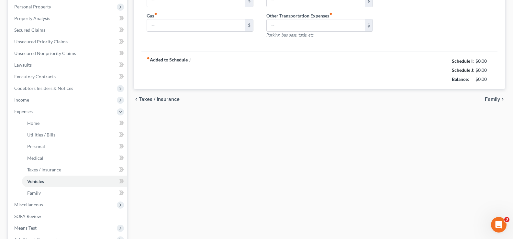
type input "0.00"
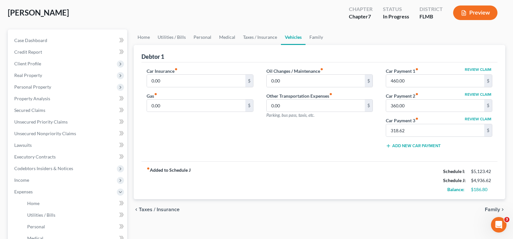
scroll to position [32, 0]
click at [160, 84] on input "0.00" at bounding box center [196, 81] width 98 height 12
click at [181, 82] on input "0.00" at bounding box center [196, 81] width 98 height 12
drag, startPoint x: 180, startPoint y: 84, endPoint x: 146, endPoint y: 82, distance: 33.4
click at [146, 82] on div "Car Insurance fiber_manual_record 0.00 $ Gas fiber_manual_record 0.00 $" at bounding box center [199, 111] width 119 height 86
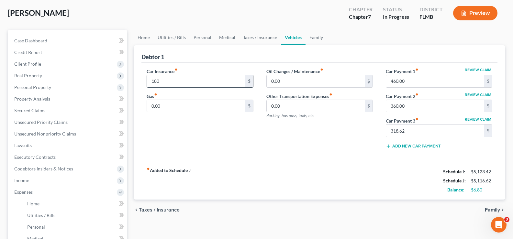
type input "180"
click at [178, 108] on input "0.00" at bounding box center [196, 106] width 98 height 12
drag, startPoint x: 178, startPoint y: 108, endPoint x: 146, endPoint y: 106, distance: 32.4
click at [146, 106] on div "Car Insurance fiber_manual_record 180 $ Gas fiber_manual_record 0.00 $" at bounding box center [199, 111] width 119 height 86
click at [185, 110] on input "0.00" at bounding box center [196, 106] width 98 height 12
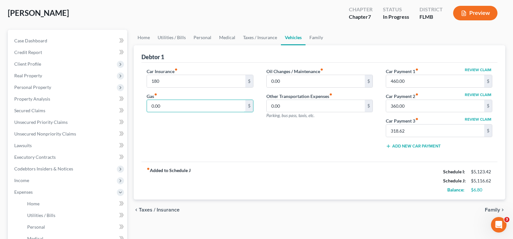
drag, startPoint x: 185, startPoint y: 110, endPoint x: 144, endPoint y: 113, distance: 41.5
click at [144, 113] on div "Car Insurance fiber_manual_record 180 $ Gas fiber_manual_record 0.00 $" at bounding box center [199, 111] width 119 height 86
type input "75"
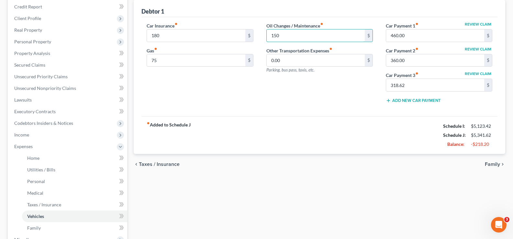
scroll to position [97, 0]
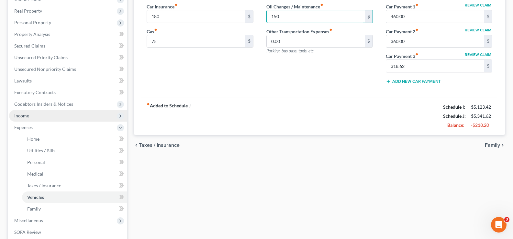
type input "150"
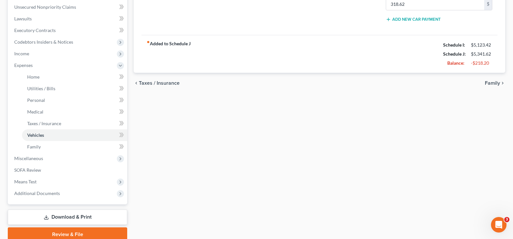
scroll to position [162, 0]
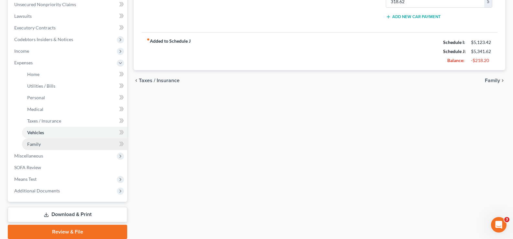
click at [68, 149] on link "Family" at bounding box center [74, 144] width 105 height 12
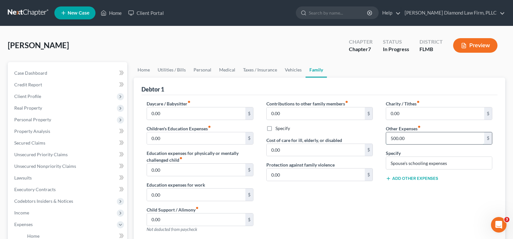
click at [417, 142] on input "500.00" at bounding box center [435, 138] width 98 height 12
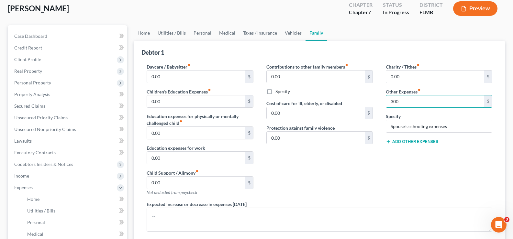
scroll to position [32, 0]
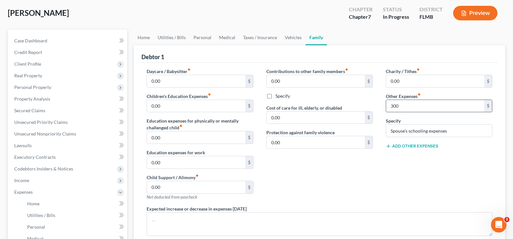
drag, startPoint x: 407, startPoint y: 108, endPoint x: 387, endPoint y: 108, distance: 20.7
click at [387, 108] on input "300" at bounding box center [435, 106] width 98 height 12
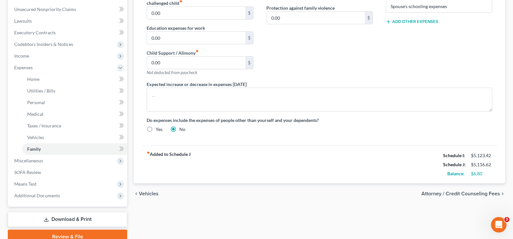
scroll to position [162, 0]
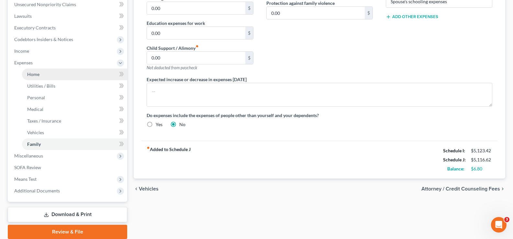
type input "275"
click at [53, 78] on link "Home" at bounding box center [74, 75] width 105 height 12
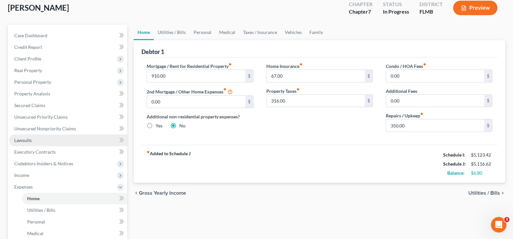
scroll to position [129, 0]
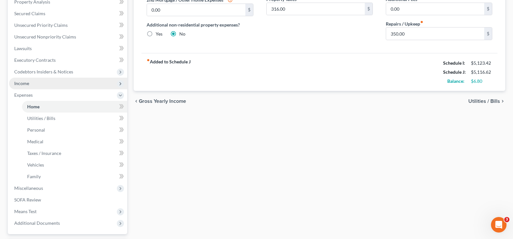
click at [55, 84] on span "Income" at bounding box center [68, 84] width 118 height 12
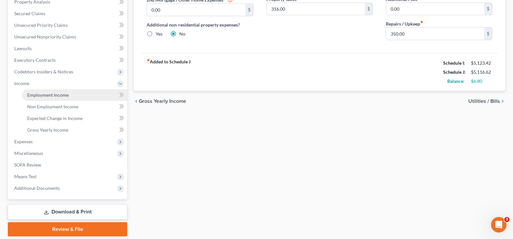
click at [66, 93] on span "Employment Income" at bounding box center [47, 94] width 41 height 5
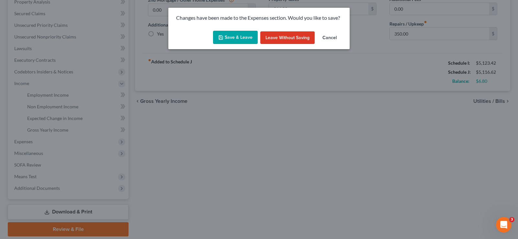
click at [229, 33] on button "Save & Leave" at bounding box center [235, 38] width 45 height 14
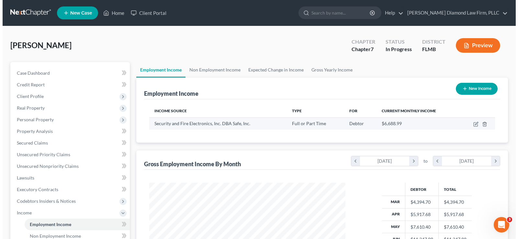
scroll to position [116, 209]
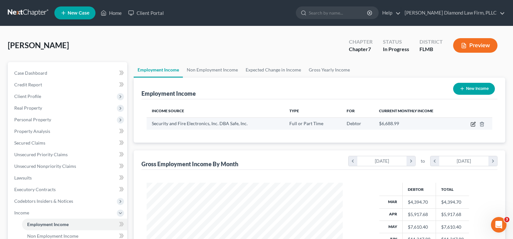
click at [474, 123] on icon "button" at bounding box center [473, 123] width 3 height 3
select select "0"
select select "9"
select select "3"
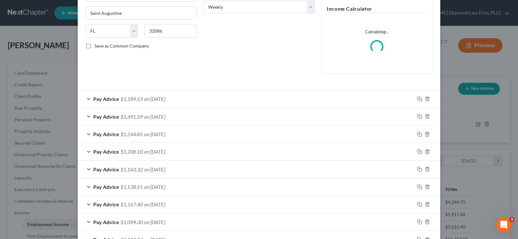
scroll to position [162, 0]
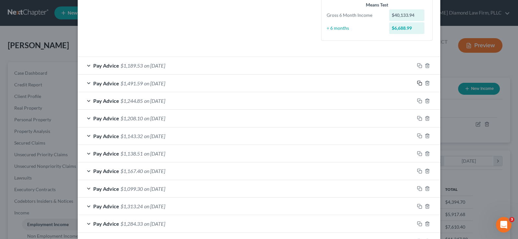
click at [419, 83] on rect "button" at bounding box center [420, 83] width 3 height 3
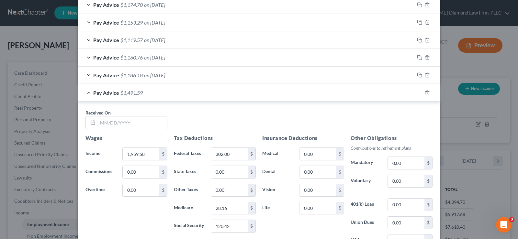
scroll to position [615, 0]
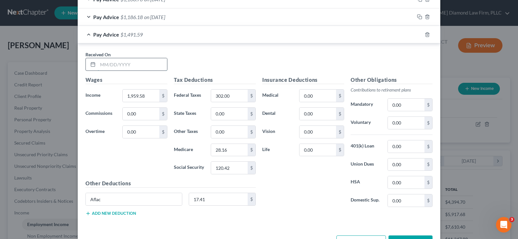
click at [150, 64] on input "text" at bounding box center [132, 64] width 69 height 12
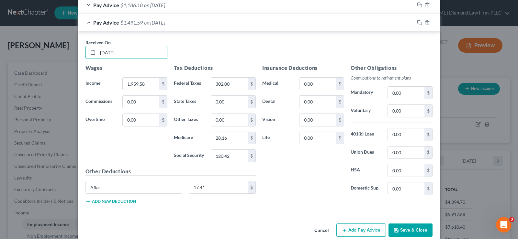
scroll to position [637, 0]
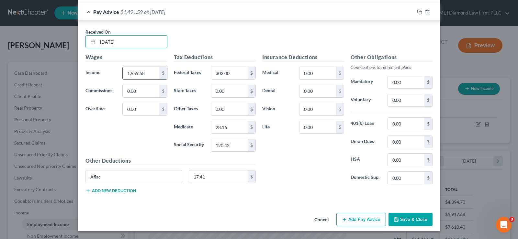
type input "[DATE]"
click at [148, 73] on input "1,959.58" at bounding box center [141, 73] width 37 height 12
type input "1,440.00"
type input "244.08"
click at [238, 70] on input "302.00" at bounding box center [229, 73] width 37 height 12
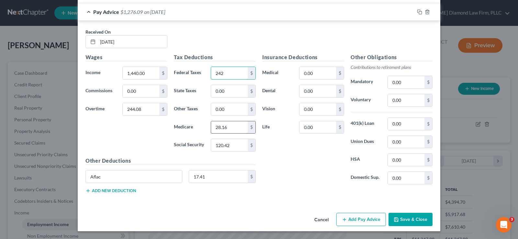
type input "242"
click at [235, 130] on input "28.16" at bounding box center [229, 127] width 37 height 12
type input "24.16"
click at [234, 142] on input "120.42" at bounding box center [229, 145] width 37 height 12
type input "103.33"
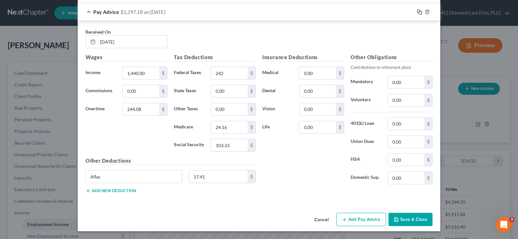
click at [419, 12] on rect "button" at bounding box center [420, 12] width 3 height 3
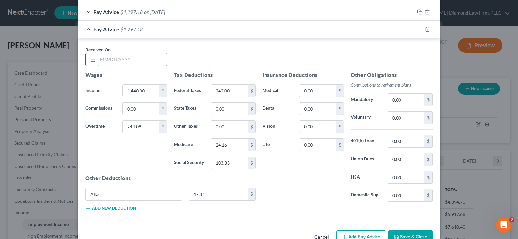
click at [130, 61] on input "text" at bounding box center [132, 59] width 69 height 12
type input "[DATE]"
type input "847.80"
type input "1,442.16"
type input "189"
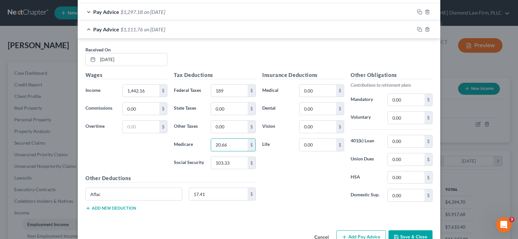
type input "20.66"
type input "88.33"
click at [85, 29] on div "Pay Advice $1,126.76 on [DATE]" at bounding box center [246, 29] width 336 height 17
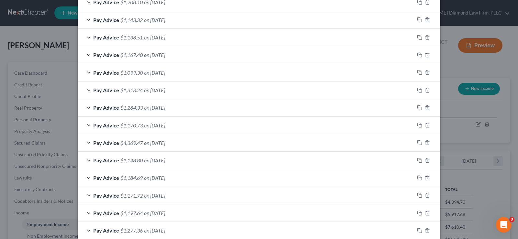
scroll to position [181, 0]
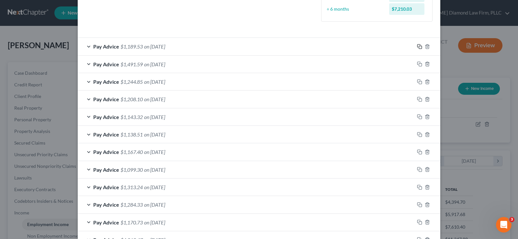
drag, startPoint x: 416, startPoint y: 47, endPoint x: 382, endPoint y: 59, distance: 36.2
click at [419, 47] on rect "button" at bounding box center [420, 47] width 3 height 3
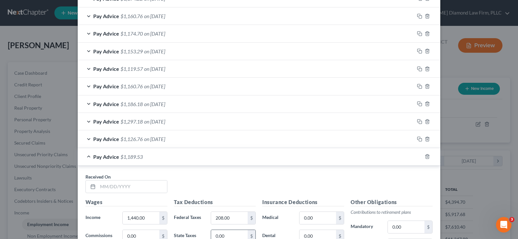
scroll to position [634, 0]
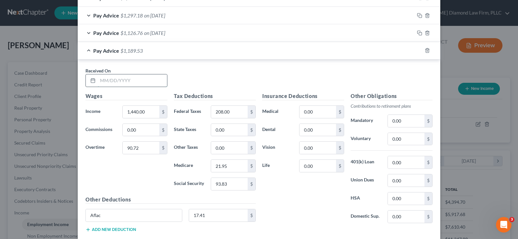
click at [142, 76] on input "text" at bounding box center [132, 80] width 69 height 12
click at [134, 78] on input "text" at bounding box center [132, 80] width 69 height 12
type input "[DATE]"
type input "1,143"
type input "1,431"
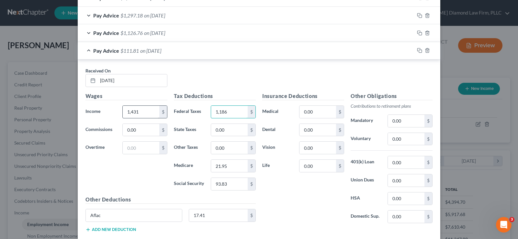
type input "1,186"
type input "20.49"
type input "1"
type input "87.64"
click at [139, 114] on input "1,431" at bounding box center [141, 112] width 37 height 12
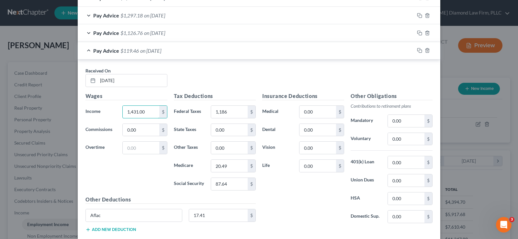
type input "1,431.00"
type input "186"
click at [85, 50] on div "Pay Advice $1,119.46 on [DATE]" at bounding box center [246, 50] width 336 height 17
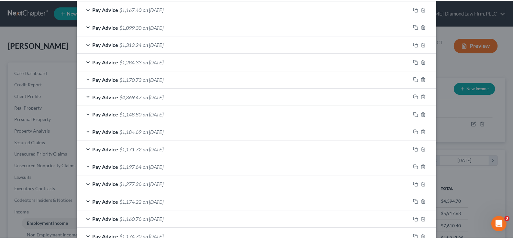
scroll to position [490, 0]
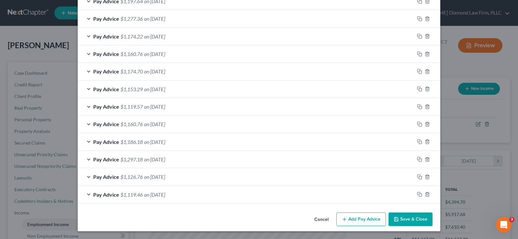
click at [409, 221] on button "Save & Close" at bounding box center [410, 220] width 44 height 14
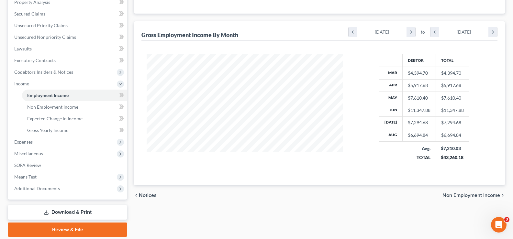
scroll to position [129, 0]
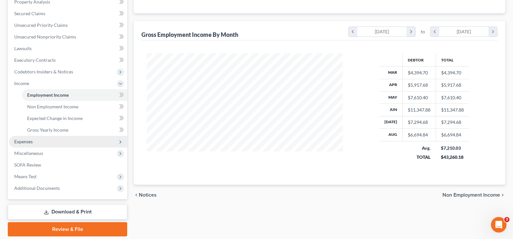
drag, startPoint x: 37, startPoint y: 145, endPoint x: 40, endPoint y: 143, distance: 3.3
click at [39, 143] on span "Expenses" at bounding box center [68, 142] width 118 height 12
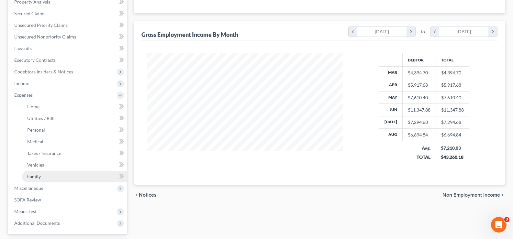
click at [55, 178] on link "Family" at bounding box center [74, 177] width 105 height 12
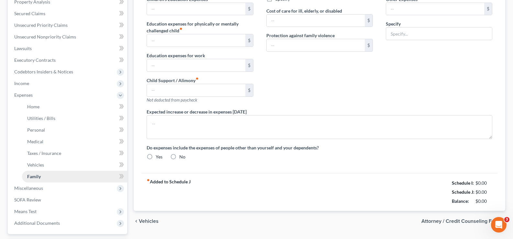
type input "0.00"
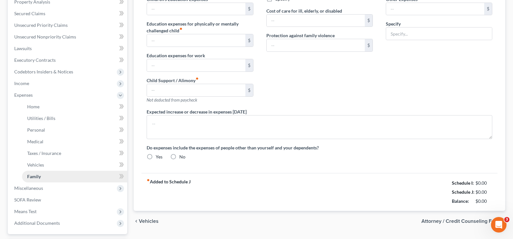
type input "0.00"
type input "275.00"
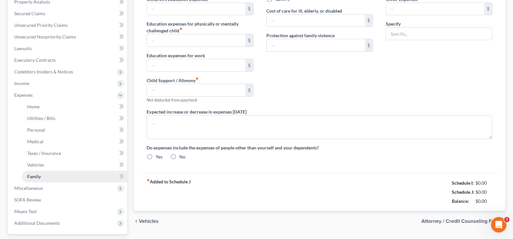
type input "Spouse's schooling expenses"
radio input "true"
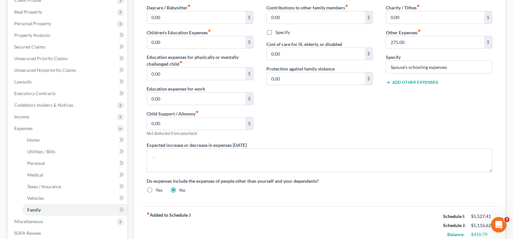
scroll to position [97, 0]
click at [412, 39] on input "275.00" at bounding box center [435, 41] width 98 height 12
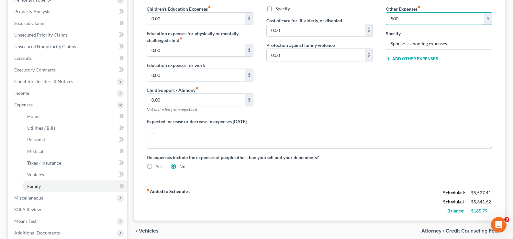
scroll to position [129, 0]
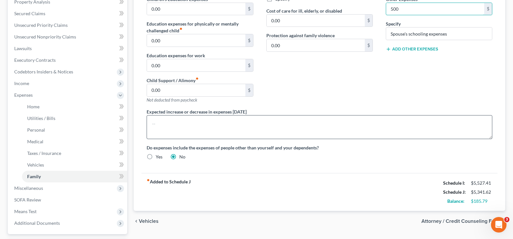
type input "500"
click at [171, 123] on textarea "To enrich screen reader interactions, please activate Accessibility in Grammarl…" at bounding box center [319, 127] width 345 height 24
type textarea "D"
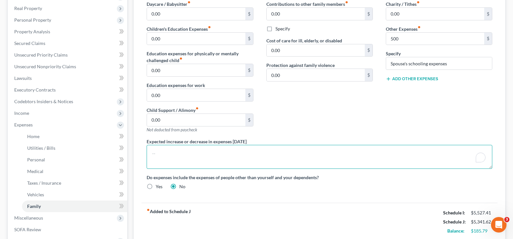
scroll to position [65, 0]
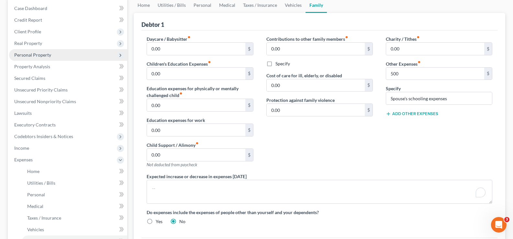
click at [58, 52] on span "Personal Property" at bounding box center [68, 55] width 118 height 12
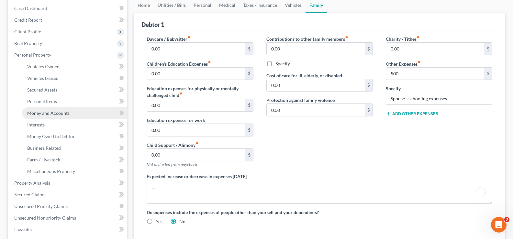
click at [68, 112] on span "Money and Accounts" at bounding box center [48, 112] width 42 height 5
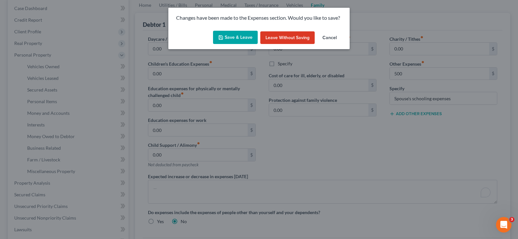
click at [242, 33] on button "Save & Leave" at bounding box center [235, 38] width 45 height 14
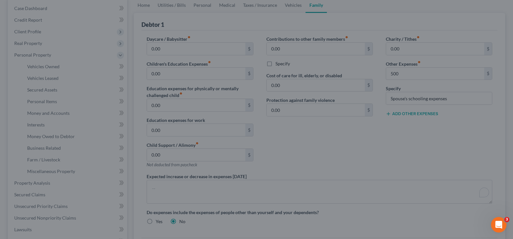
type input "500.00"
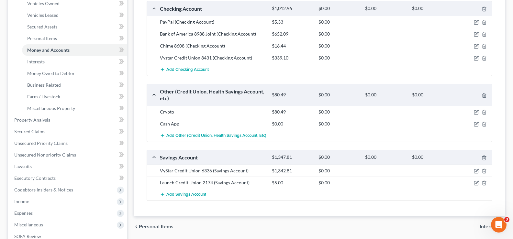
scroll to position [129, 0]
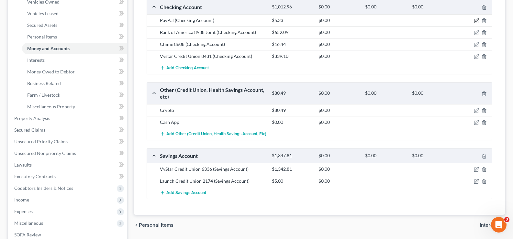
click at [476, 19] on icon "button" at bounding box center [476, 20] width 5 height 5
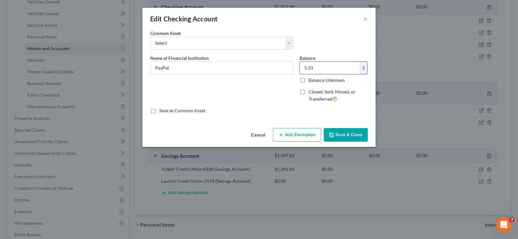
click at [319, 68] on input "5.33" at bounding box center [330, 68] width 60 height 12
type input "0.18"
click at [361, 133] on button "Save & Close" at bounding box center [345, 135] width 44 height 14
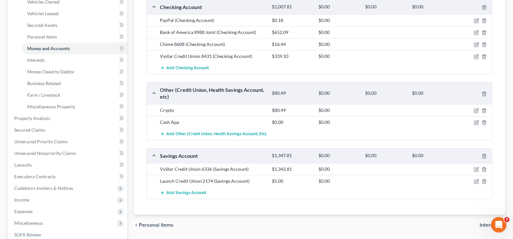
scroll to position [97, 0]
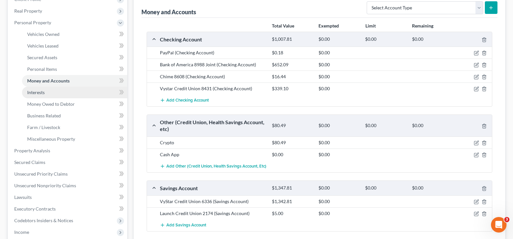
click at [56, 92] on link "Interests" at bounding box center [74, 93] width 105 height 12
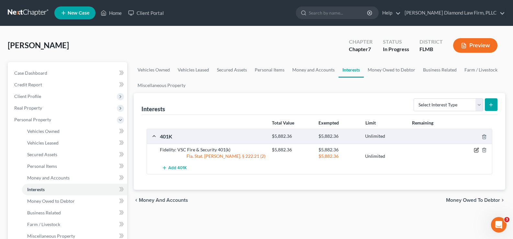
click at [476, 149] on icon "button" at bounding box center [476, 150] width 5 height 5
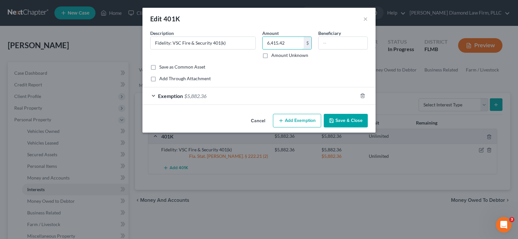
type input "6,415.42"
click at [263, 94] on div "Exemption $5,882.36" at bounding box center [249, 95] width 215 height 17
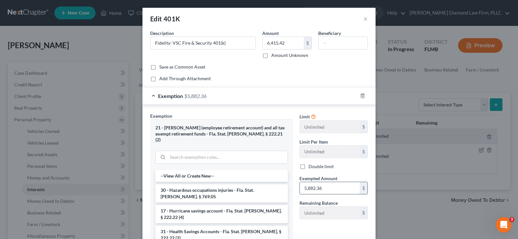
click at [324, 193] on input "5,882.36" at bounding box center [330, 188] width 60 height 12
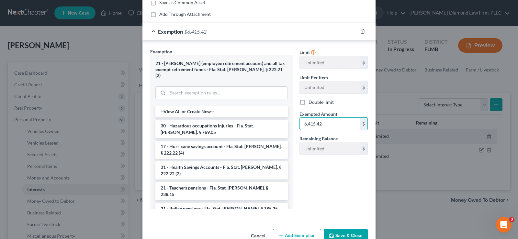
scroll to position [65, 0]
type input "6,415.42"
click at [344, 232] on button "Save & Close" at bounding box center [345, 236] width 44 height 14
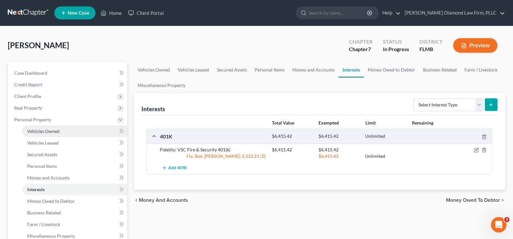
click at [56, 134] on span "Vehicles Owned" at bounding box center [43, 130] width 32 height 5
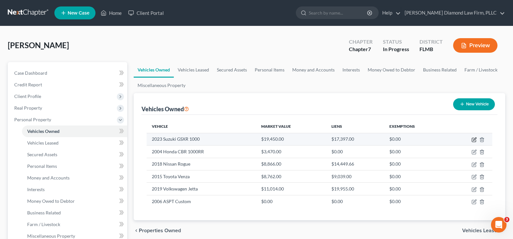
click at [474, 140] on icon "button" at bounding box center [473, 139] width 5 height 5
select select "7"
select select "3"
select select "2"
select select "3"
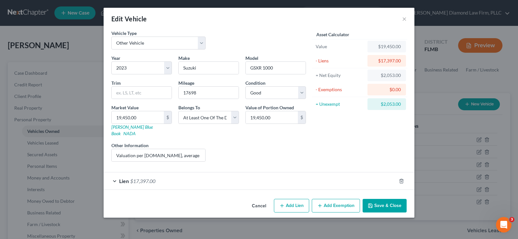
click at [115, 174] on div "Lien $17,397.00" at bounding box center [250, 180] width 292 height 17
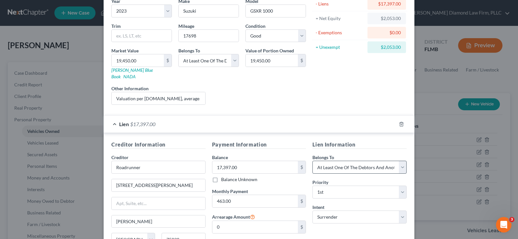
scroll to position [97, 0]
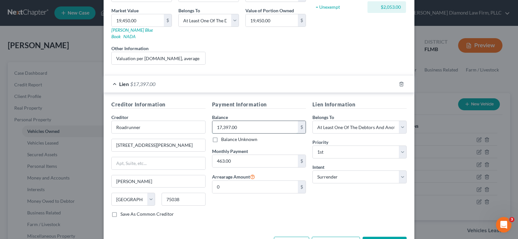
click at [251, 122] on input "17,397.00" at bounding box center [255, 127] width 86 height 12
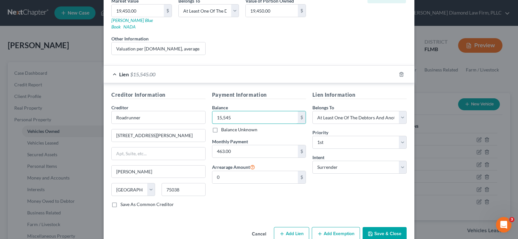
scroll to position [115, 0]
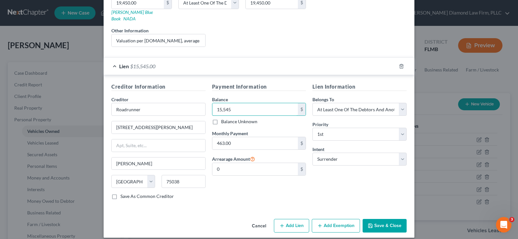
type input "15,545"
click at [379, 222] on button "Save & Close" at bounding box center [384, 226] width 44 height 14
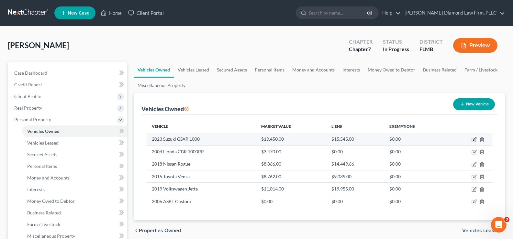
click at [474, 140] on icon "button" at bounding box center [474, 138] width 3 height 3
select select "7"
select select "3"
select select "2"
select select "3"
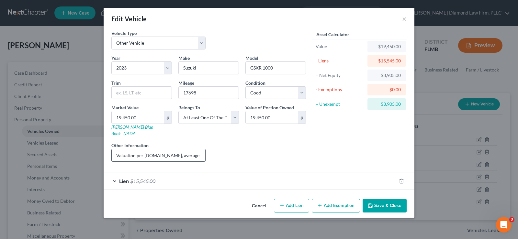
click at [196, 150] on input "Valuation per [DOMAIN_NAME], average retail" at bounding box center [158, 155] width 93 height 12
type input "Valuation per [DOMAIN_NAME], average retail. This motorcycle is not in the poss…"
click at [384, 202] on button "Save & Close" at bounding box center [384, 206] width 44 height 14
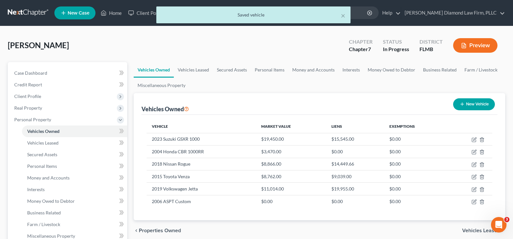
scroll to position [97, 0]
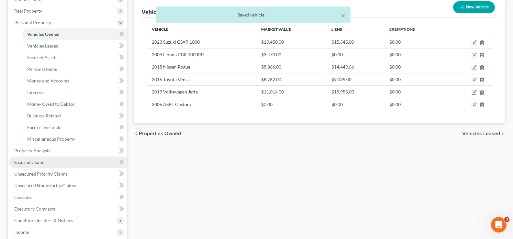
click at [50, 165] on link "Secured Claims" at bounding box center [68, 163] width 118 height 12
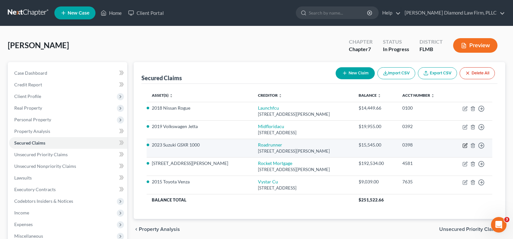
click at [465, 146] on icon "button" at bounding box center [465, 144] width 3 height 3
select select "45"
select select "3"
select select "0"
select select "3"
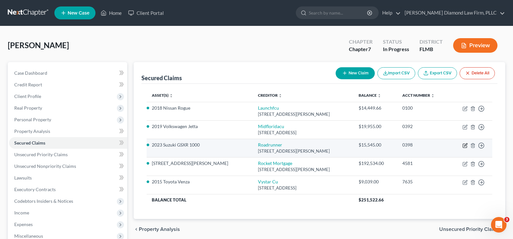
select select "0"
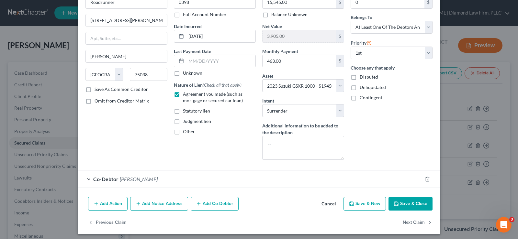
scroll to position [44, 0]
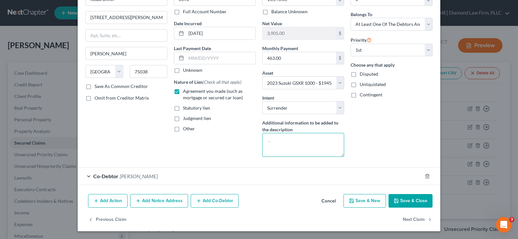
click at [288, 143] on textarea at bounding box center [303, 145] width 82 height 24
type textarea "This loan is being paid for by the co-debtor. The property is not in the debtor…"
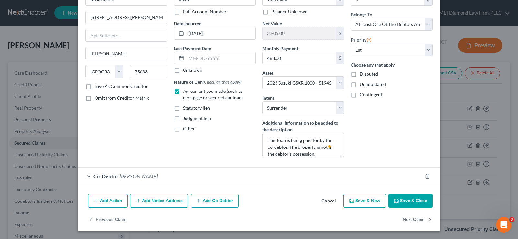
click at [411, 201] on button "Save & Close" at bounding box center [410, 201] width 44 height 14
select select
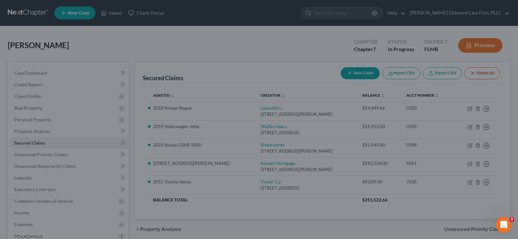
scroll to position [0, 0]
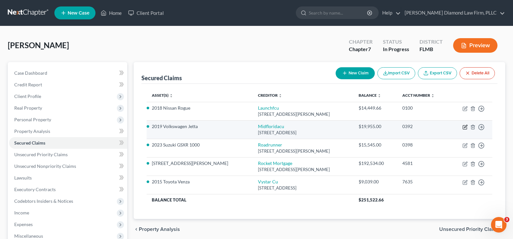
click at [465, 127] on icon "button" at bounding box center [465, 126] width 3 height 3
select select "9"
select select "20"
select select "3"
select select "1"
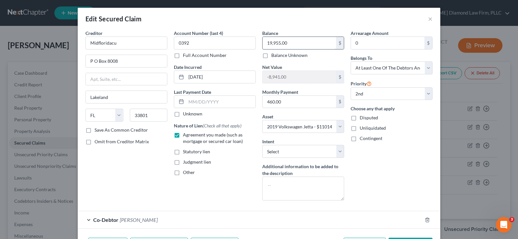
click at [297, 44] on input "19,955.00" at bounding box center [298, 43] width 73 height 12
type input "18,115"
click at [217, 106] on input "text" at bounding box center [220, 102] width 69 height 12
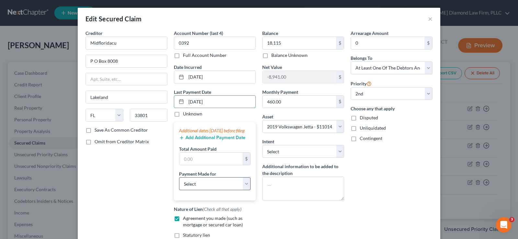
type input "[DATE]"
click at [193, 187] on select "Select Car Credit Card Loan Repayment Mortgage Other Suppliers Or Vendors" at bounding box center [214, 183] width 71 height 13
select select "0"
click at [179, 184] on select "Select Car Credit Card Loan Repayment Mortgage Other Suppliers Or Vendors" at bounding box center [214, 183] width 71 height 13
click at [200, 165] on input "text" at bounding box center [210, 159] width 63 height 12
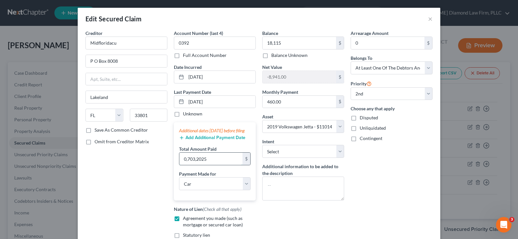
type input "07,032,025"
drag, startPoint x: 209, startPoint y: 163, endPoint x: 165, endPoint y: 167, distance: 43.5
click at [165, 167] on div "Creditor * Midfloridacu P O [GEOGRAPHIC_DATA] [US_STATE] AK AR AZ CA CO CT DE D…" at bounding box center [258, 147] width 353 height 235
click at [203, 140] on button "Add Additional Payment Date" at bounding box center [212, 137] width 66 height 5
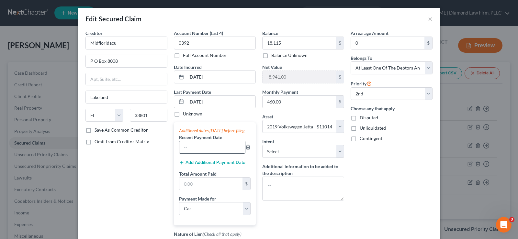
click at [196, 152] on input "text" at bounding box center [212, 147] width 66 height 12
type input "[DATE]"
click at [212, 105] on input "[DATE]" at bounding box center [220, 102] width 69 height 12
drag, startPoint x: 212, startPoint y: 105, endPoint x: 183, endPoint y: 100, distance: 29.3
click at [183, 100] on div "[DATE]" at bounding box center [215, 101] width 82 height 13
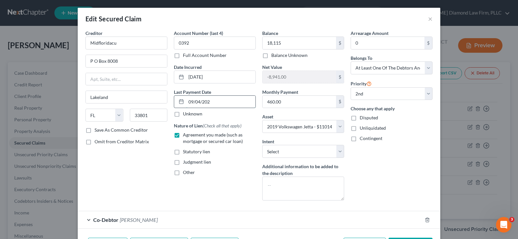
type input "[DATE]"
select select "0"
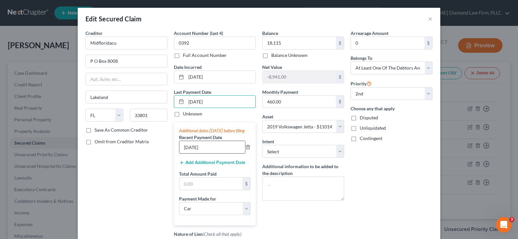
type input "[DATE]"
click at [210, 153] on input "[DATE]" at bounding box center [212, 147] width 66 height 12
drag, startPoint x: 210, startPoint y: 153, endPoint x: 175, endPoint y: 154, distance: 34.6
click at [175, 154] on div "Additional dates [DATE] before filing Recent Payment Date [DATE] Add Additional…" at bounding box center [215, 173] width 82 height 103
type input "[DATE]"
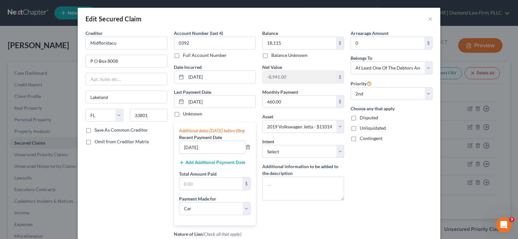
click at [201, 165] on button "Add Additional Payment Date" at bounding box center [212, 162] width 66 height 5
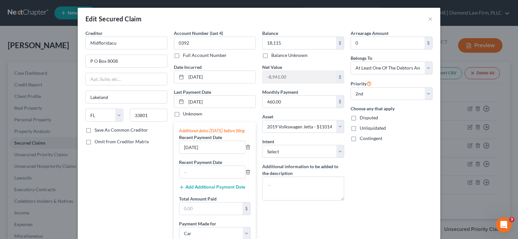
click at [193, 172] on div at bounding box center [212, 172] width 66 height 13
click at [190, 176] on input "text" at bounding box center [212, 172] width 66 height 12
type input "[DATE]"
click at [197, 208] on div "$" at bounding box center [214, 208] width 71 height 13
click at [198, 215] on input "text" at bounding box center [210, 208] width 63 height 12
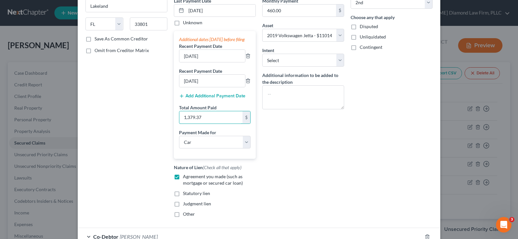
scroll to position [97, 0]
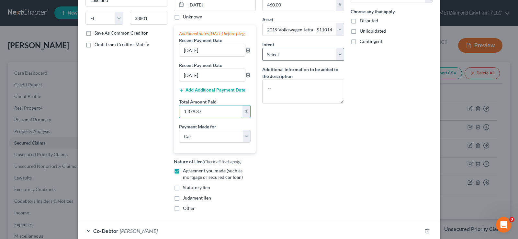
type input "1,379.37"
click at [313, 54] on select "Select Surrender Redeem Reaffirm Avoid Other" at bounding box center [303, 54] width 82 height 13
select select "2"
click at [262, 48] on select "Select Surrender Redeem Reaffirm Avoid Other" at bounding box center [303, 54] width 82 height 13
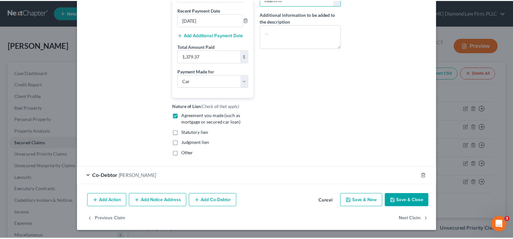
scroll to position [159, 0]
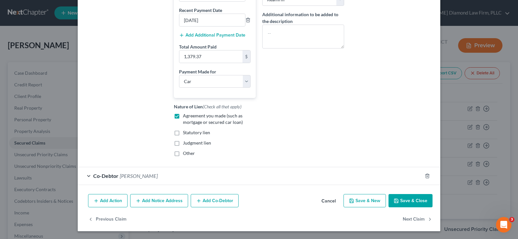
click at [408, 197] on button "Save & Close" at bounding box center [410, 201] width 44 height 14
select select
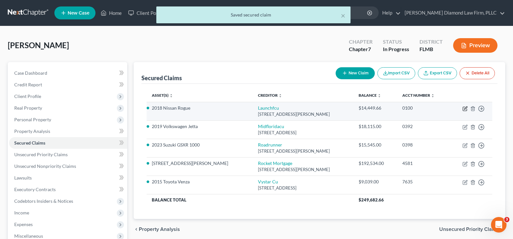
click at [463, 108] on icon "button" at bounding box center [464, 108] width 5 height 5
select select "9"
select select "0"
select select "16"
select select "2"
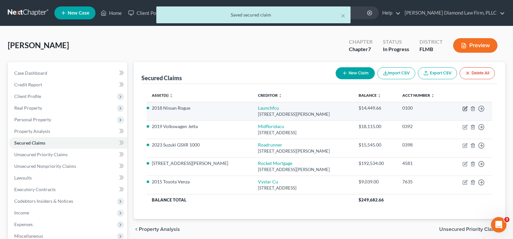
select select "0"
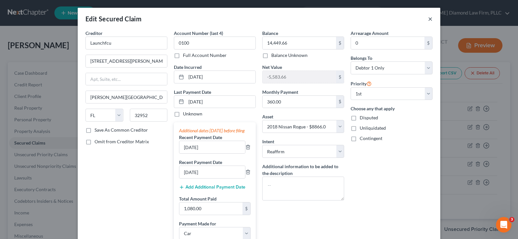
click at [428, 18] on button "×" at bounding box center [430, 19] width 5 height 8
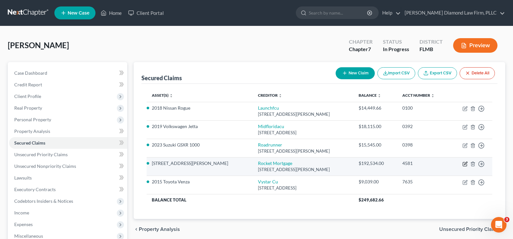
click at [466, 164] on icon "button" at bounding box center [464, 163] width 5 height 5
select select "23"
select select "3"
select select "13"
select select "2"
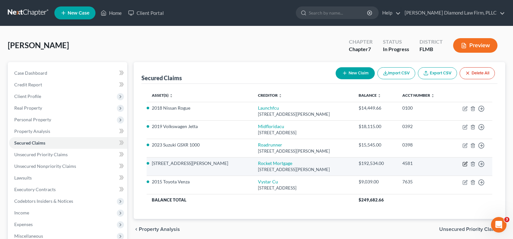
select select "3"
select select "0"
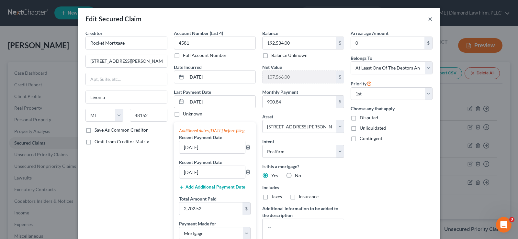
click at [428, 20] on button "×" at bounding box center [430, 19] width 5 height 8
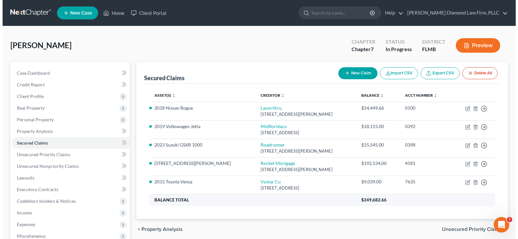
scroll to position [32, 0]
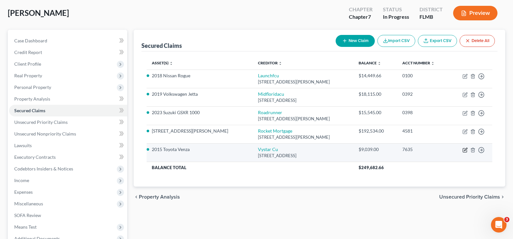
click at [465, 149] on icon "button" at bounding box center [465, 149] width 3 height 3
select select "9"
select select "0"
select select "18"
select select "2"
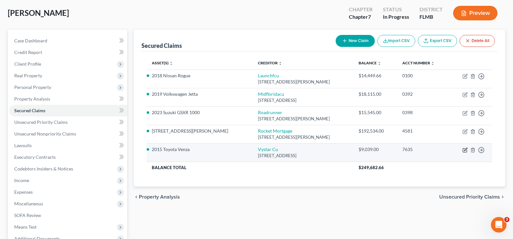
select select "3"
select select "0"
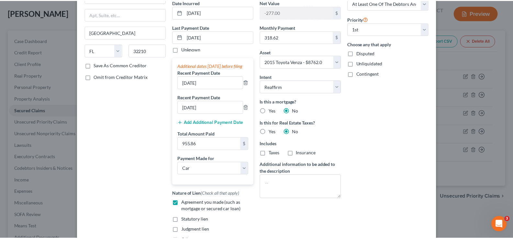
scroll to position [0, 0]
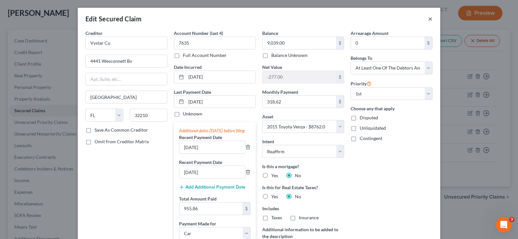
click at [428, 18] on button "×" at bounding box center [430, 19] width 5 height 8
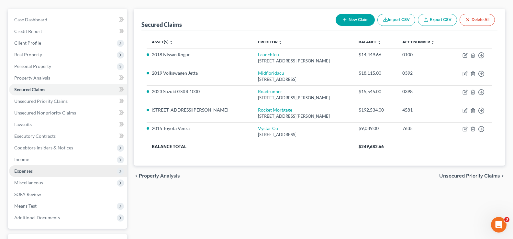
scroll to position [65, 0]
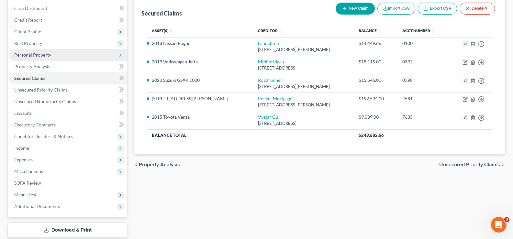
click at [59, 53] on span "Personal Property" at bounding box center [68, 55] width 118 height 12
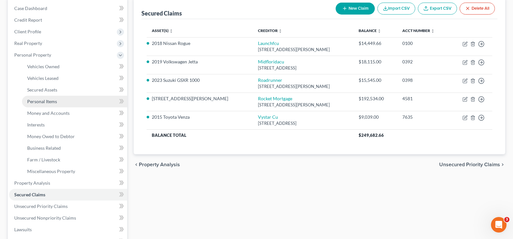
click at [62, 100] on link "Personal Items" at bounding box center [74, 102] width 105 height 12
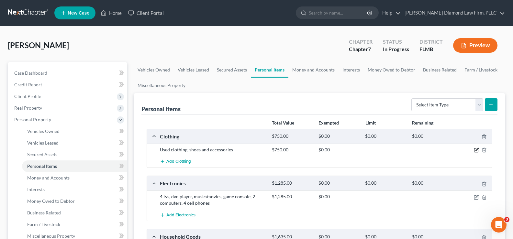
click at [476, 150] on icon "button" at bounding box center [476, 150] width 5 height 5
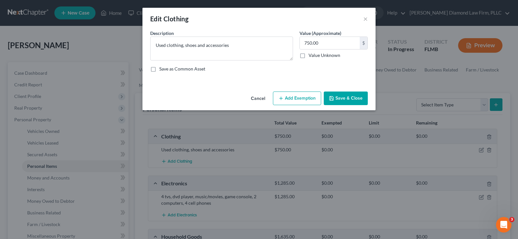
click at [293, 98] on button "Add Exemption" at bounding box center [297, 99] width 48 height 14
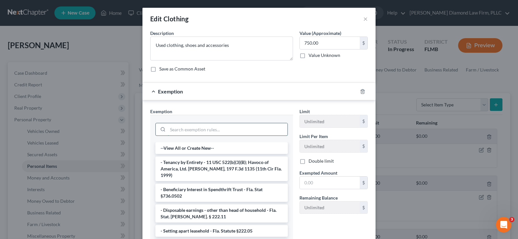
click at [185, 130] on input "search" at bounding box center [228, 129] width 120 height 12
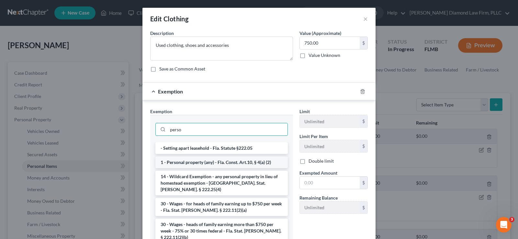
type input "perso"
click at [232, 162] on li "1 - Personal property (any) - Fla. Const. Art.10, § 4(a) (2)" at bounding box center [221, 163] width 132 height 12
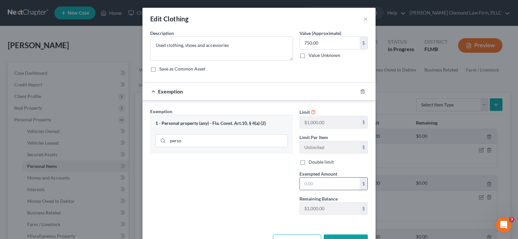
click at [342, 185] on input "text" at bounding box center [330, 184] width 60 height 12
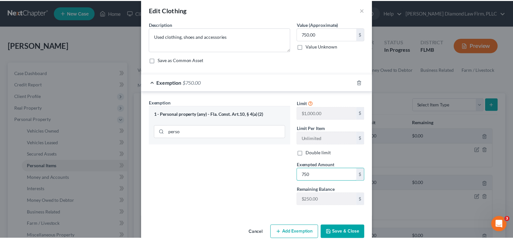
scroll to position [22, 0]
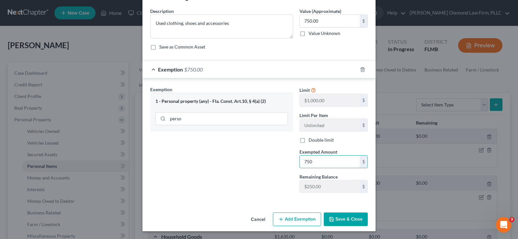
type input "750"
click at [350, 218] on button "Save & Close" at bounding box center [345, 220] width 44 height 14
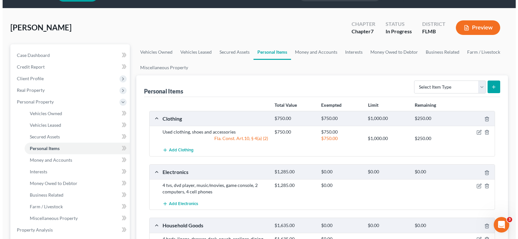
scroll to position [32, 0]
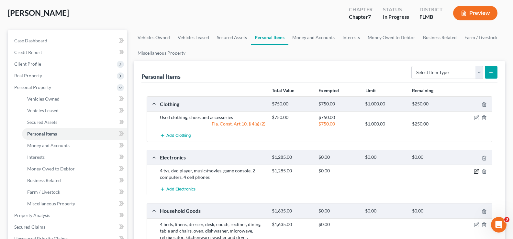
click at [476, 172] on icon "button" at bounding box center [476, 170] width 3 height 3
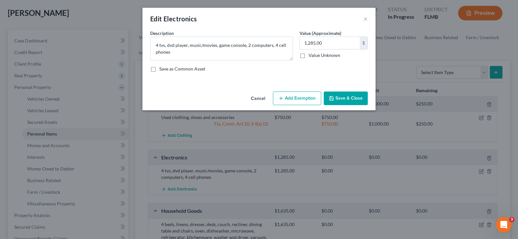
click at [299, 97] on button "Add Exemption" at bounding box center [297, 99] width 48 height 14
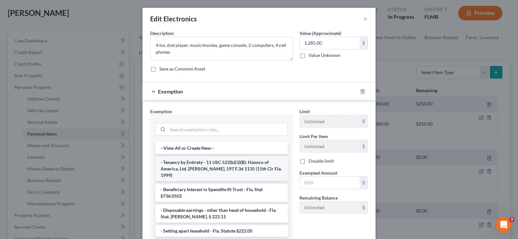
click at [205, 163] on li "- Tenancy by Entirety - 11 USC 522(b)(3)(B); Havoco of America, Ltd. [PERSON_NA…" at bounding box center [221, 169] width 132 height 25
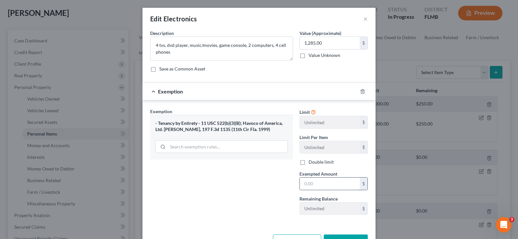
click at [333, 182] on input "text" at bounding box center [330, 184] width 60 height 12
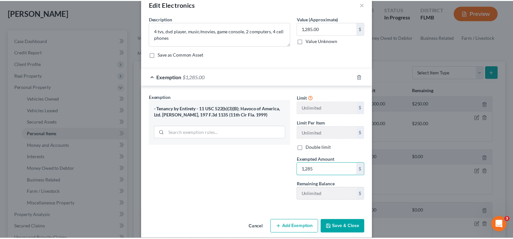
scroll to position [22, 0]
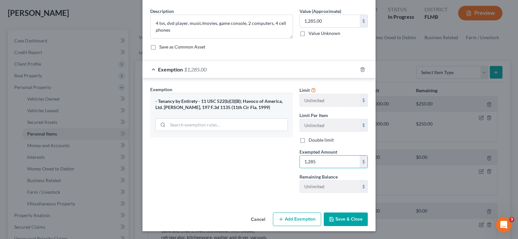
type input "1,285"
click at [343, 217] on button "Save & Close" at bounding box center [345, 220] width 44 height 14
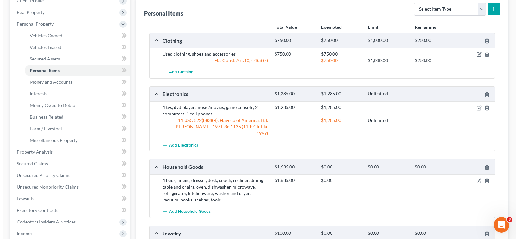
scroll to position [97, 0]
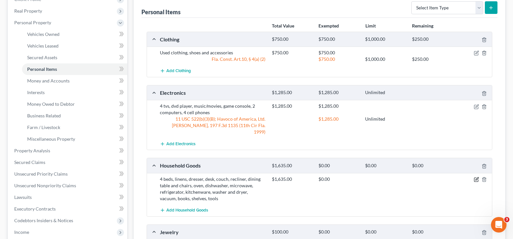
click at [477, 177] on icon "button" at bounding box center [476, 179] width 5 height 5
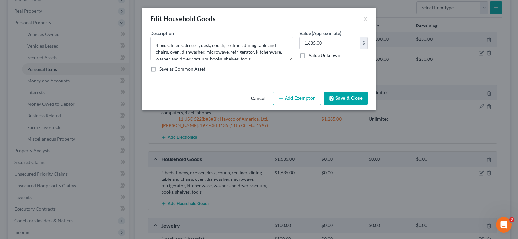
click at [290, 94] on button "Add Exemption" at bounding box center [297, 99] width 48 height 14
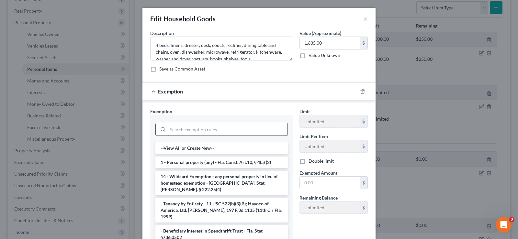
click at [183, 127] on input "search" at bounding box center [228, 129] width 120 height 12
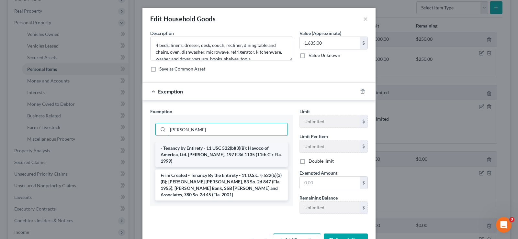
type input "[PERSON_NAME]"
click at [225, 150] on li "- Tenancy by Entirety - 11 USC 522(b)(3)(B); Havoco of America, Ltd. [PERSON_NA…" at bounding box center [221, 154] width 132 height 25
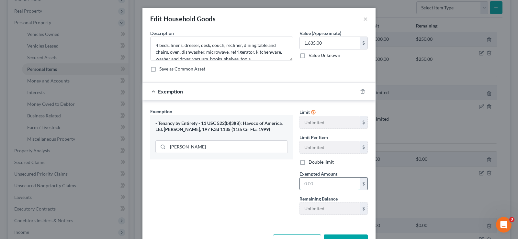
click at [304, 185] on input "text" at bounding box center [330, 184] width 60 height 12
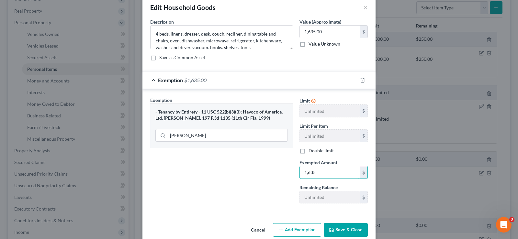
scroll to position [22, 0]
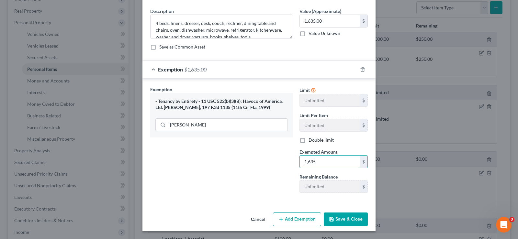
type input "1,635"
click at [349, 213] on button "Save & Close" at bounding box center [345, 220] width 44 height 14
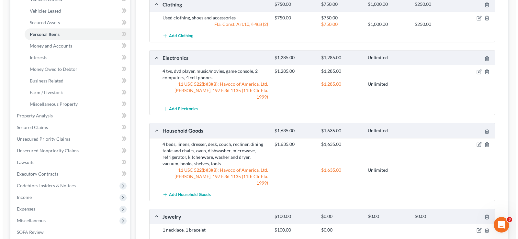
scroll to position [194, 0]
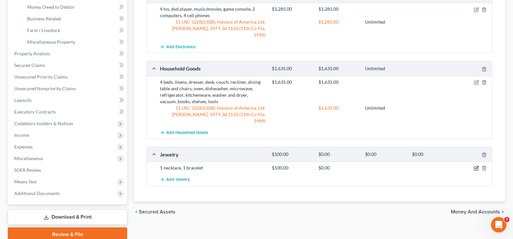
click at [474, 166] on icon "button" at bounding box center [476, 168] width 5 height 5
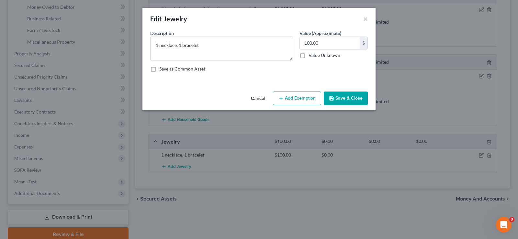
click at [287, 95] on button "Add Exemption" at bounding box center [297, 99] width 48 height 14
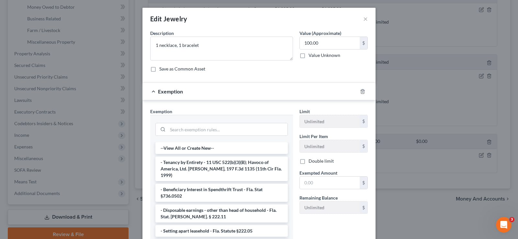
click at [183, 121] on div at bounding box center [221, 128] width 132 height 17
click at [183, 124] on input "search" at bounding box center [228, 129] width 120 height 12
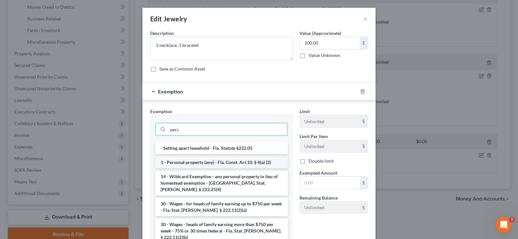
type input "pers"
click at [242, 160] on li "1 - Personal property (any) - Fla. Const. Art.10, § 4(a) (2)" at bounding box center [221, 163] width 132 height 12
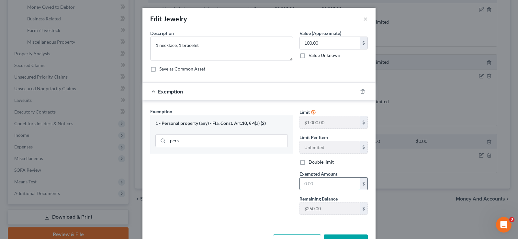
click at [351, 181] on input "text" at bounding box center [330, 184] width 60 height 12
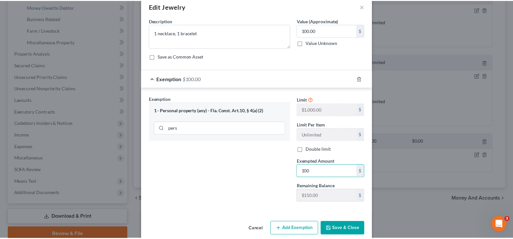
scroll to position [22, 0]
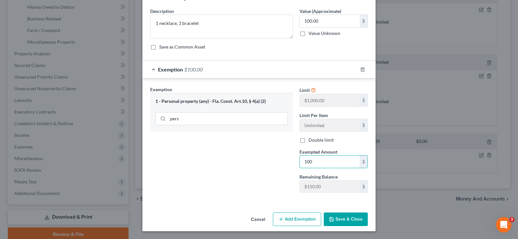
type input "100"
click at [346, 218] on button "Save & Close" at bounding box center [345, 220] width 44 height 14
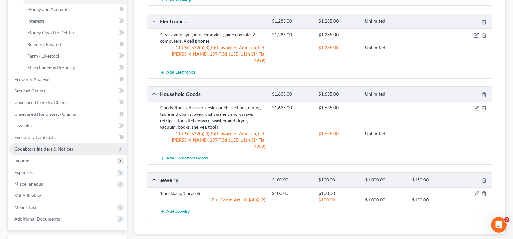
scroll to position [92, 0]
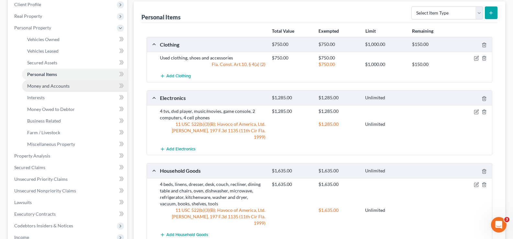
click at [63, 87] on span "Money and Accounts" at bounding box center [48, 85] width 42 height 5
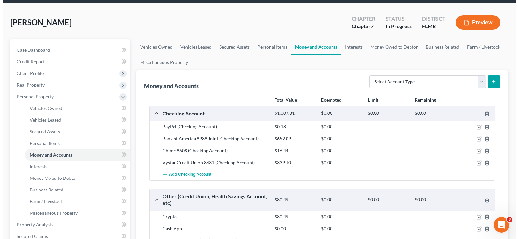
scroll to position [32, 0]
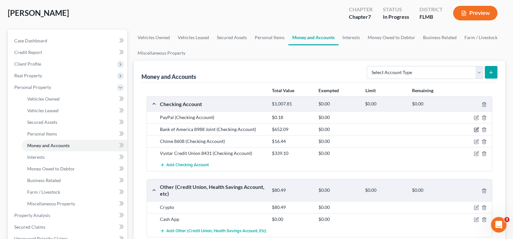
click at [476, 130] on icon "button" at bounding box center [476, 129] width 5 height 5
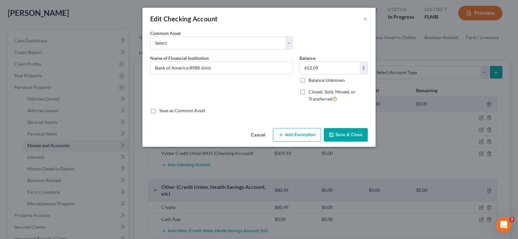
click at [296, 136] on button "Add Exemption" at bounding box center [297, 135] width 48 height 14
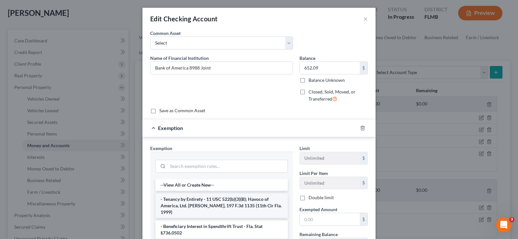
click at [195, 202] on li "- Tenancy by Entirety - 11 USC 522(b)(3)(B); Havoco of America, Ltd. [PERSON_NA…" at bounding box center [221, 205] width 132 height 25
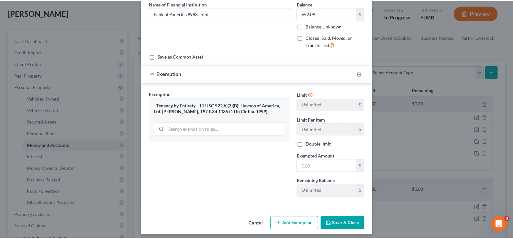
scroll to position [59, 0]
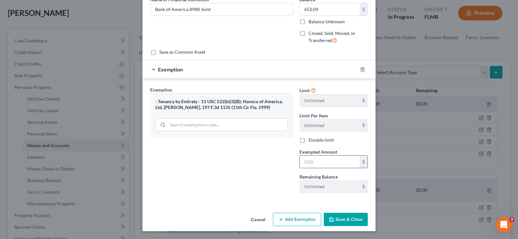
click at [330, 164] on input "text" at bounding box center [330, 162] width 60 height 12
type input "652.09"
click at [339, 217] on button "Save & Close" at bounding box center [345, 220] width 44 height 14
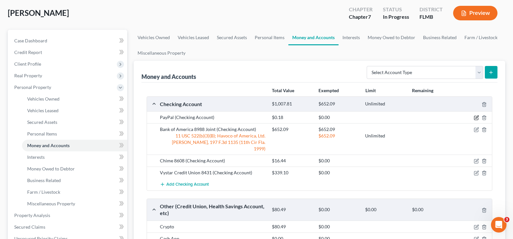
click at [477, 118] on icon "button" at bounding box center [476, 117] width 3 height 3
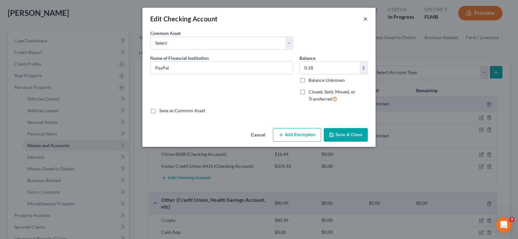
click at [366, 18] on button "×" at bounding box center [365, 19] width 5 height 8
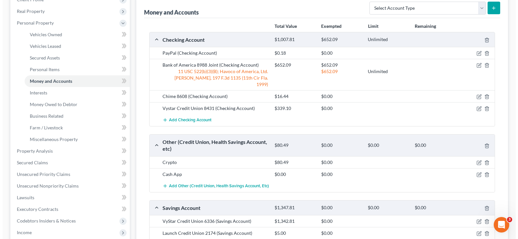
scroll to position [97, 0]
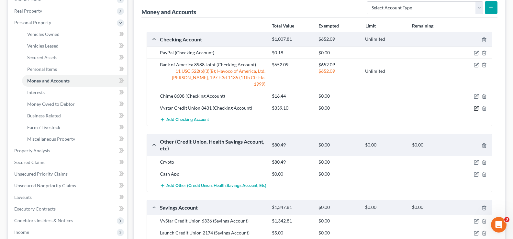
click at [476, 106] on icon "button" at bounding box center [476, 108] width 5 height 5
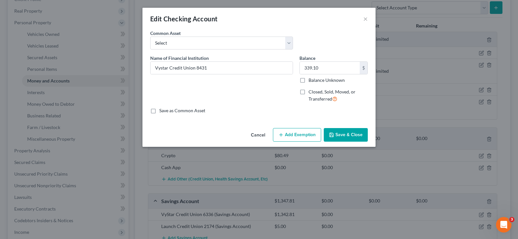
click at [300, 132] on button "Add Exemption" at bounding box center [297, 135] width 48 height 14
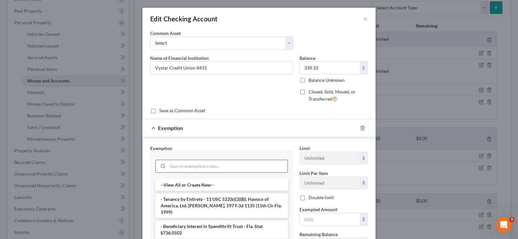
click at [203, 165] on input "search" at bounding box center [228, 166] width 120 height 12
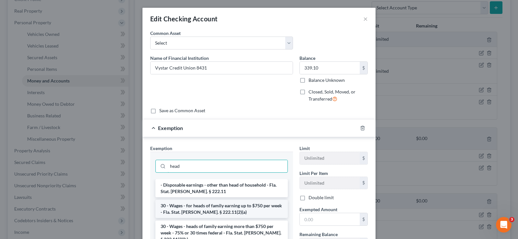
scroll to position [32, 0]
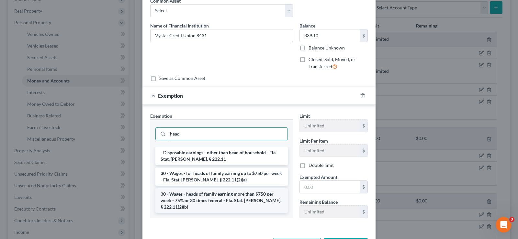
type input "head"
click at [241, 198] on li "30 - Wages - heads of family earning more than $750 per week - 75% or 30 times …" at bounding box center [221, 200] width 132 height 25
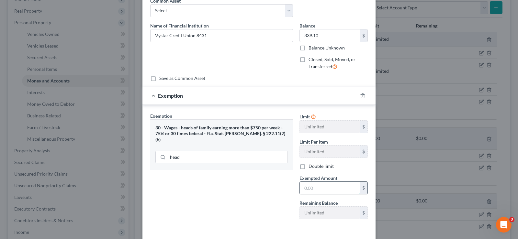
click at [320, 190] on input "text" at bounding box center [330, 188] width 60 height 12
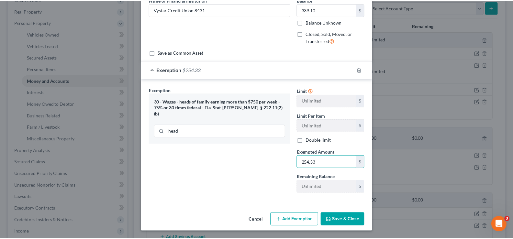
scroll to position [59, 0]
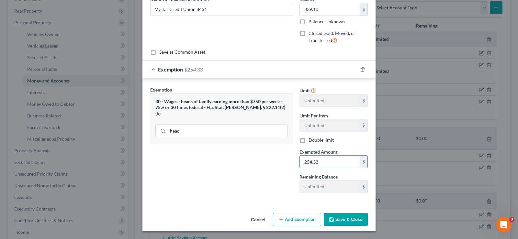
type input "254.33"
click at [351, 222] on button "Save & Close" at bounding box center [345, 220] width 44 height 14
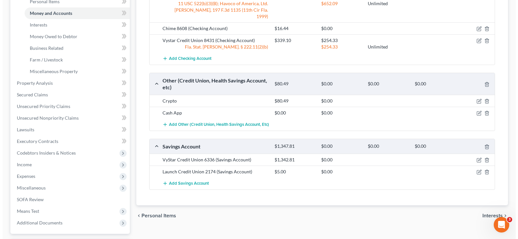
scroll to position [194, 0]
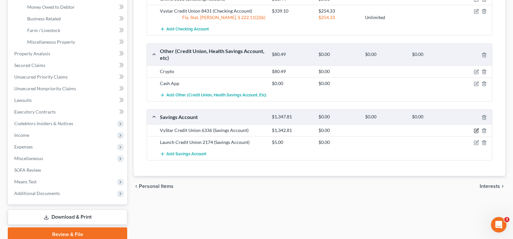
click at [477, 129] on icon "button" at bounding box center [476, 130] width 3 height 3
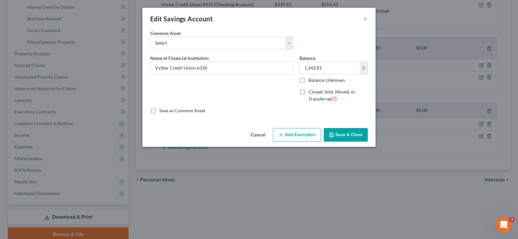
click at [294, 132] on button "Add Exemption" at bounding box center [297, 135] width 48 height 14
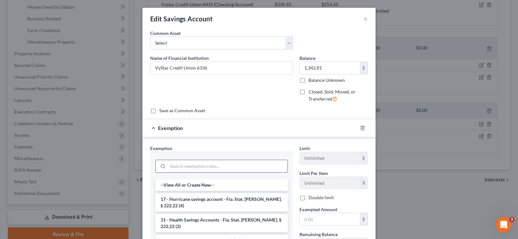
click at [193, 162] on input "search" at bounding box center [228, 166] width 120 height 12
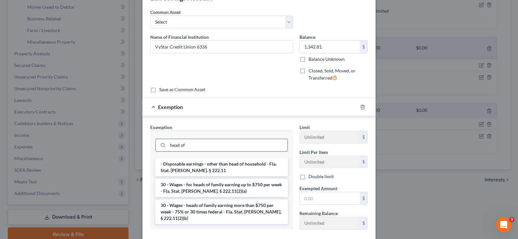
scroll to position [32, 0]
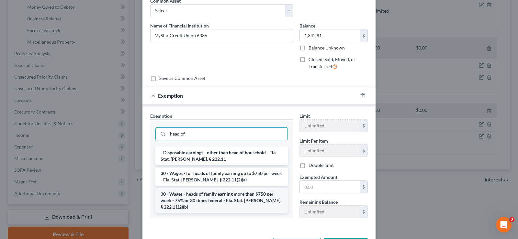
type input "head of"
click at [241, 195] on li "30 - Wages - heads of family earning more than $750 per week - 75% or 30 times …" at bounding box center [221, 200] width 132 height 25
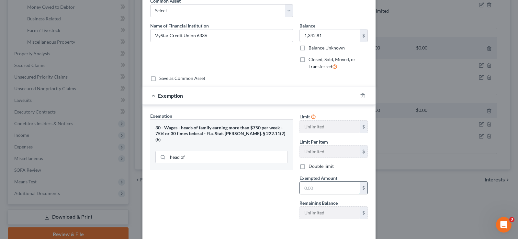
click at [335, 190] on input "text" at bounding box center [330, 188] width 60 height 12
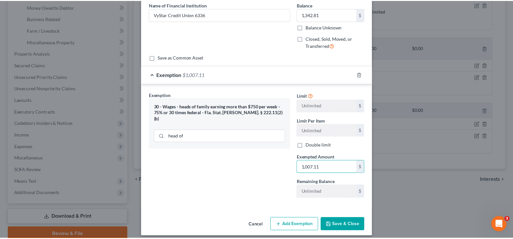
scroll to position [59, 0]
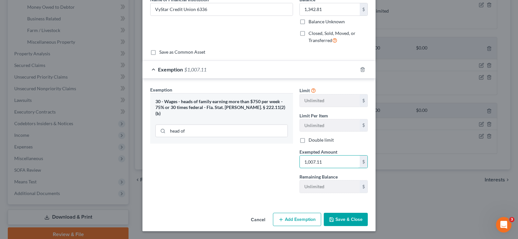
type input "1,007.11"
click at [345, 219] on button "Save & Close" at bounding box center [345, 220] width 44 height 14
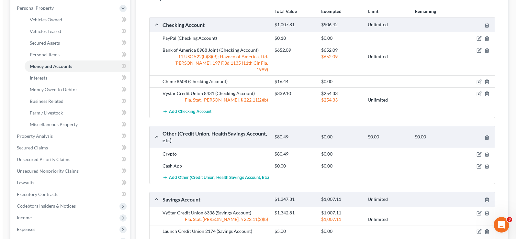
scroll to position [97, 0]
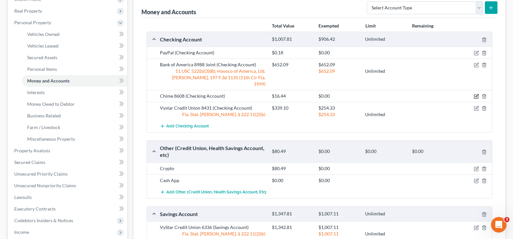
click at [476, 94] on icon "button" at bounding box center [476, 96] width 5 height 5
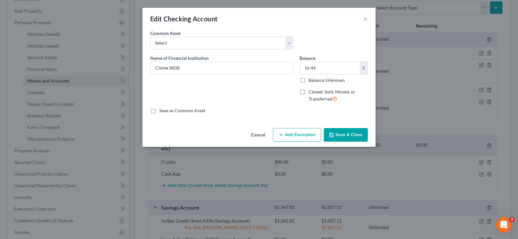
click at [300, 134] on button "Add Exemption" at bounding box center [297, 135] width 48 height 14
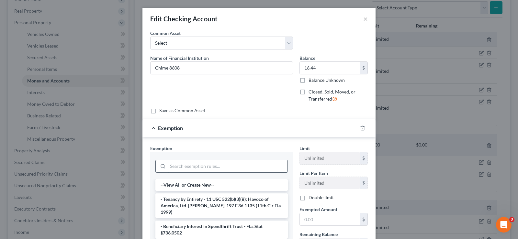
click at [183, 167] on input "search" at bounding box center [228, 166] width 120 height 12
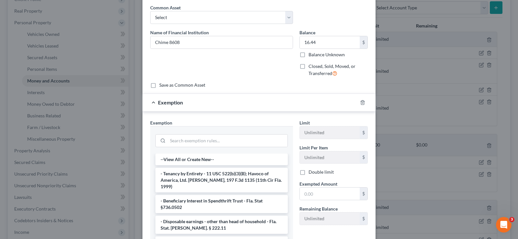
scroll to position [65, 0]
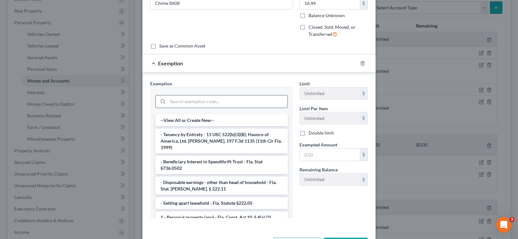
click at [195, 106] on input "search" at bounding box center [228, 101] width 120 height 12
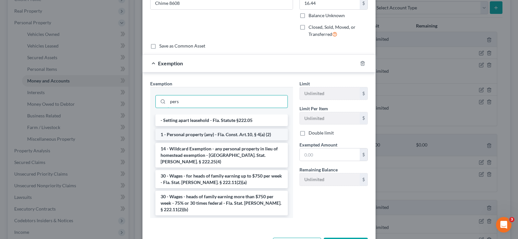
type input "pers"
click at [217, 134] on li "1 - Personal property (any) - Fla. Const. Art.10, § 4(a) (2)" at bounding box center [221, 135] width 132 height 12
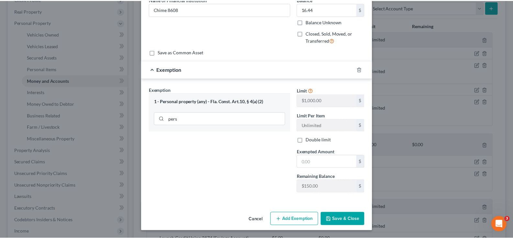
scroll to position [59, 0]
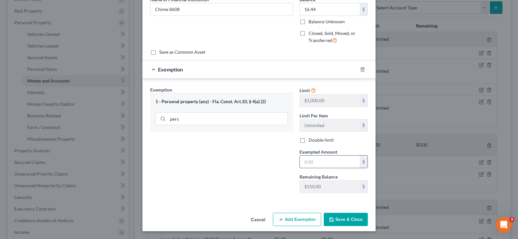
click at [312, 164] on input "text" at bounding box center [330, 162] width 60 height 12
type input "16.44"
click at [343, 220] on button "Save & Close" at bounding box center [345, 220] width 44 height 14
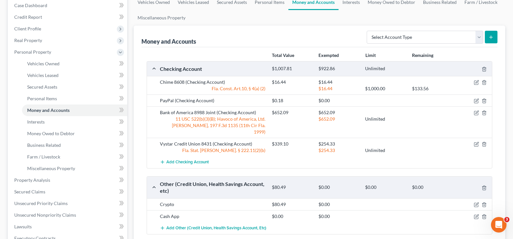
scroll to position [65, 0]
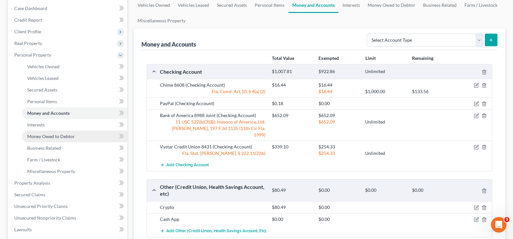
click at [54, 138] on span "Money Owed to Debtor" at bounding box center [51, 136] width 48 height 5
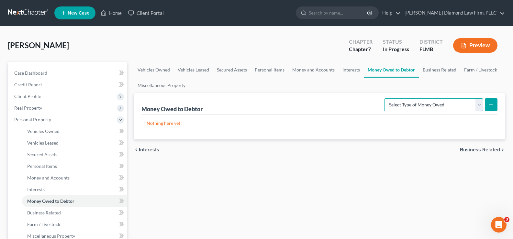
click at [449, 103] on select "Select Type of Money Owed Accounts Receivable Alimony Child Support Claims Agai…" at bounding box center [433, 104] width 99 height 13
select select "expected_tax_refund"
click at [385, 98] on select "Select Type of Money Owed Accounts Receivable Alimony Child Support Claims Agai…" at bounding box center [433, 104] width 99 height 13
click at [489, 105] on line "submit" at bounding box center [490, 105] width 3 height 0
select select "0"
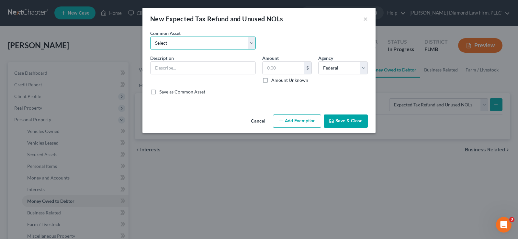
click at [183, 40] on select "Select 2025 Tax Refund 2024 Tax Refund" at bounding box center [202, 43] width 105 height 13
select select "0"
click at [150, 37] on select "Select 2025 Tax Refund 2024 Tax Refund" at bounding box center [202, 43] width 105 height 13
type input "2025 Tax Refund"
type input "0.00"
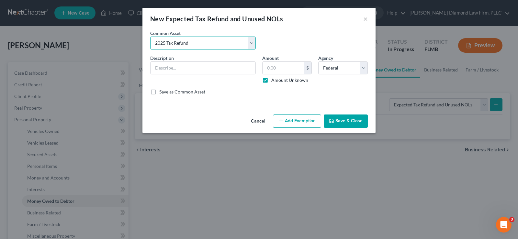
checkbox input "true"
click at [290, 122] on button "Add Exemption" at bounding box center [297, 122] width 48 height 14
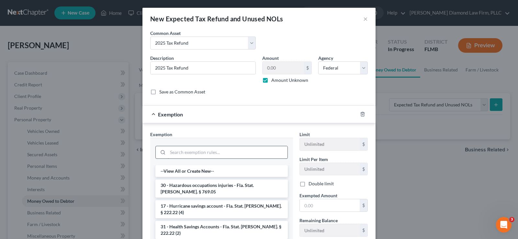
click at [178, 153] on input "search" at bounding box center [228, 152] width 120 height 12
type input "t"
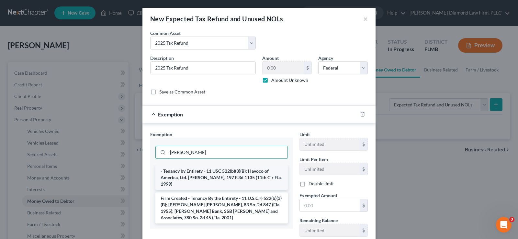
type input "[PERSON_NAME]"
click at [230, 173] on li "- Tenancy by Entirety - 11 USC 522(b)(3)(B); Havoco of America, Ltd. [PERSON_NA…" at bounding box center [221, 177] width 132 height 25
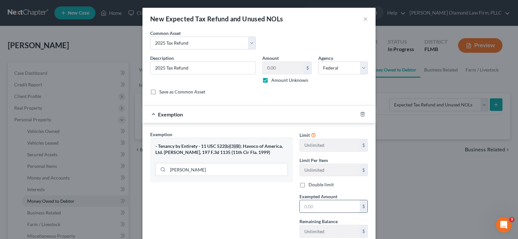
click at [329, 207] on input "text" at bounding box center [330, 206] width 60 height 12
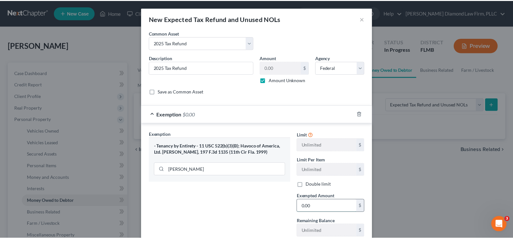
scroll to position [45, 0]
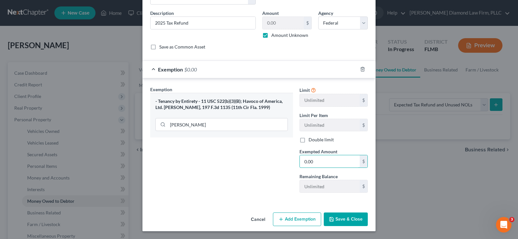
type input "0.00"
click at [346, 217] on button "Save & Close" at bounding box center [345, 220] width 44 height 14
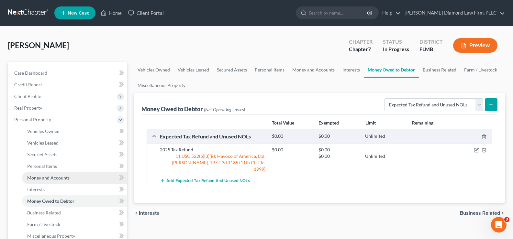
click at [59, 177] on span "Money and Accounts" at bounding box center [48, 177] width 42 height 5
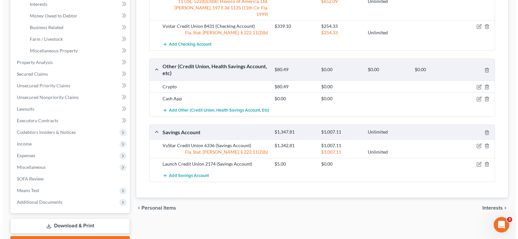
scroll to position [194, 0]
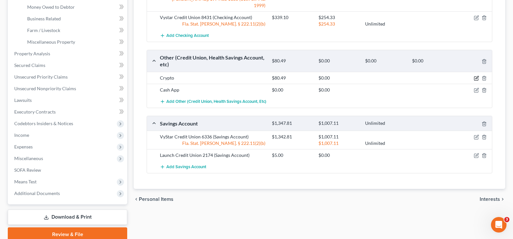
click at [477, 76] on icon "button" at bounding box center [476, 78] width 5 height 5
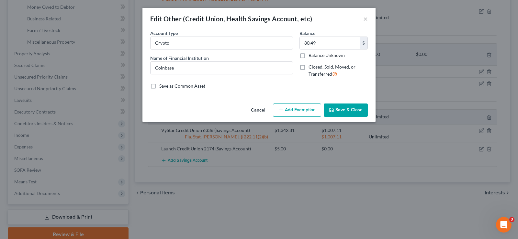
click at [299, 112] on button "Add Exemption" at bounding box center [297, 111] width 48 height 14
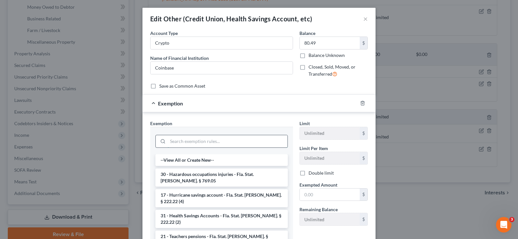
click at [178, 142] on input "search" at bounding box center [228, 141] width 120 height 12
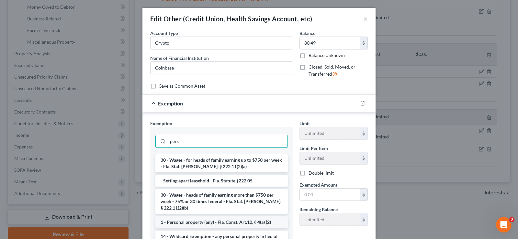
type input "pers"
click at [224, 216] on li "1 - Personal property (any) - Fla. Const. Art.10, § 4(a) (2)" at bounding box center [221, 222] width 132 height 12
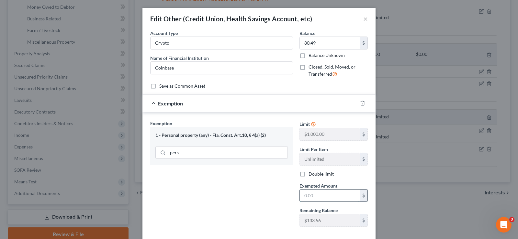
click at [337, 197] on input "text" at bounding box center [330, 196] width 60 height 12
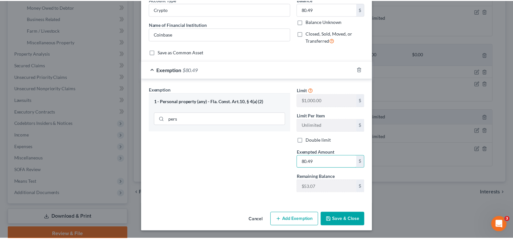
scroll to position [34, 0]
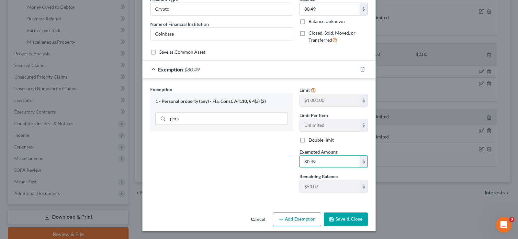
type input "80.49"
click at [346, 222] on button "Save & Close" at bounding box center [345, 220] width 44 height 14
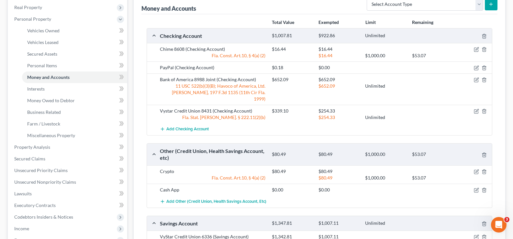
scroll to position [97, 0]
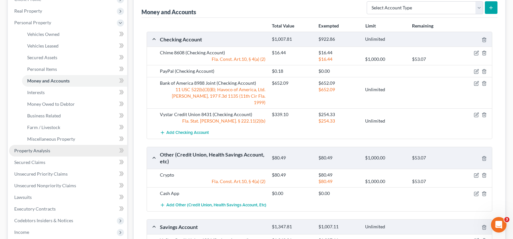
click at [53, 151] on link "Property Analysis" at bounding box center [68, 151] width 118 height 12
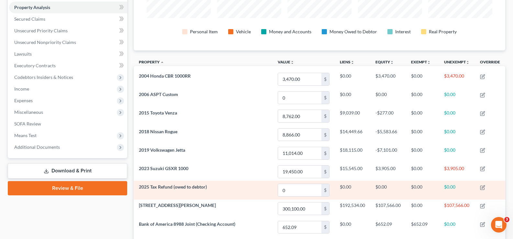
scroll to position [65, 0]
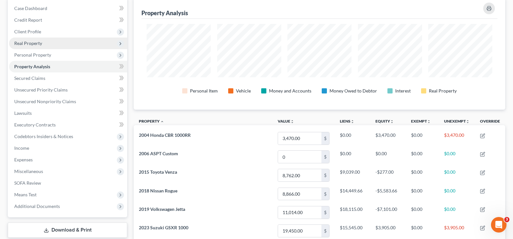
click at [37, 43] on span "Real Property" at bounding box center [28, 42] width 28 height 5
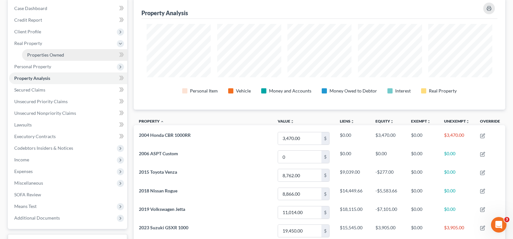
click at [52, 55] on span "Properties Owned" at bounding box center [45, 54] width 37 height 5
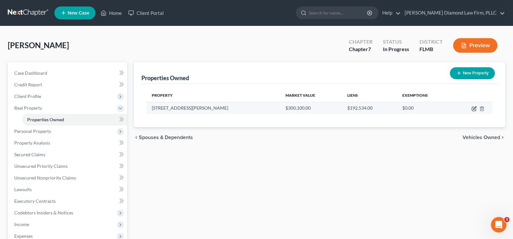
click at [473, 108] on icon "button" at bounding box center [473, 108] width 5 height 5
select select "9"
select select "16"
select select "3"
select select "5"
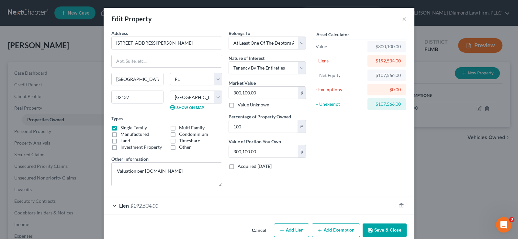
scroll to position [11, 0]
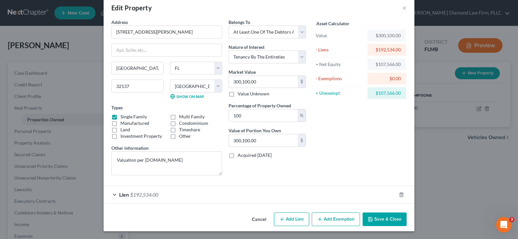
click at [346, 220] on button "Add Exemption" at bounding box center [336, 220] width 48 height 14
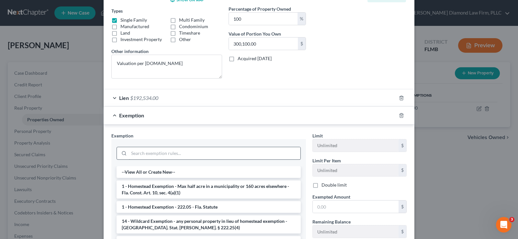
scroll to position [108, 0]
click at [174, 191] on li "1 - Homestead Exemption - Max half acre in a municipality or 160 acres elsewher…" at bounding box center [208, 189] width 184 height 18
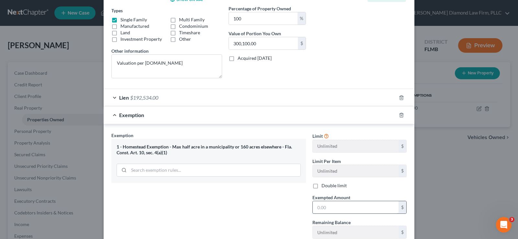
click at [344, 203] on input "text" at bounding box center [355, 207] width 86 height 12
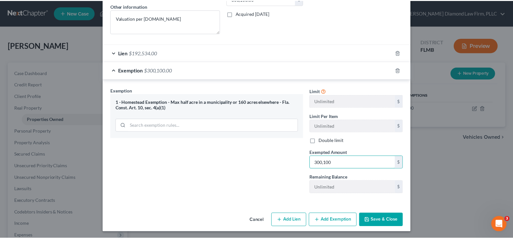
scroll to position [154, 0]
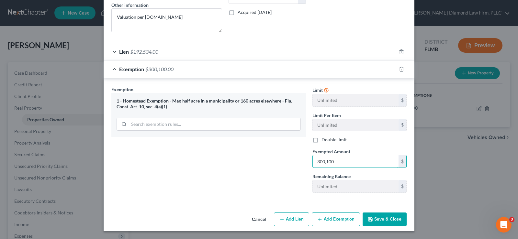
type input "300,100"
click at [383, 215] on button "Save & Close" at bounding box center [384, 220] width 44 height 14
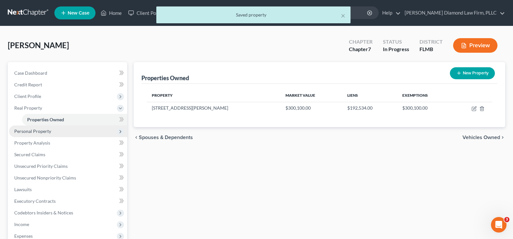
click at [41, 132] on span "Personal Property" at bounding box center [32, 130] width 37 height 5
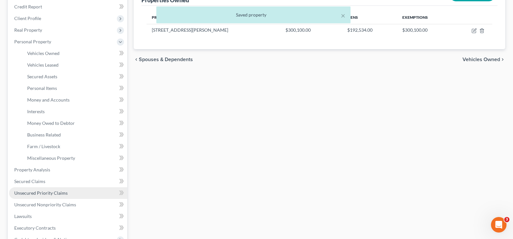
scroll to position [97, 0]
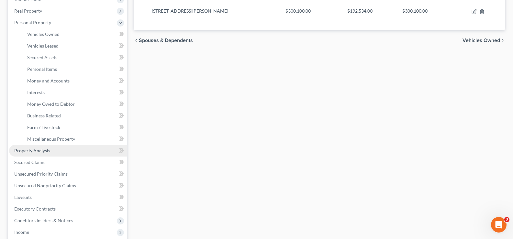
click at [43, 150] on span "Property Analysis" at bounding box center [32, 150] width 36 height 5
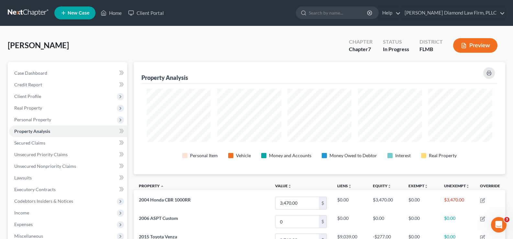
scroll to position [112, 371]
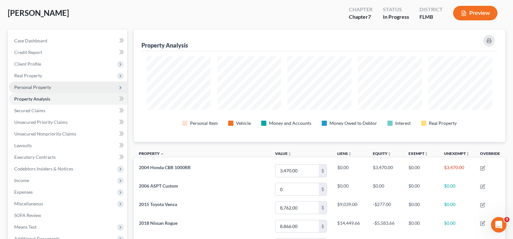
click at [52, 90] on span "Personal Property" at bounding box center [68, 88] width 118 height 12
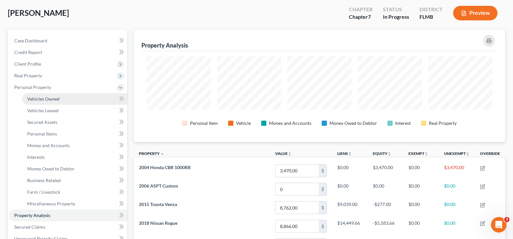
click at [59, 98] on span "Vehicles Owned" at bounding box center [43, 98] width 32 height 5
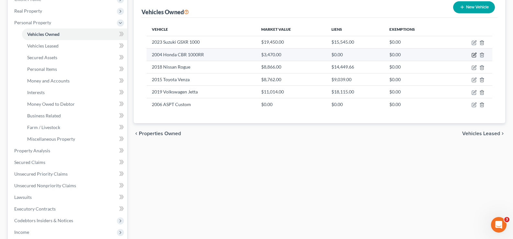
click at [474, 56] on icon "button" at bounding box center [473, 54] width 5 height 5
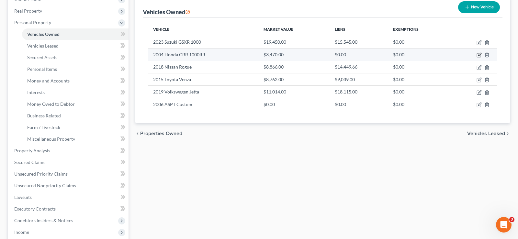
select select "7"
select select "22"
select select "2"
select select "0"
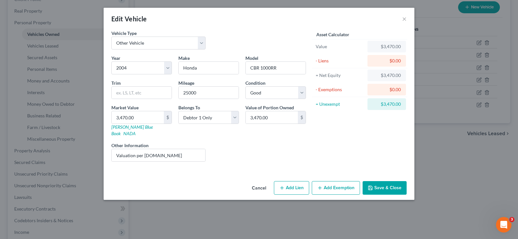
click at [342, 183] on button "Add Exemption" at bounding box center [336, 188] width 48 height 14
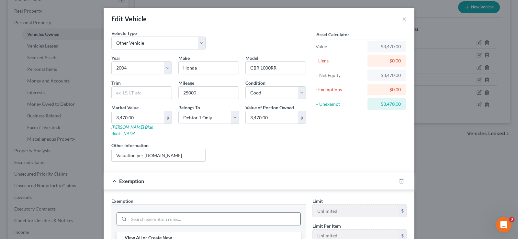
click at [166, 213] on input "search" at bounding box center [214, 219] width 171 height 12
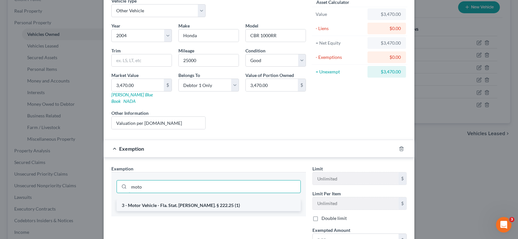
type input "moto"
click at [188, 200] on li "3 - Motor Vehicle - Fla. Stat. [PERSON_NAME]. § 222.25 (1)" at bounding box center [208, 206] width 184 height 12
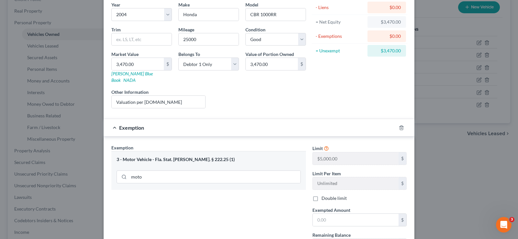
scroll to position [65, 0]
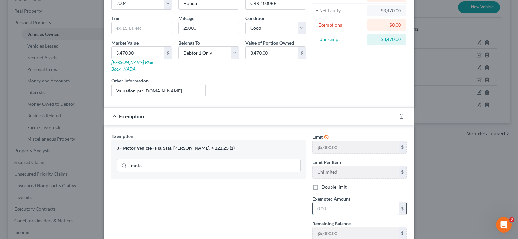
click at [336, 205] on input "text" at bounding box center [355, 208] width 86 height 12
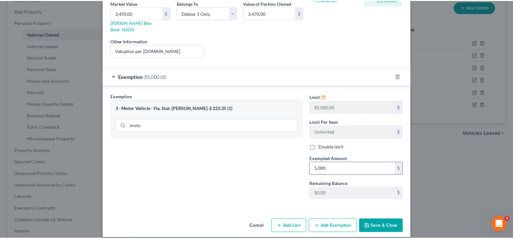
scroll to position [105, 0]
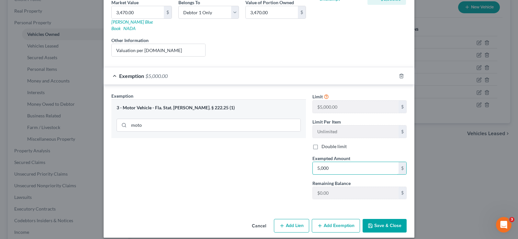
type input "5,000"
click at [380, 220] on button "Save & Close" at bounding box center [384, 226] width 44 height 14
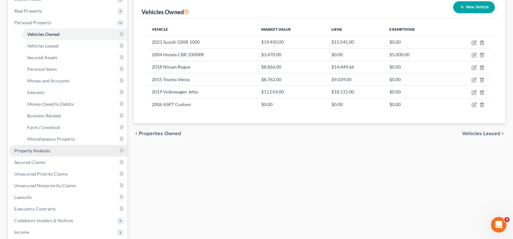
click at [39, 151] on span "Property Analysis" at bounding box center [32, 150] width 36 height 5
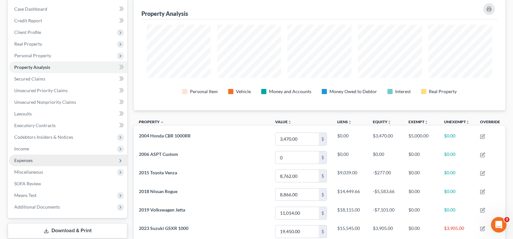
scroll to position [65, 0]
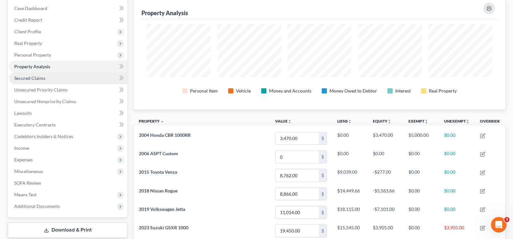
click at [50, 79] on link "Secured Claims" at bounding box center [68, 78] width 118 height 12
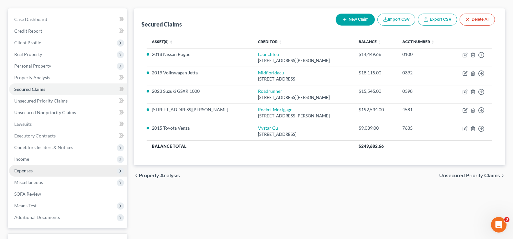
scroll to position [65, 0]
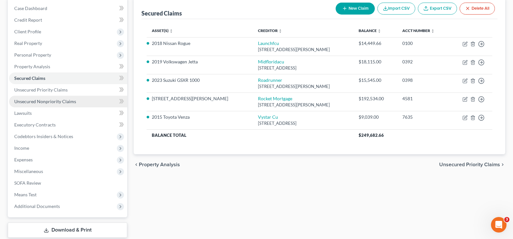
click at [51, 102] on span "Unsecured Nonpriority Claims" at bounding box center [45, 101] width 62 height 5
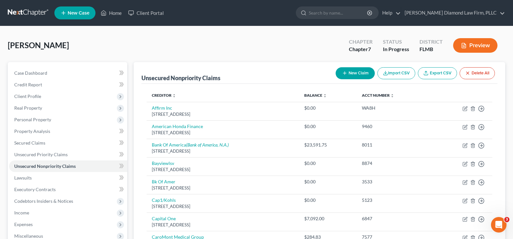
click at [357, 70] on button "New Claim" at bounding box center [354, 73] width 39 height 12
select select "0"
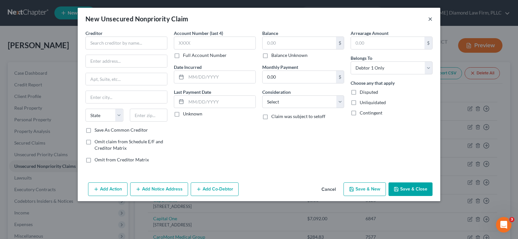
click at [430, 18] on button "×" at bounding box center [430, 19] width 5 height 8
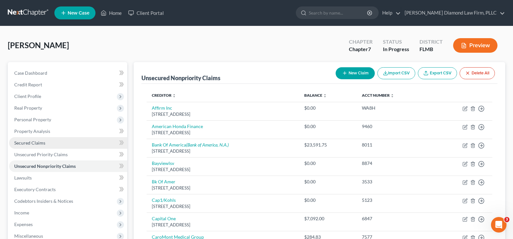
click at [47, 142] on link "Secured Claims" at bounding box center [68, 143] width 118 height 12
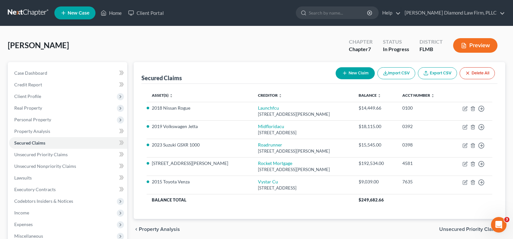
click at [357, 68] on button "New Claim" at bounding box center [354, 73] width 39 height 12
select select "0"
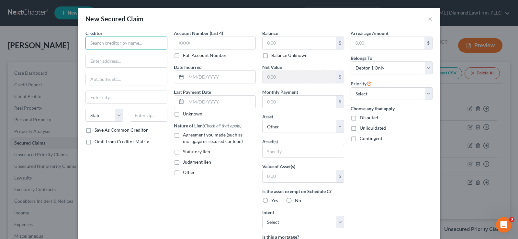
click at [114, 38] on input "text" at bounding box center [126, 43] width 82 height 13
click at [115, 54] on div "Chime Credit Builder" at bounding box center [124, 54] width 67 height 6
click at [114, 57] on input "text" at bounding box center [126, 61] width 81 height 12
click at [141, 59] on input "text" at bounding box center [126, 61] width 81 height 12
drag, startPoint x: 142, startPoint y: 45, endPoint x: 102, endPoint y: 44, distance: 40.1
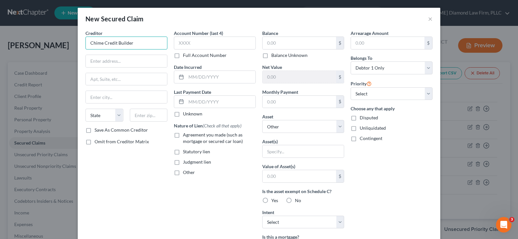
click at [102, 44] on input "Chime Credit Builder" at bounding box center [126, 43] width 82 height 13
type input "Chime Member Services"
type input "PO Box 417"
type input "94104"
type input "[GEOGRAPHIC_DATA]"
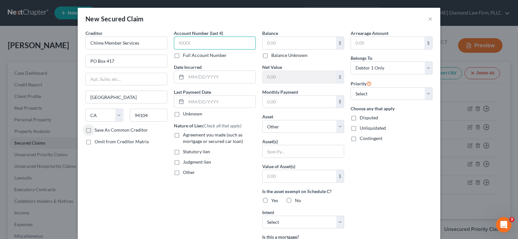
click at [181, 43] on input "text" at bounding box center [215, 43] width 82 height 13
click at [183, 135] on label "Agreement you made (such as mortgage or secured car loan)" at bounding box center [219, 138] width 73 height 13
click at [185, 135] on input "Agreement you made (such as mortgage or secured car loan)" at bounding box center [187, 134] width 4 height 4
click at [285, 47] on input "text" at bounding box center [298, 43] width 73 height 12
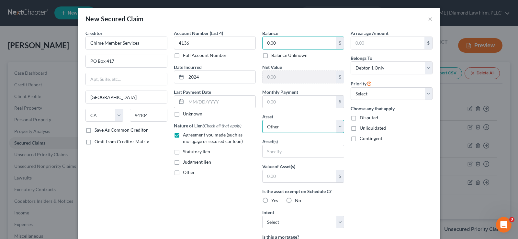
click at [303, 126] on select "Select Other Multiple Assets Jewelry - 1 necklace, 1 bracelet - $100.0 2004 Hon…" at bounding box center [303, 126] width 82 height 13
click at [262, 120] on select "Select Other Multiple Assets Jewelry - 1 necklace, 1 bracelet - $100.0 2004 Hon…" at bounding box center [303, 126] width 82 height 13
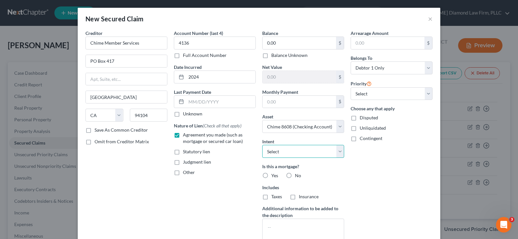
click at [304, 151] on select "Select Surrender Redeem Reaffirm Avoid Other" at bounding box center [303, 151] width 82 height 13
click at [262, 145] on select "Select Surrender Redeem Reaffirm Avoid Other" at bounding box center [303, 151] width 82 height 13
click at [295, 175] on label "No" at bounding box center [298, 175] width 6 height 6
click at [297, 175] on input "No" at bounding box center [299, 174] width 4 height 4
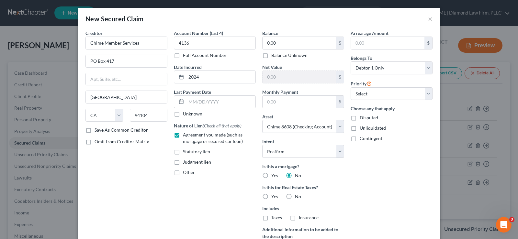
click at [295, 195] on label "No" at bounding box center [298, 196] width 6 height 6
click at [297, 195] on input "No" at bounding box center [299, 195] width 4 height 4
click at [406, 93] on select "Select 1st 2nd 3rd 4th 5th 6th 7th 8th 9th 10th 11th 12th 13th 14th 15th 16th 1…" at bounding box center [391, 93] width 82 height 13
click at [350, 87] on select "Select 1st 2nd 3rd 4th 5th 6th 7th 8th 9th 10th 11th 12th 13th 14th 15th 16th 1…" at bounding box center [391, 93] width 82 height 13
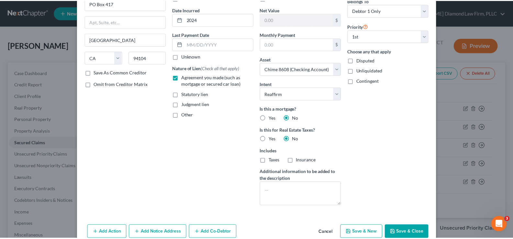
scroll to position [71, 0]
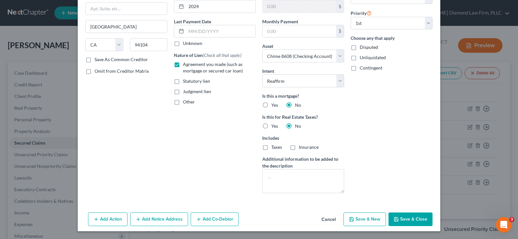
click at [412, 218] on button "Save & Close" at bounding box center [410, 220] width 44 height 14
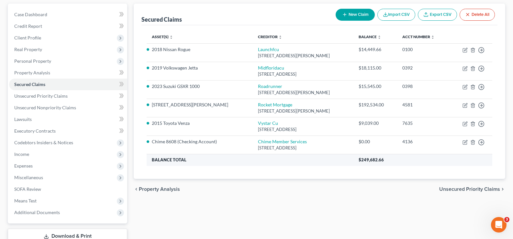
scroll to position [97, 0]
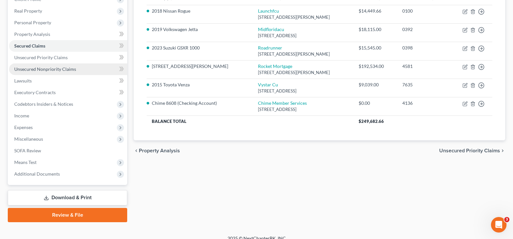
click at [56, 69] on span "Unsecured Nonpriority Claims" at bounding box center [45, 68] width 62 height 5
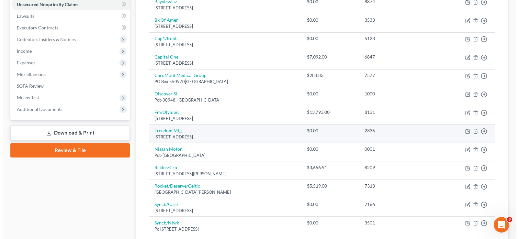
scroll to position [194, 0]
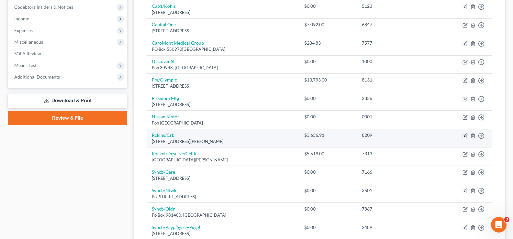
click at [465, 136] on icon "button" at bounding box center [465, 135] width 3 height 3
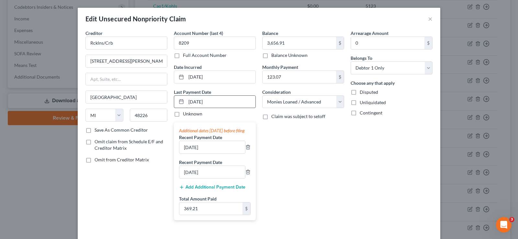
click at [221, 103] on input "[DATE]" at bounding box center [220, 102] width 69 height 12
drag, startPoint x: 221, startPoint y: 103, endPoint x: 185, endPoint y: 99, distance: 36.7
click at [186, 99] on input "[DATE]" at bounding box center [220, 102] width 69 height 12
click at [205, 153] on input "[DATE]" at bounding box center [212, 147] width 66 height 12
drag, startPoint x: 224, startPoint y: 159, endPoint x: 178, endPoint y: 158, distance: 45.6
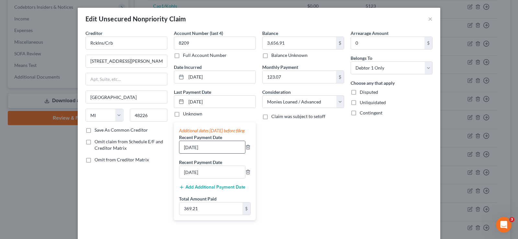
click at [179, 153] on input "[DATE]" at bounding box center [212, 147] width 66 height 12
click at [213, 176] on input "[DATE]" at bounding box center [212, 172] width 66 height 12
drag, startPoint x: 213, startPoint y: 178, endPoint x: 172, endPoint y: 182, distance: 41.0
click at [174, 182] on div "Additional dates [DATE] before filing Recent Payment Date [DATE] Recent Payment…" at bounding box center [215, 171] width 82 height 98
click at [291, 47] on input "3,656.91" at bounding box center [298, 43] width 73 height 12
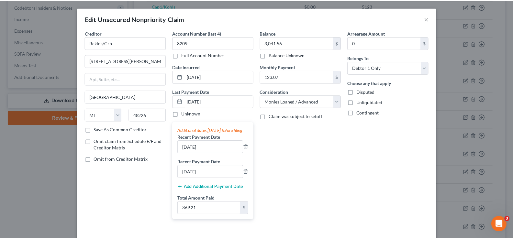
scroll to position [52, 0]
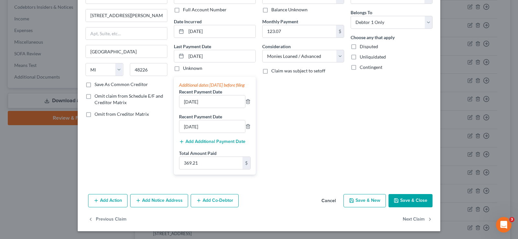
click at [404, 201] on button "Save & Close" at bounding box center [410, 201] width 44 height 14
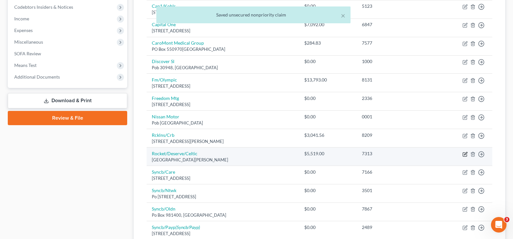
click at [464, 154] on icon "button" at bounding box center [464, 154] width 5 height 5
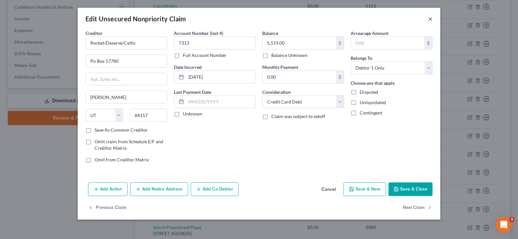
click at [430, 19] on button "×" at bounding box center [430, 19] width 5 height 8
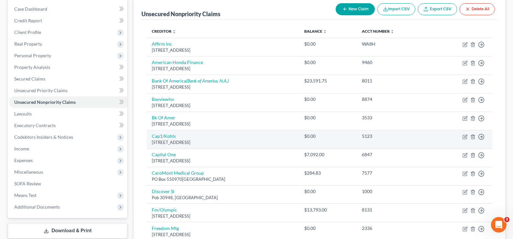
scroll to position [65, 0]
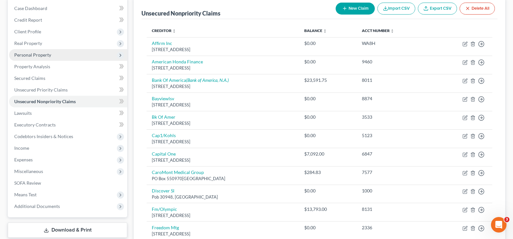
click at [56, 55] on span "Personal Property" at bounding box center [68, 55] width 118 height 12
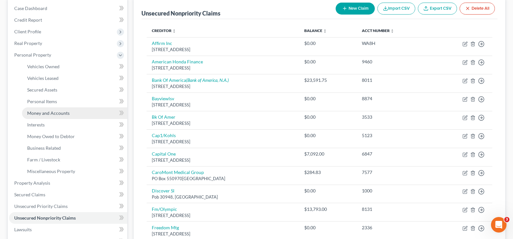
click at [63, 113] on span "Money and Accounts" at bounding box center [48, 112] width 42 height 5
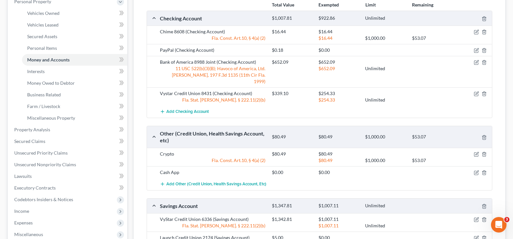
scroll to position [129, 0]
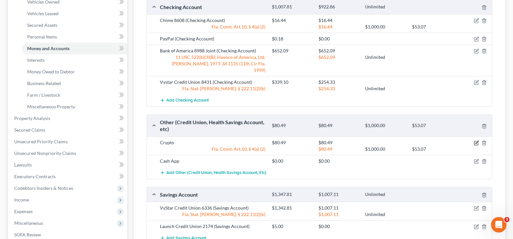
click at [475, 140] on icon "button" at bounding box center [476, 142] width 5 height 5
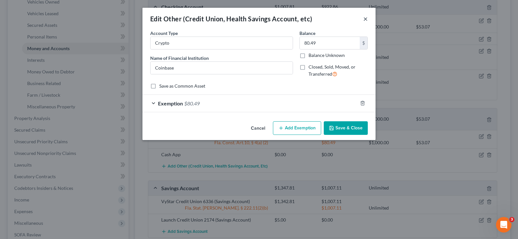
click at [366, 19] on button "×" at bounding box center [365, 19] width 5 height 8
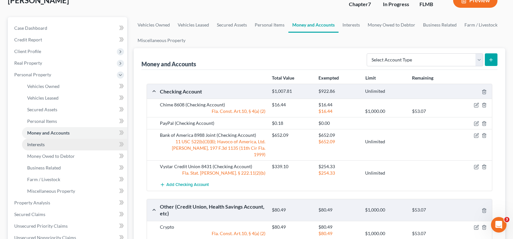
scroll to position [0, 0]
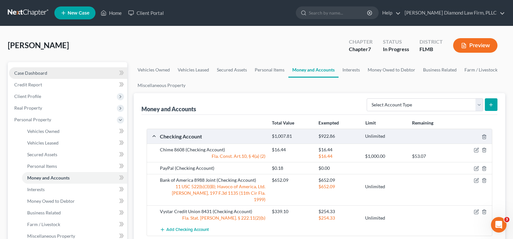
click at [48, 74] on link "Case Dashboard" at bounding box center [68, 73] width 118 height 12
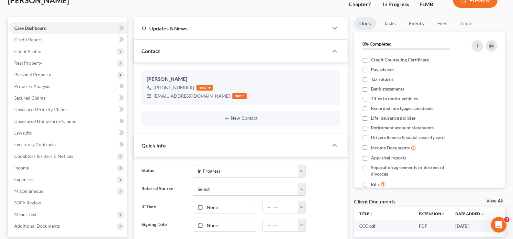
scroll to position [65, 0]
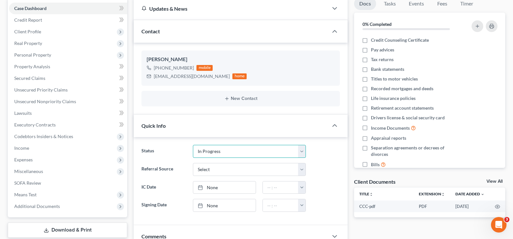
click at [265, 147] on select "Discharged Discharge Litigation Dismissal Notice Dismissed Filed Filed / Pre 34…" at bounding box center [249, 151] width 113 height 13
click at [193, 145] on select "Discharged Discharge Litigation Dismissal Notice Dismissed Filed Filed / Pre 34…" at bounding box center [249, 151] width 113 height 13
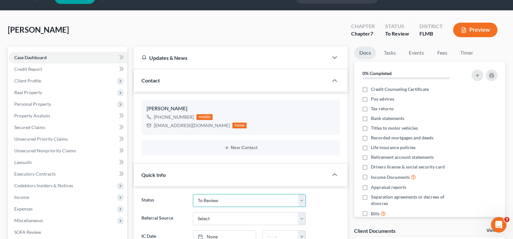
scroll to position [0, 0]
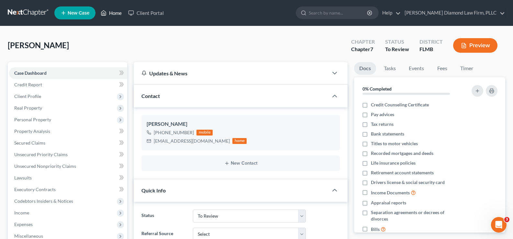
click at [118, 13] on link "Home" at bounding box center [110, 13] width 27 height 12
